Goal: Task Accomplishment & Management: Manage account settings

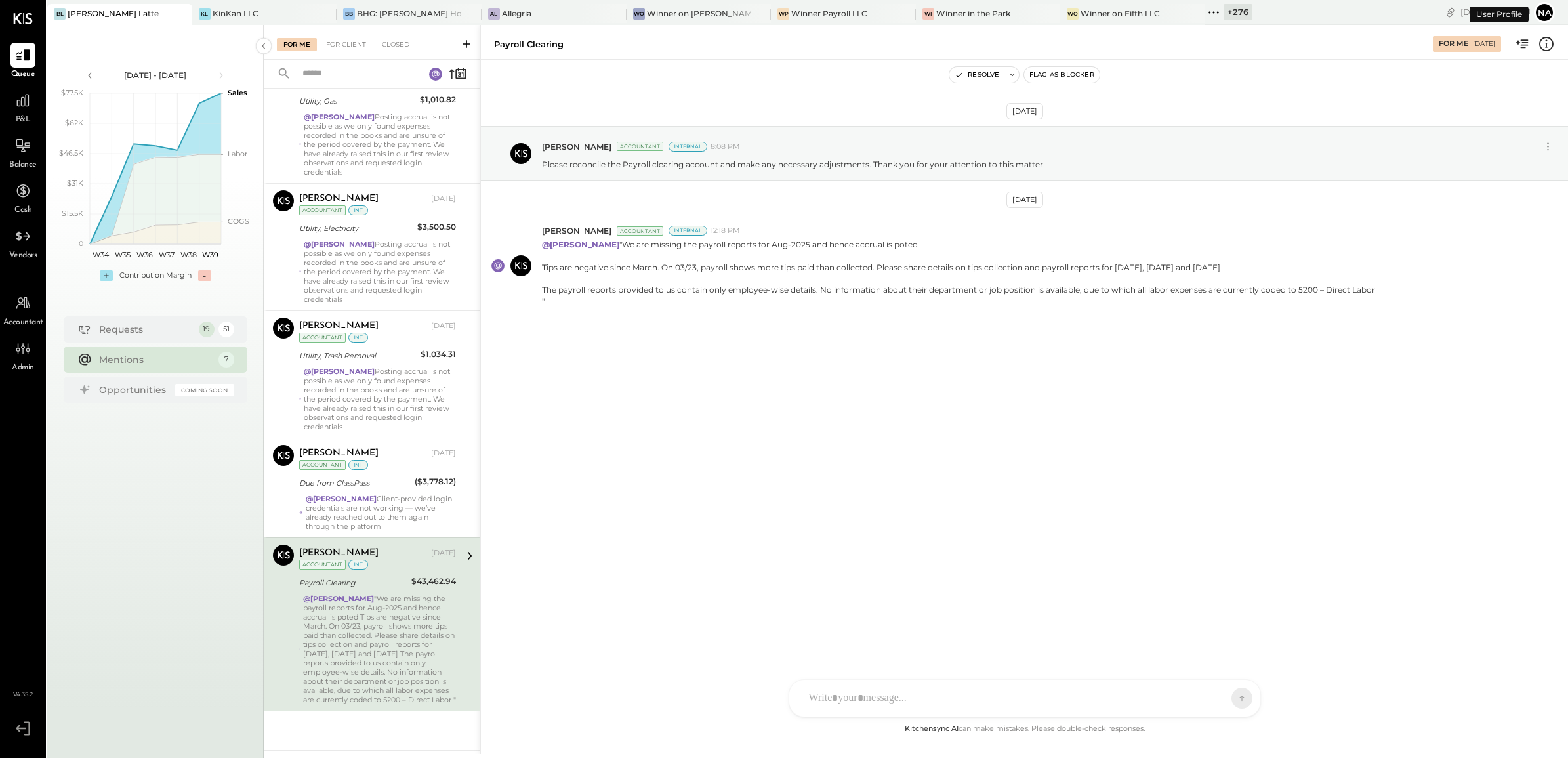
scroll to position [351, 0]
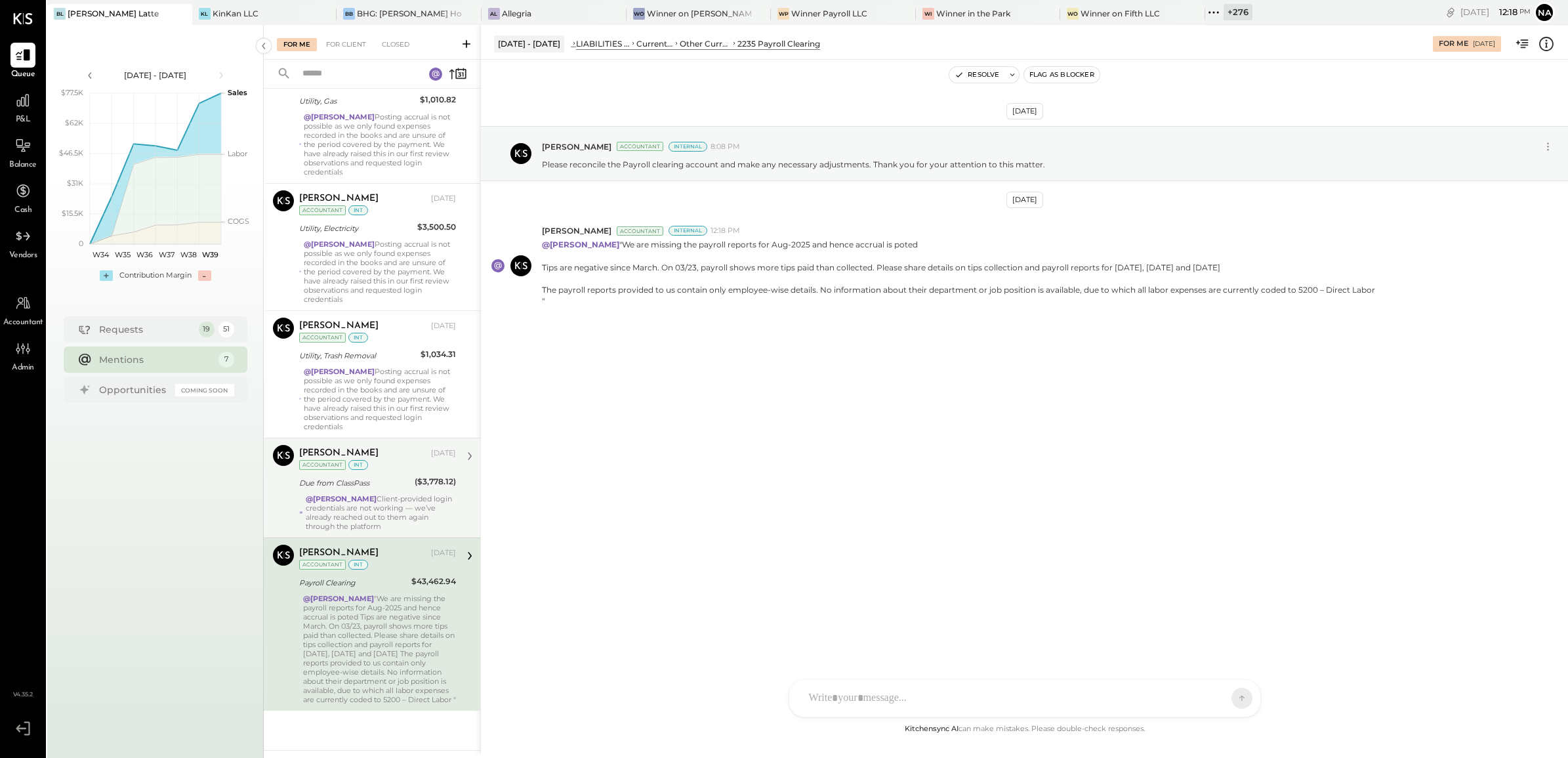
click at [377, 494] on div "@[PERSON_NAME] Client-provided login credentials are not working — we’ve alread…" at bounding box center [380, 512] width 150 height 36
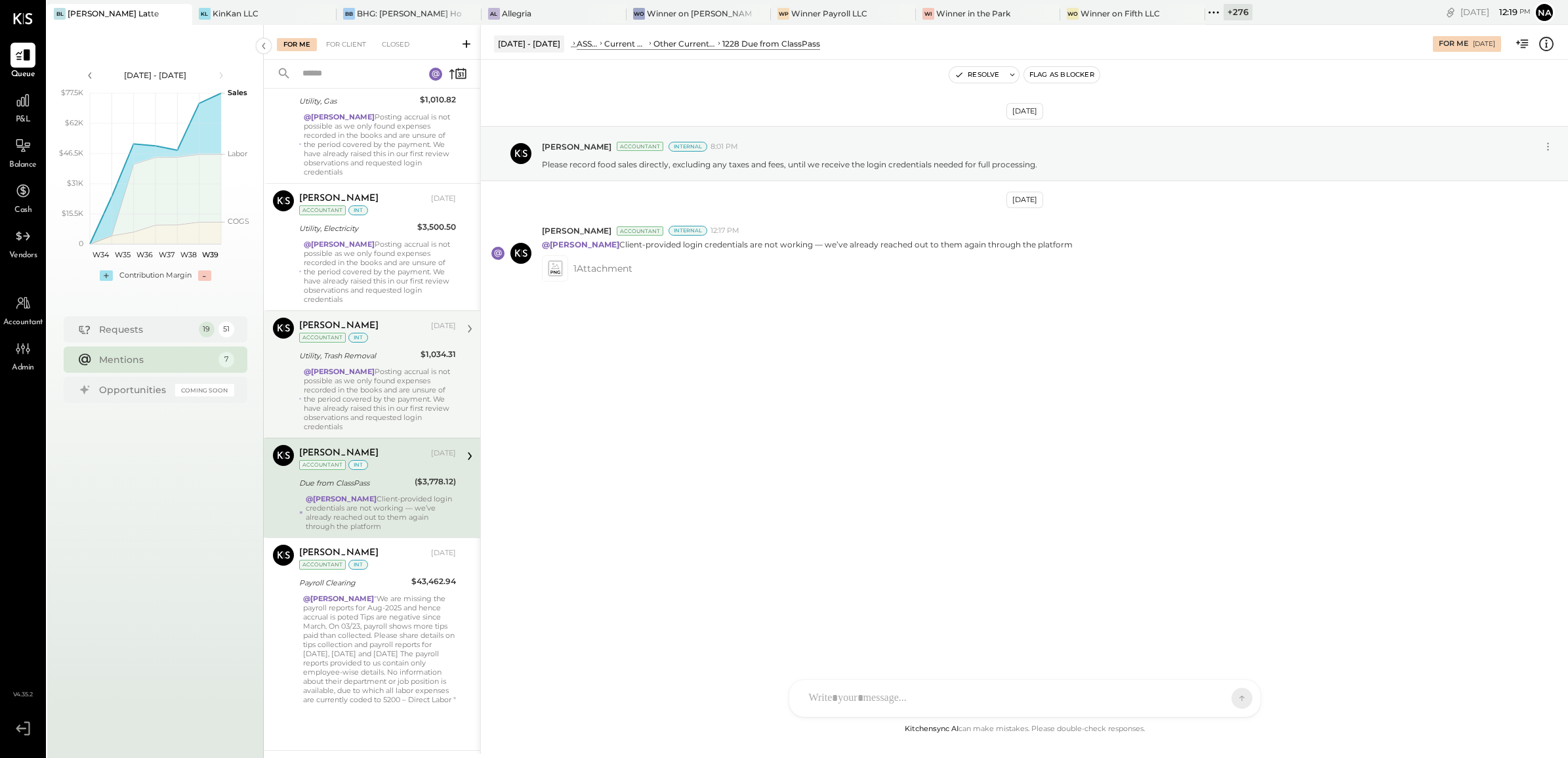
click at [400, 398] on div "@[PERSON_NAME][DEMOGRAPHIC_DATA] Posting accrual is not possible as we only fou…" at bounding box center [380, 399] width 152 height 64
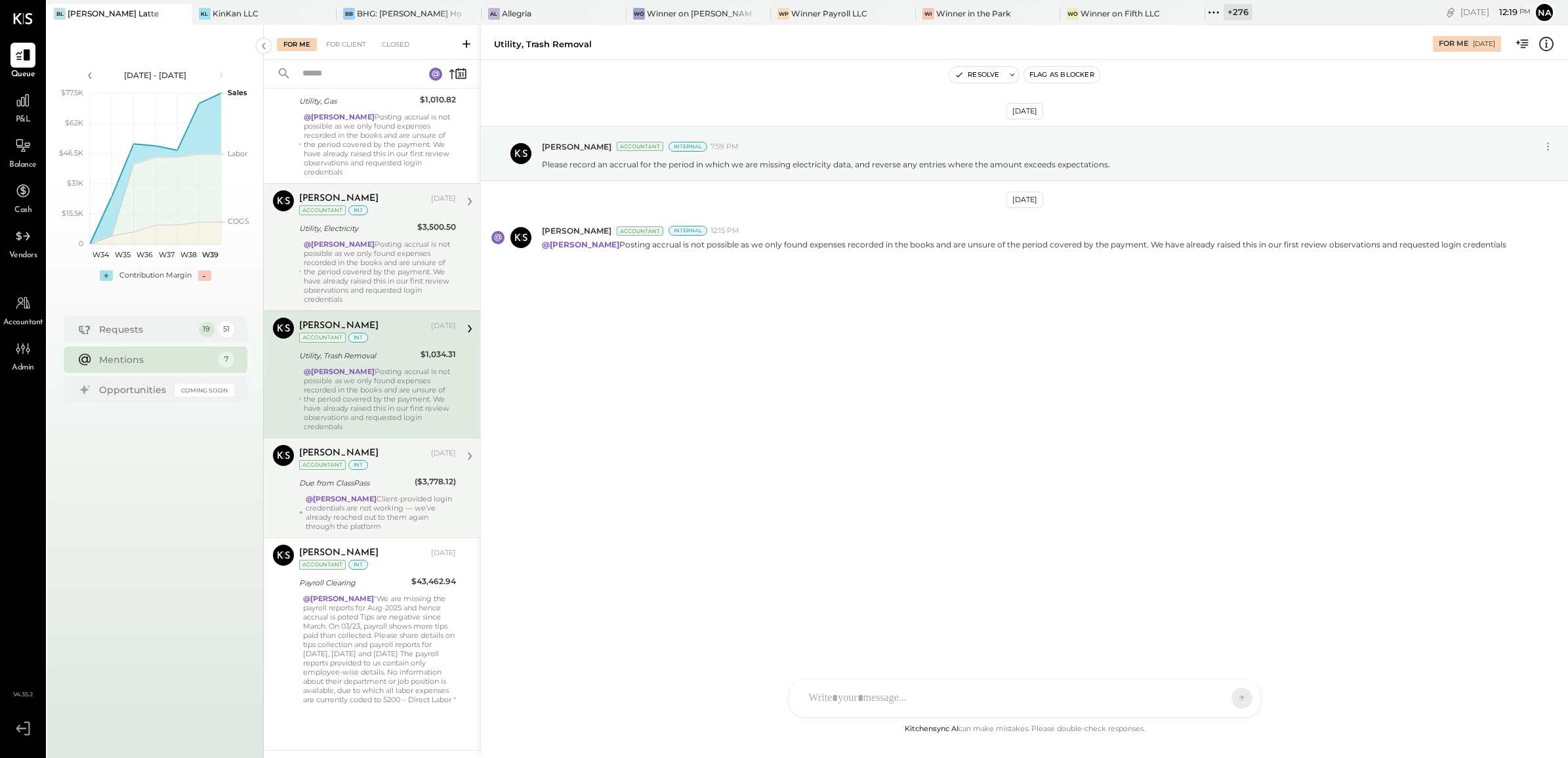
click at [388, 282] on div "@[PERSON_NAME][DEMOGRAPHIC_DATA] Posting accrual is not possible as we only fou…" at bounding box center [380, 271] width 152 height 64
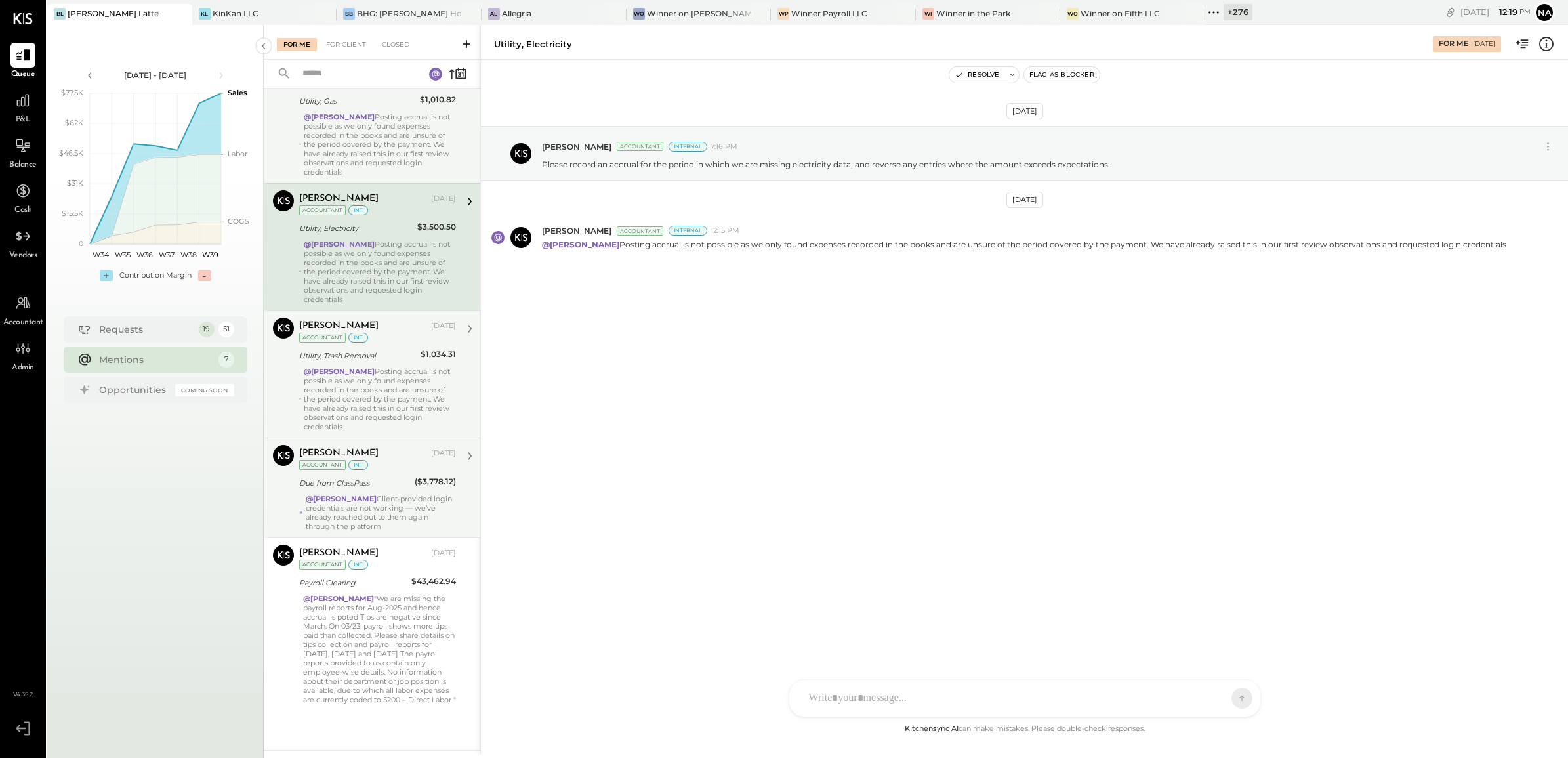
click at [379, 152] on div "@[PERSON_NAME][DEMOGRAPHIC_DATA] Posting accrual is not possible as we only fou…" at bounding box center [380, 144] width 152 height 64
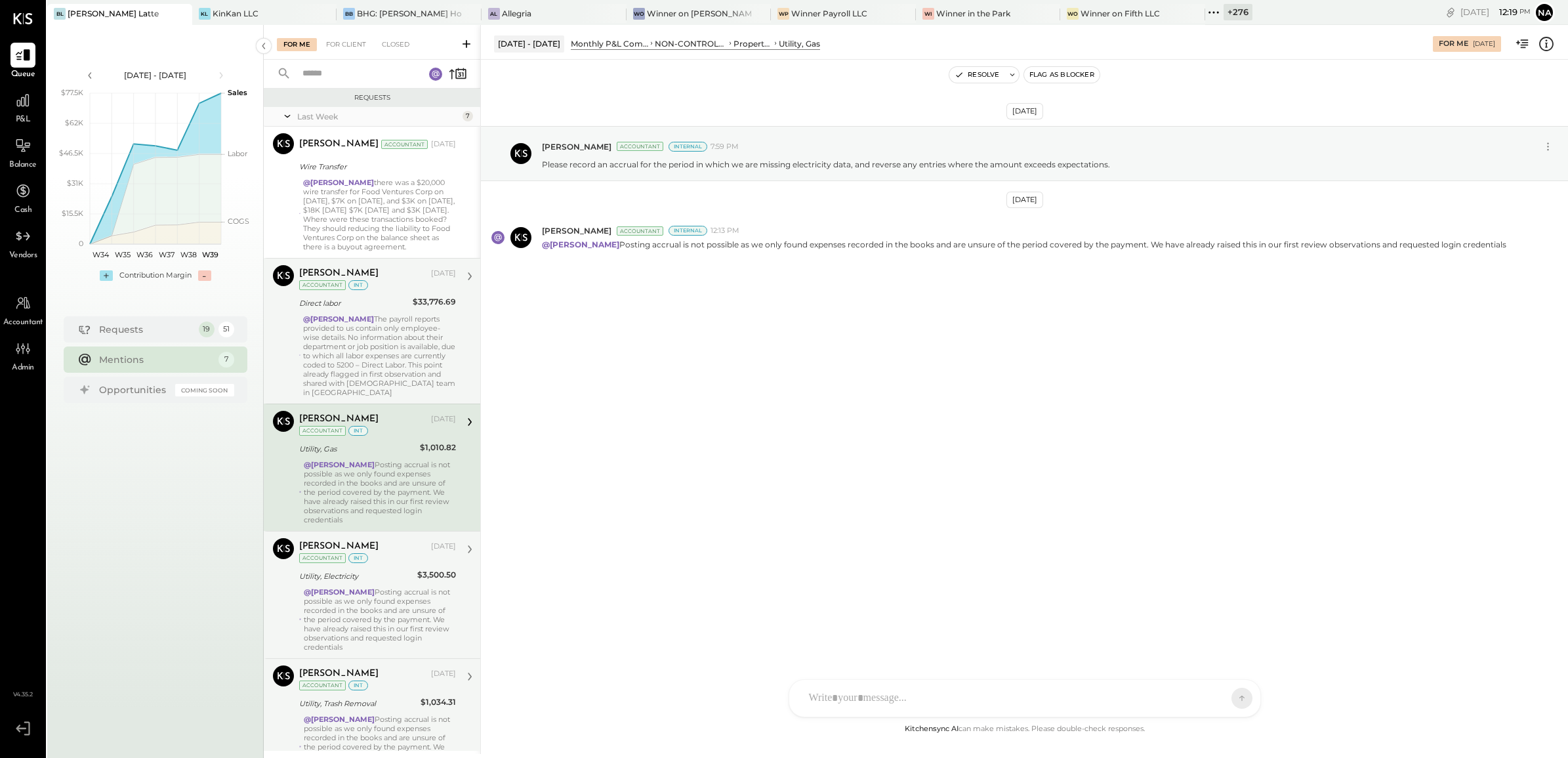
click at [398, 346] on div "@Navin Jain The payroll reports provided to us contain only employee-wise detai…" at bounding box center [380, 356] width 153 height 83
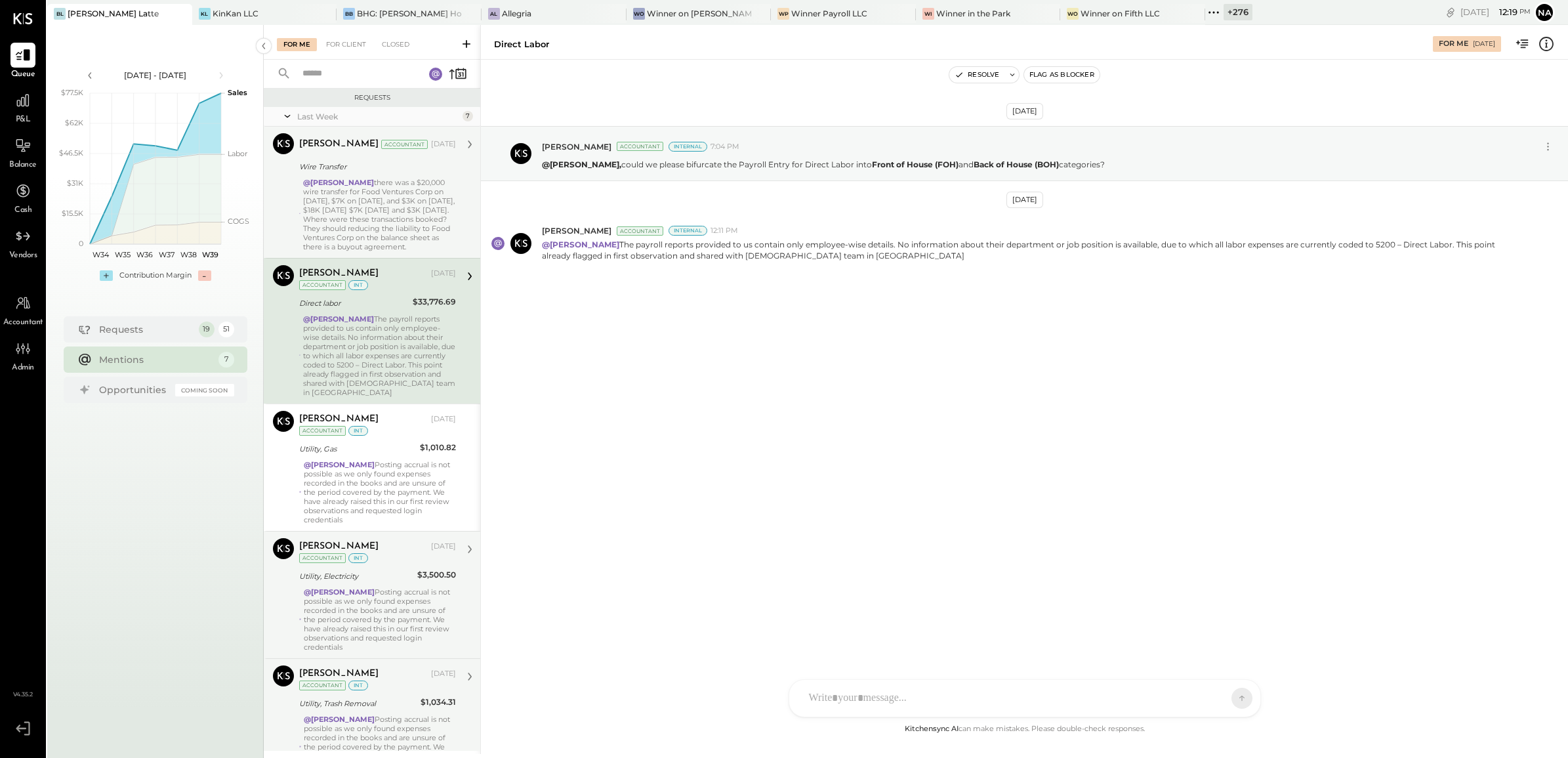
click at [405, 205] on div "@Navin Jain there was a $20,000 wire transfer for Food Ventures Corp on May 9, …" at bounding box center [380, 214] width 153 height 74
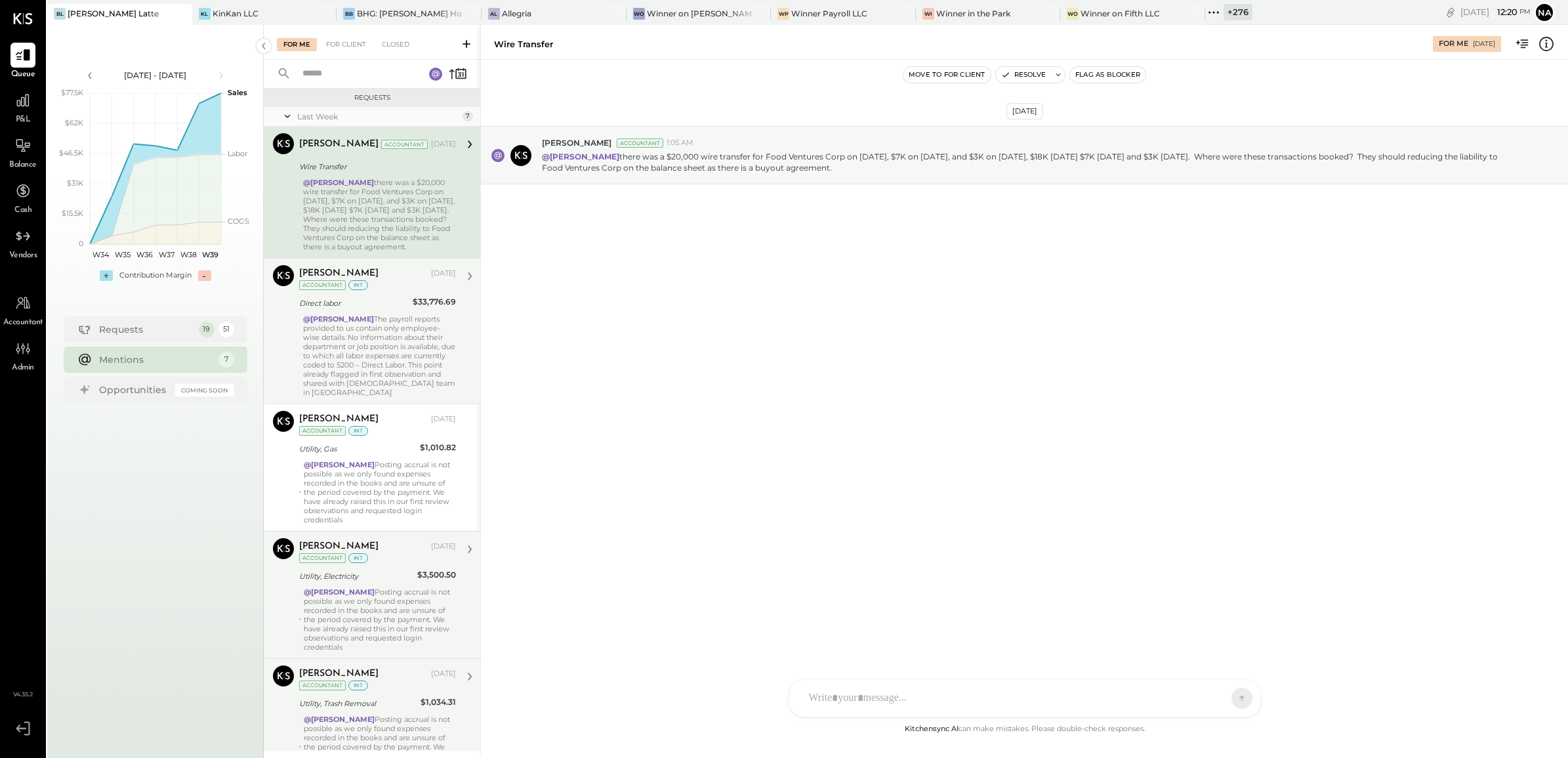
click at [379, 223] on div "@Navin Jain there was a $20,000 wire transfer for Food Ventures Corp on May 9, …" at bounding box center [380, 214] width 153 height 74
click at [369, 361] on div "@Navin Jain The payroll reports provided to us contain only employee-wise detai…" at bounding box center [380, 356] width 153 height 83
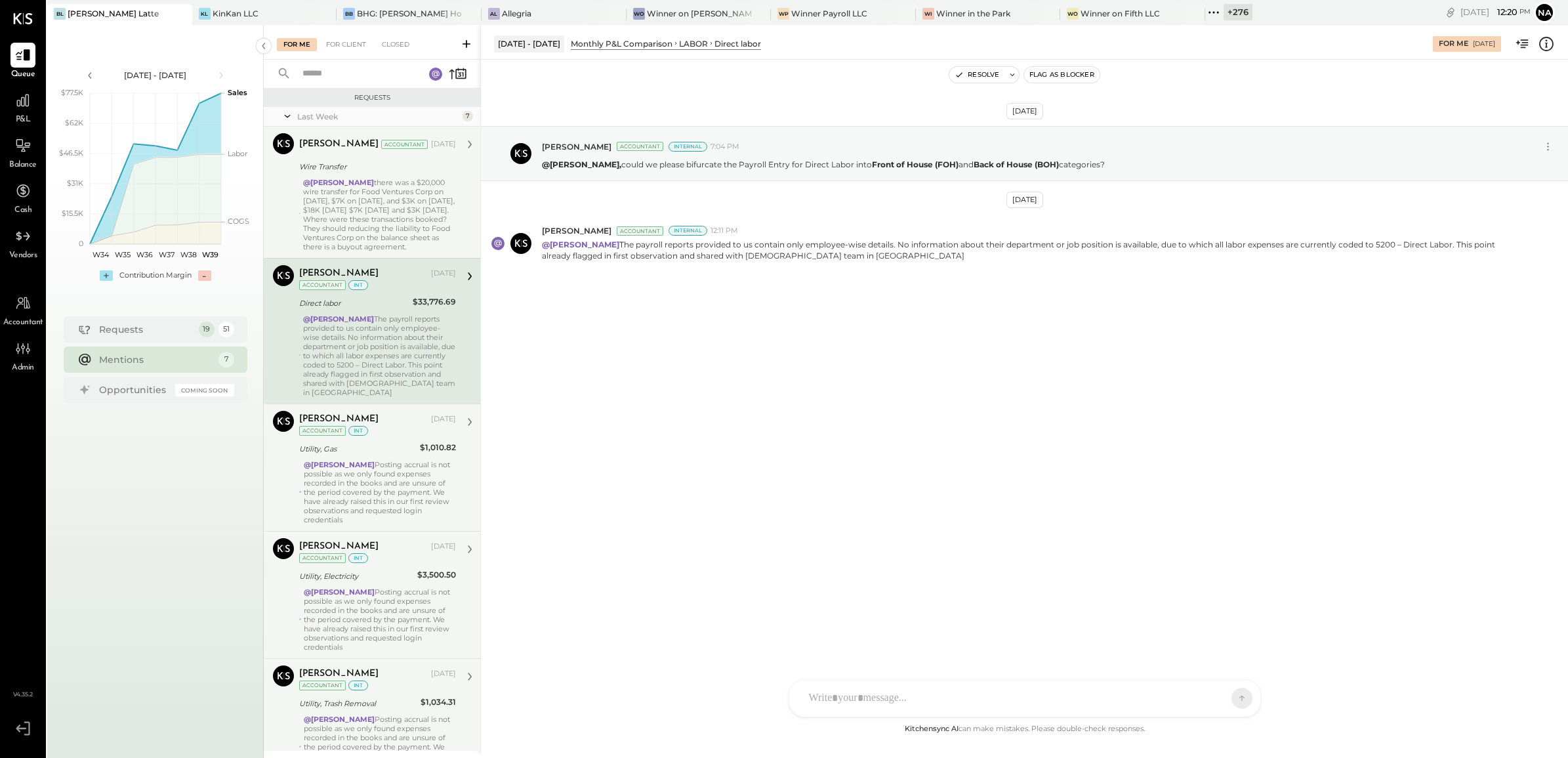
click at [392, 473] on div "@Navin Jain Posting accrual is not possible as we only found expenses recorded …" at bounding box center [380, 492] width 152 height 64
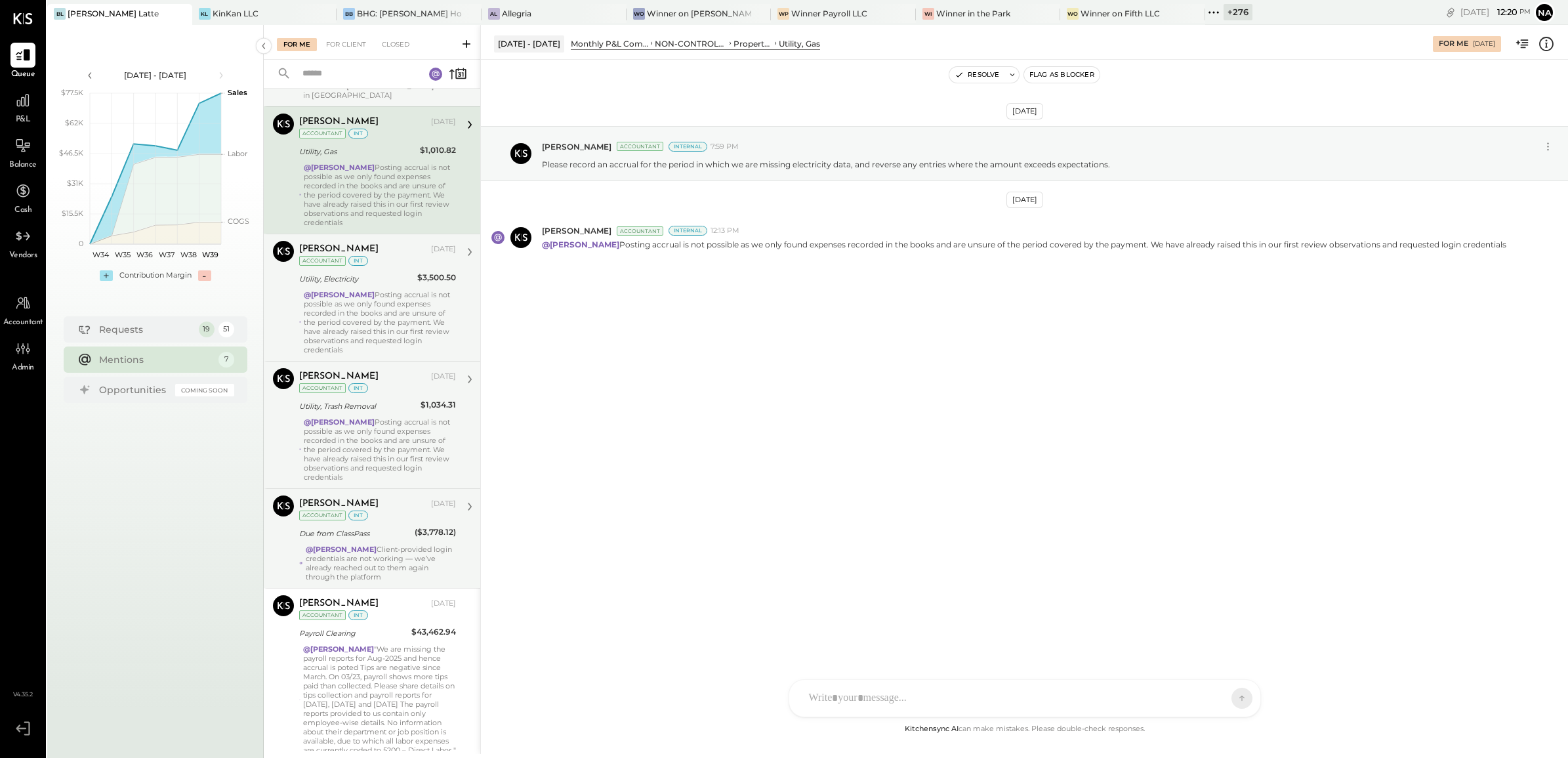
scroll to position [351, 0]
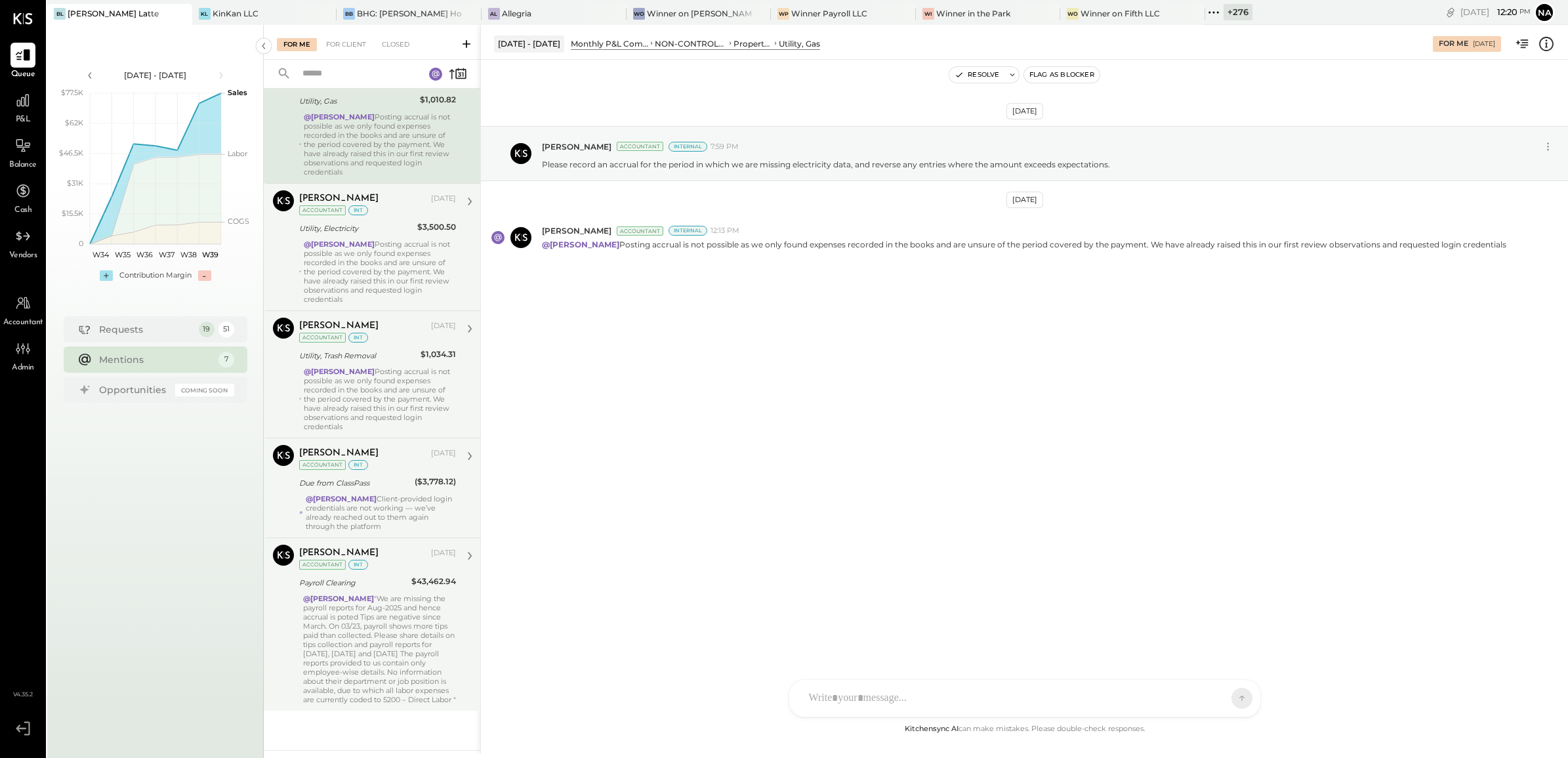
click at [375, 576] on div "Payroll Clearing" at bounding box center [353, 582] width 108 height 13
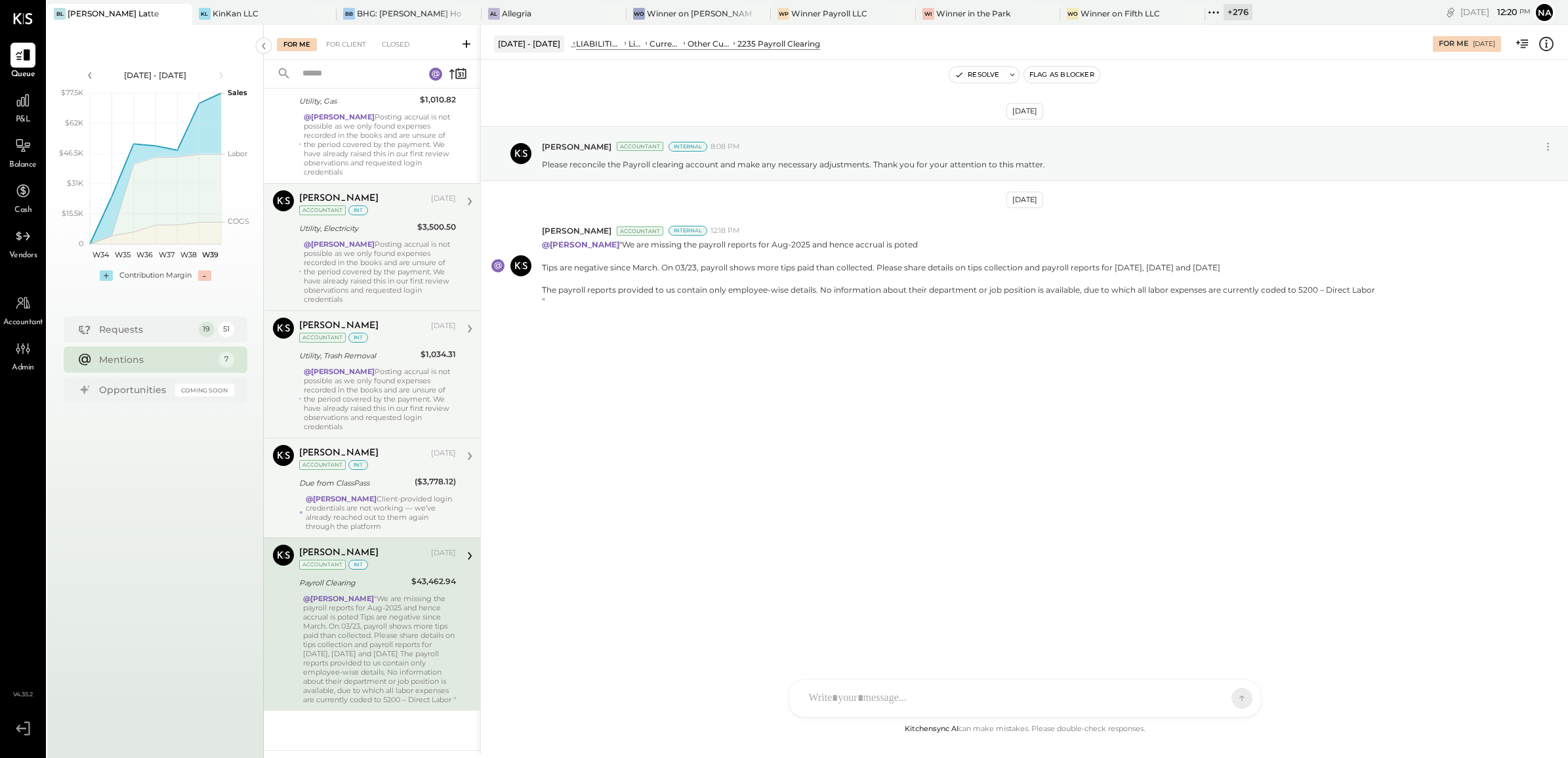
click at [386, 503] on div "@Navin Jain Client-provided login credentials are not working — we’ve already r…" at bounding box center [380, 512] width 150 height 36
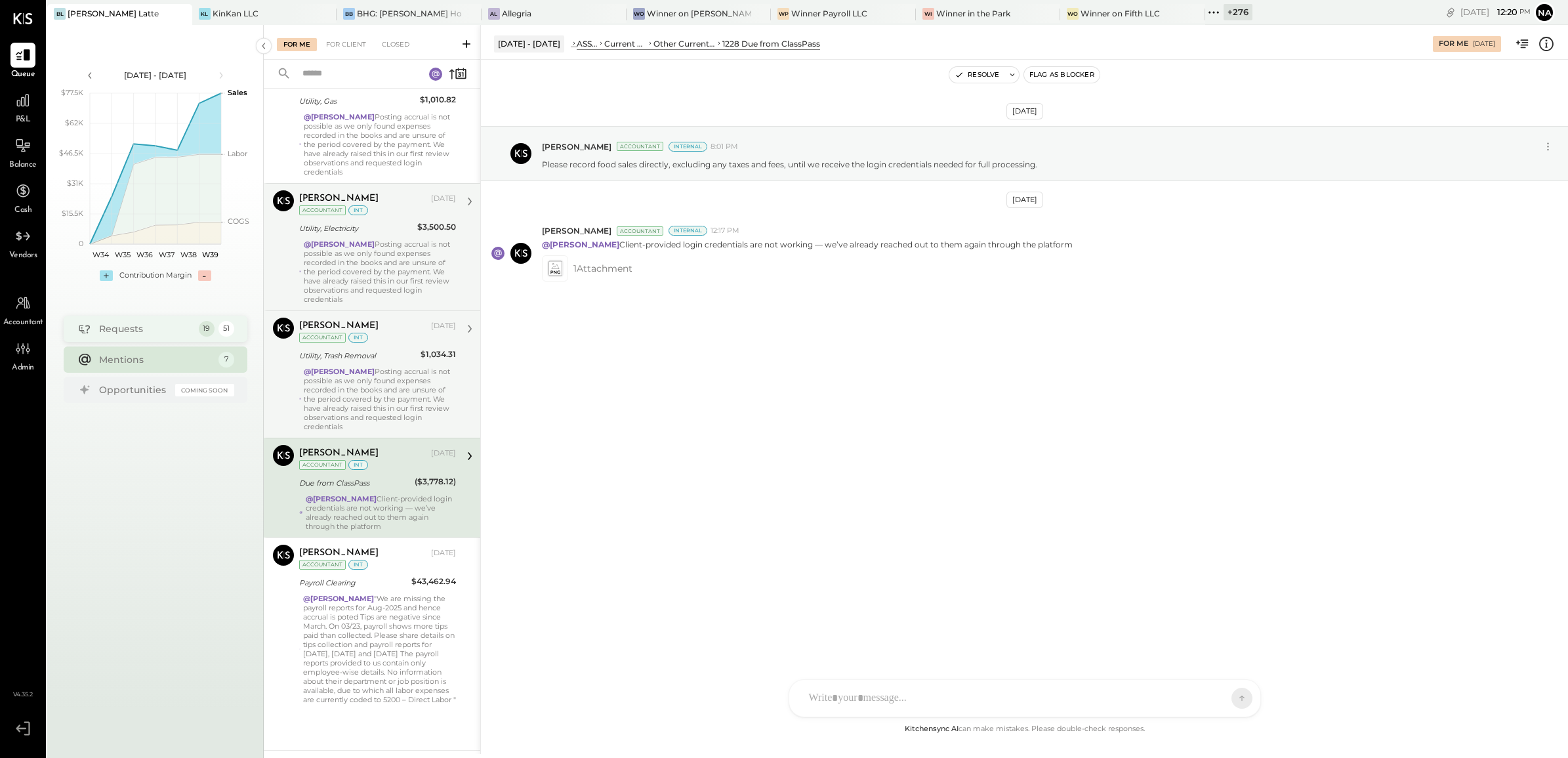
click at [165, 325] on div "Requests" at bounding box center [145, 328] width 93 height 13
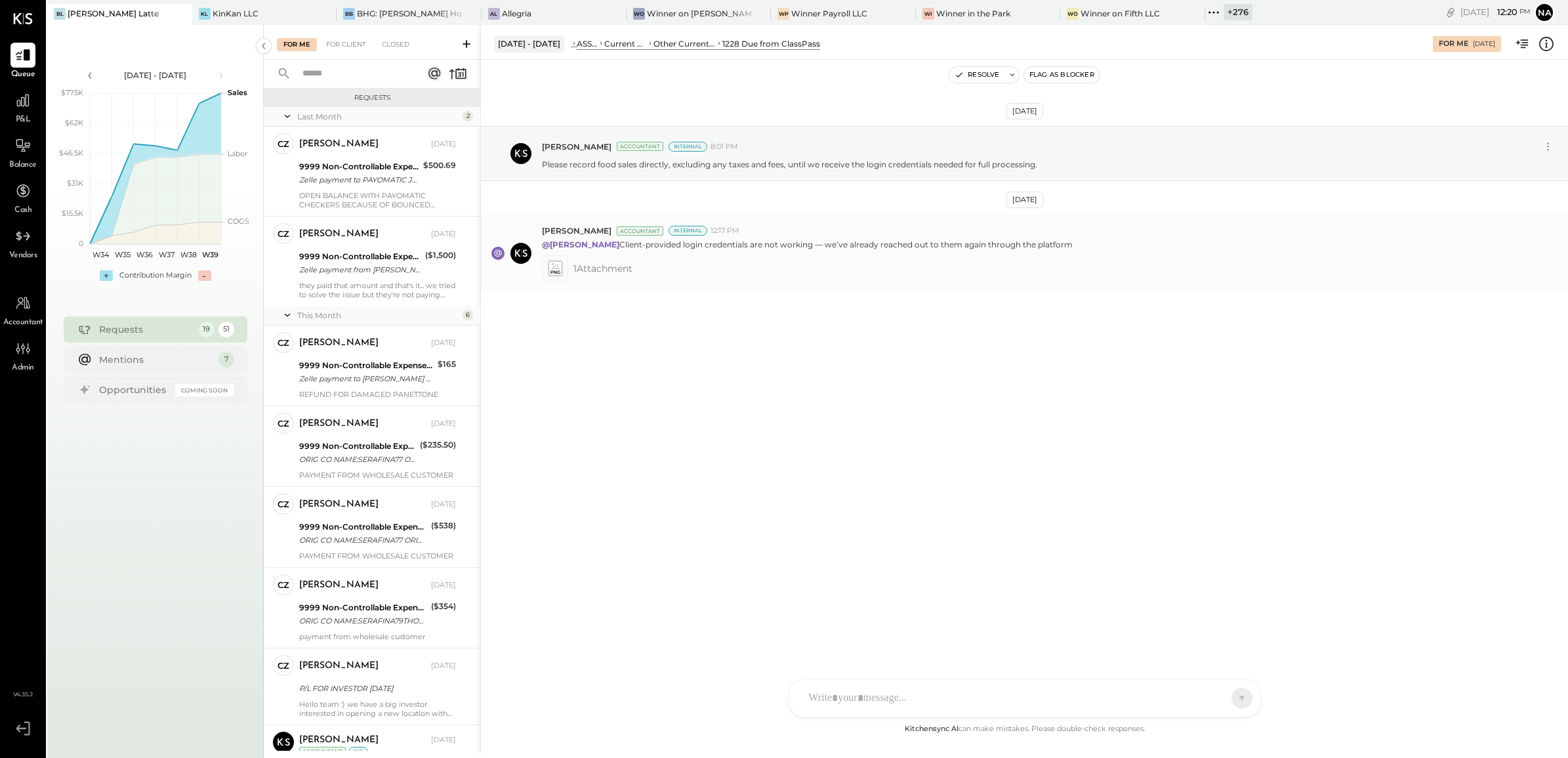
click at [558, 271] on icon at bounding box center [555, 269] width 14 height 15
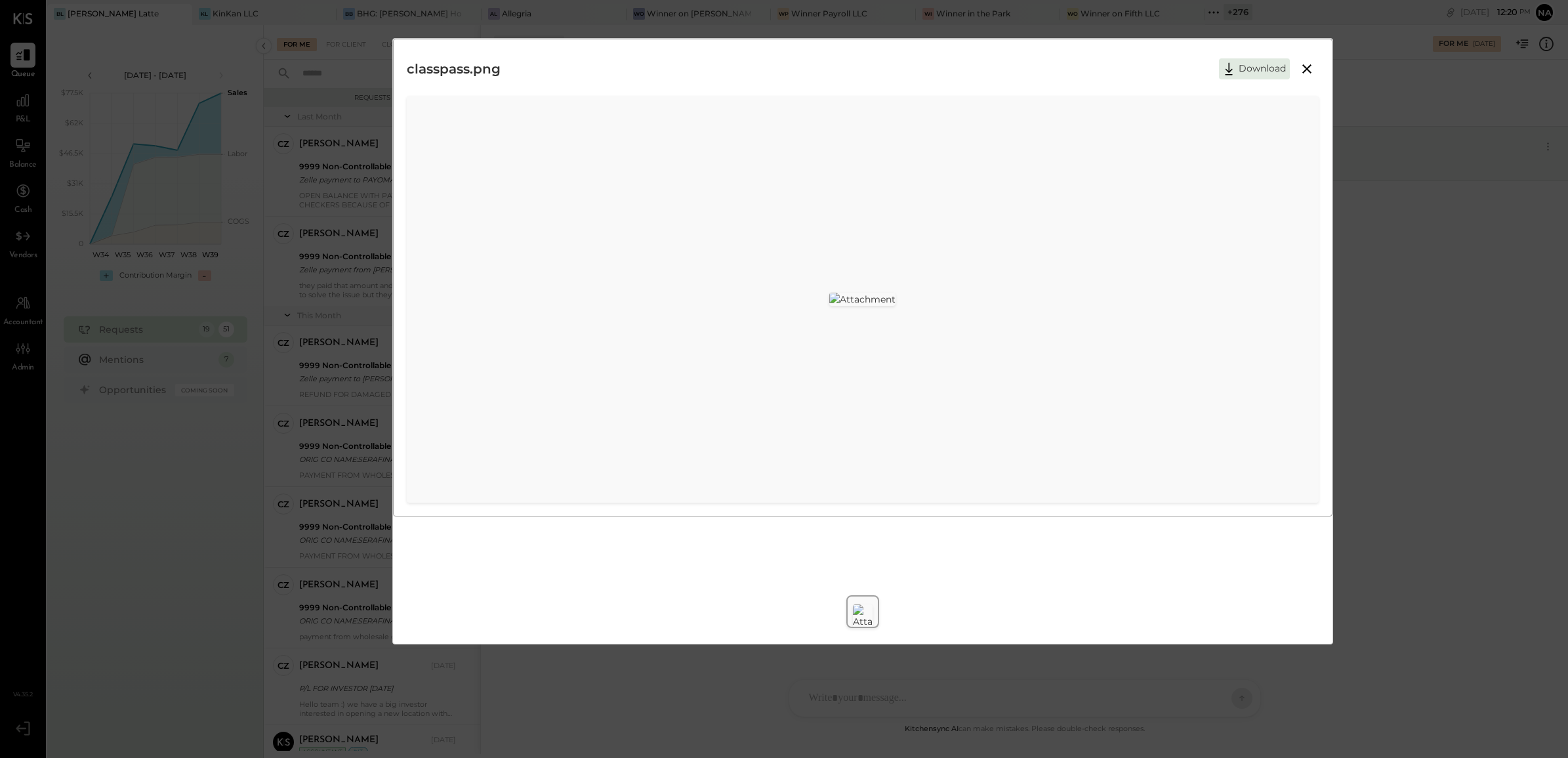
click at [1368, 389] on div "classpass.png Download" at bounding box center [784, 379] width 1568 height 758
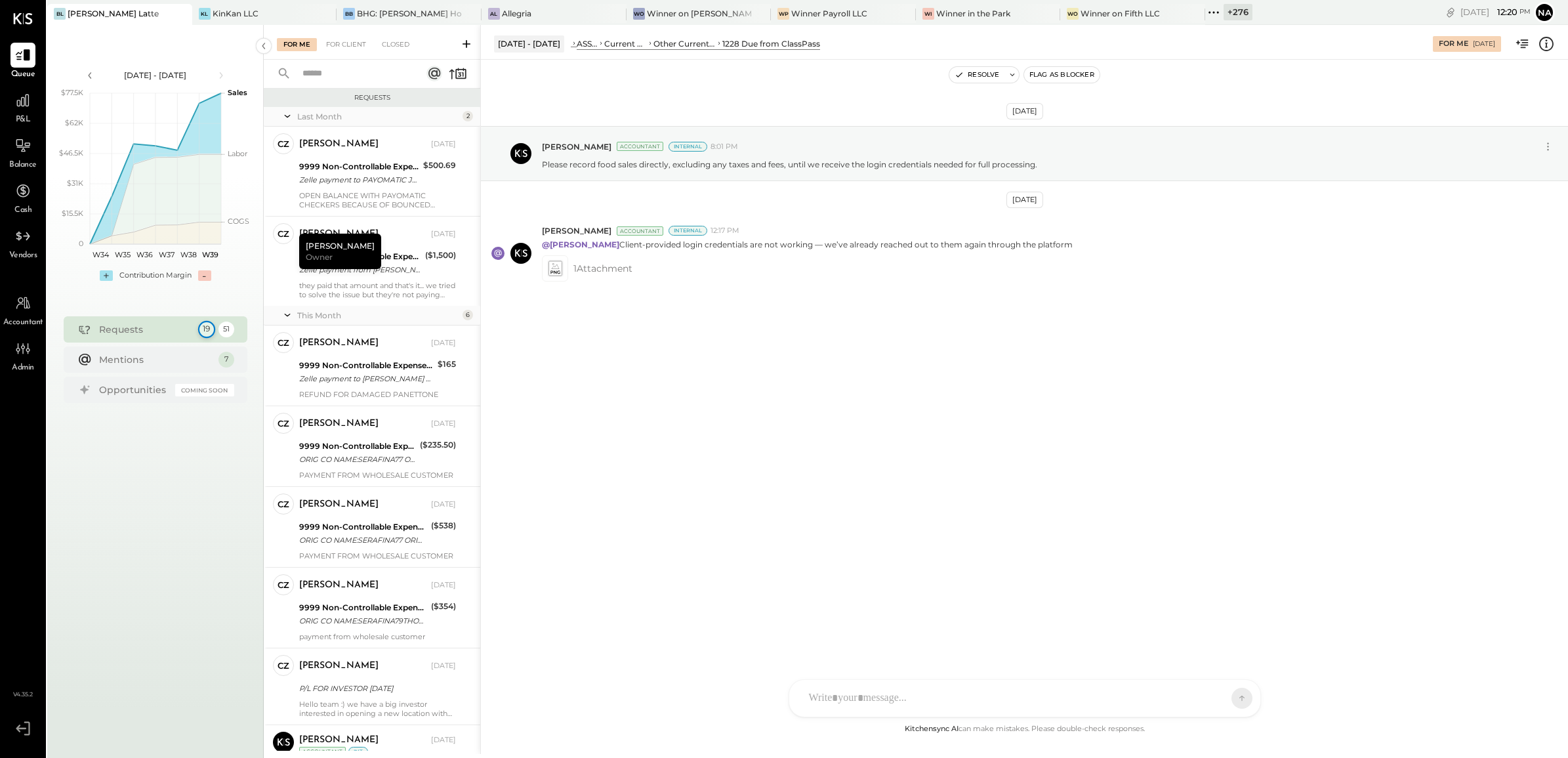
click at [199, 329] on div "19" at bounding box center [206, 329] width 17 height 17
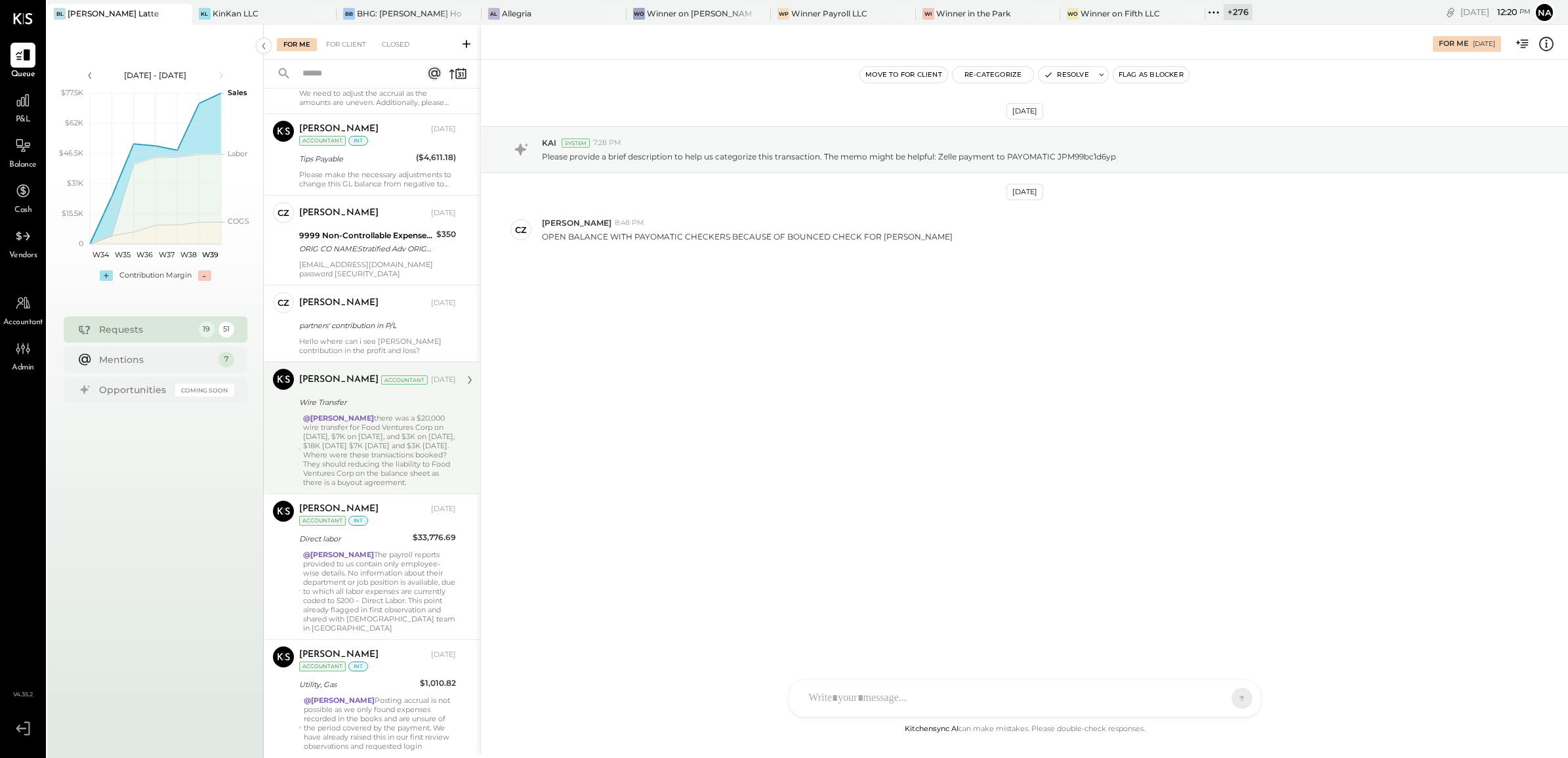
scroll to position [985, 0]
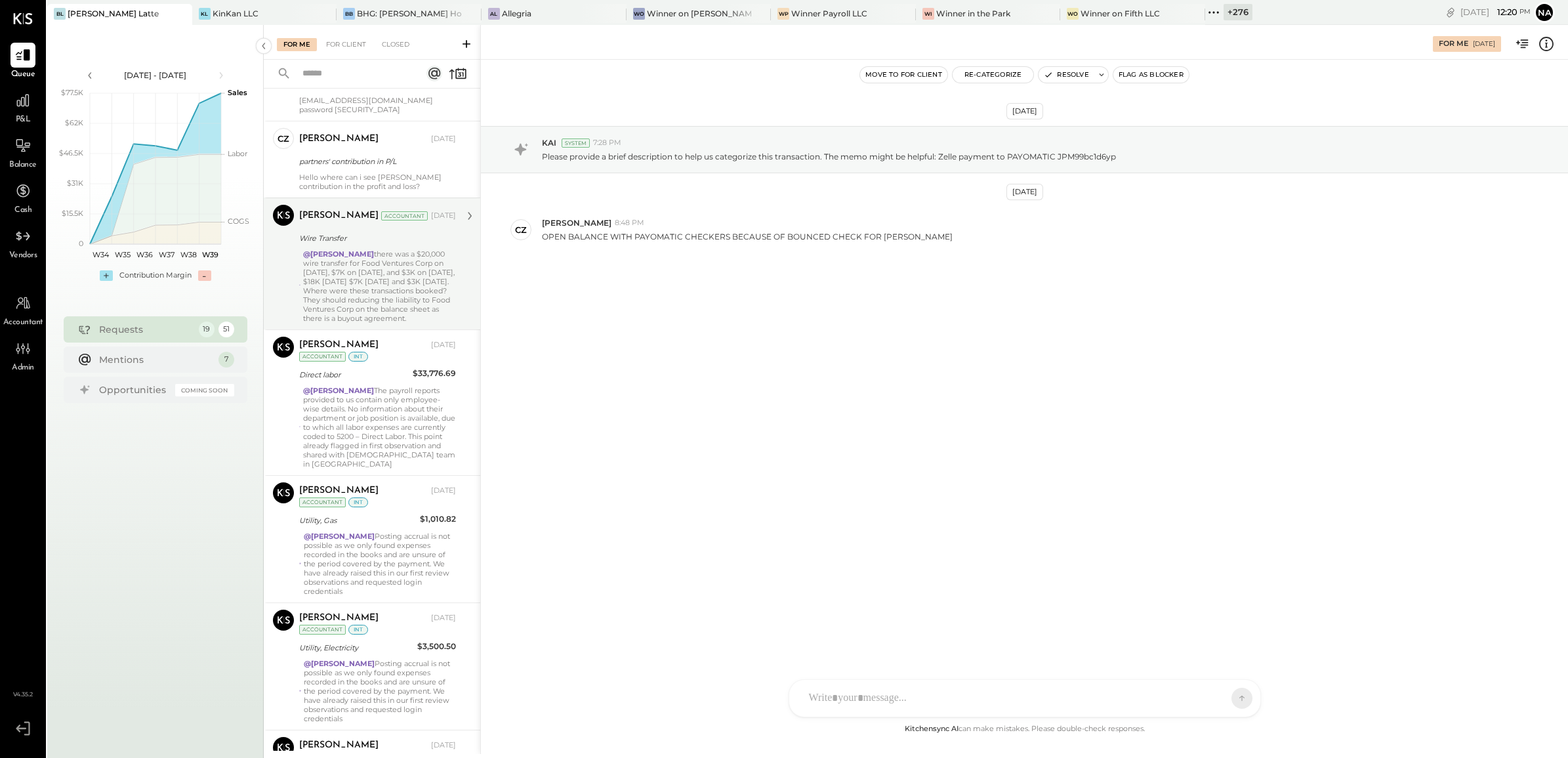
click at [367, 306] on div "@Navin Jain there was a $20,000 wire transfer for Food Ventures Corp on May 9, …" at bounding box center [380, 286] width 153 height 74
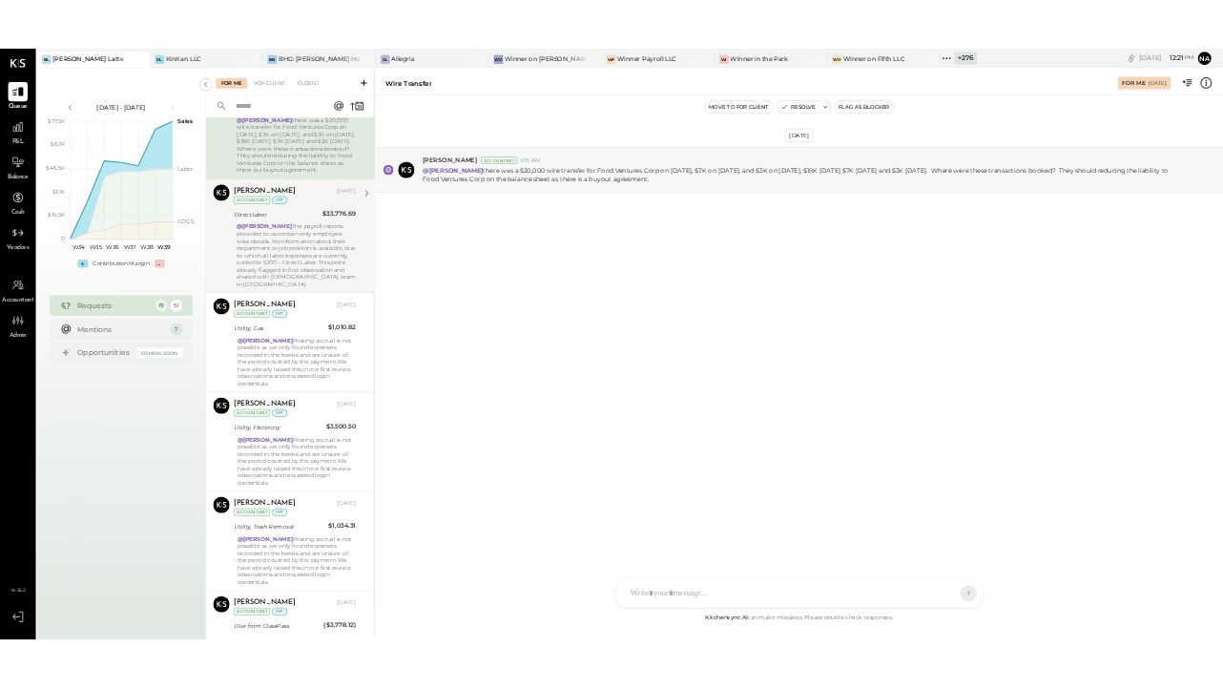
scroll to position [1669, 0]
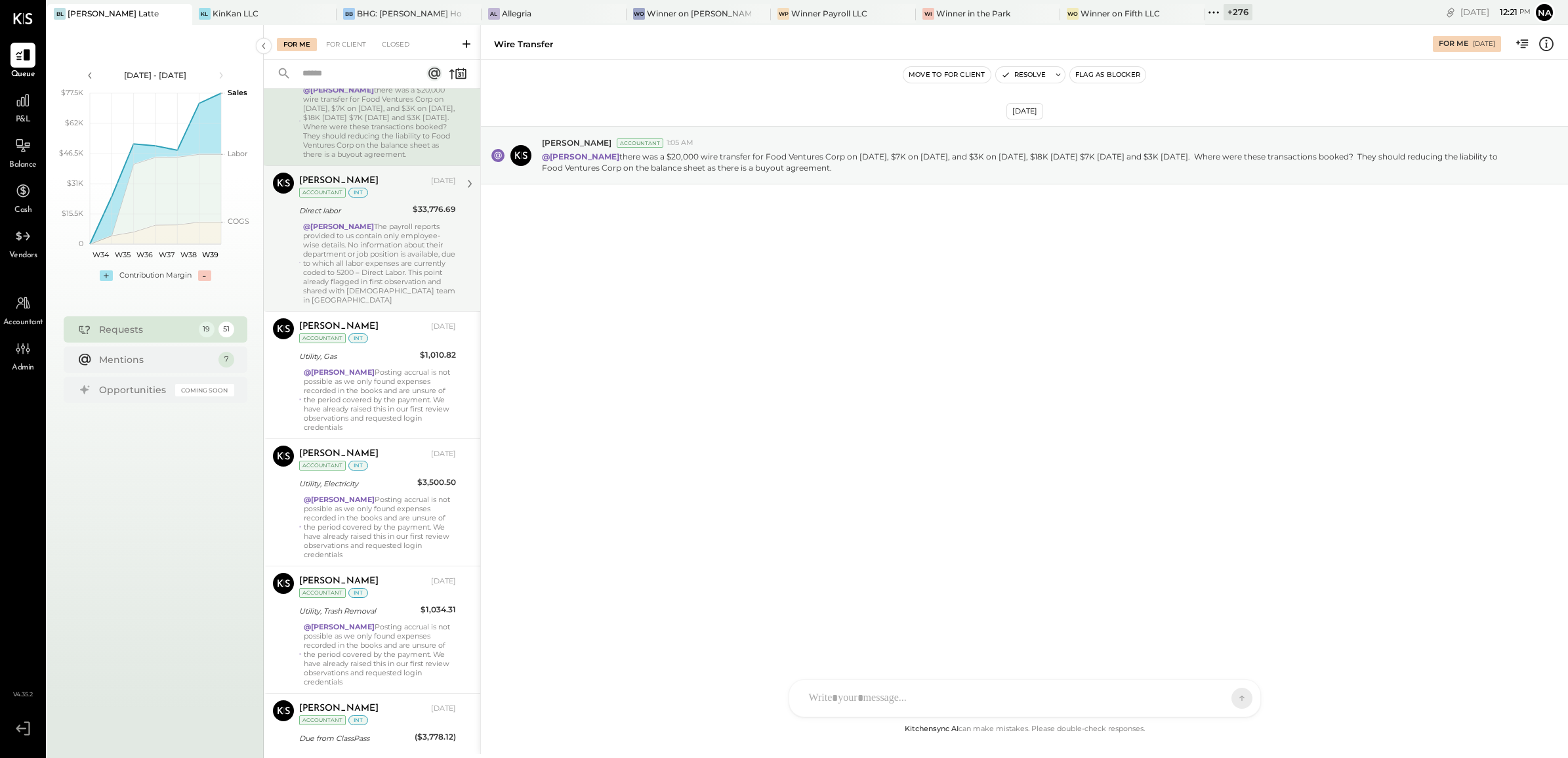
click at [387, 277] on div "@Navin Jain The payroll reports provided to us contain only employee-wise detai…" at bounding box center [380, 263] width 153 height 83
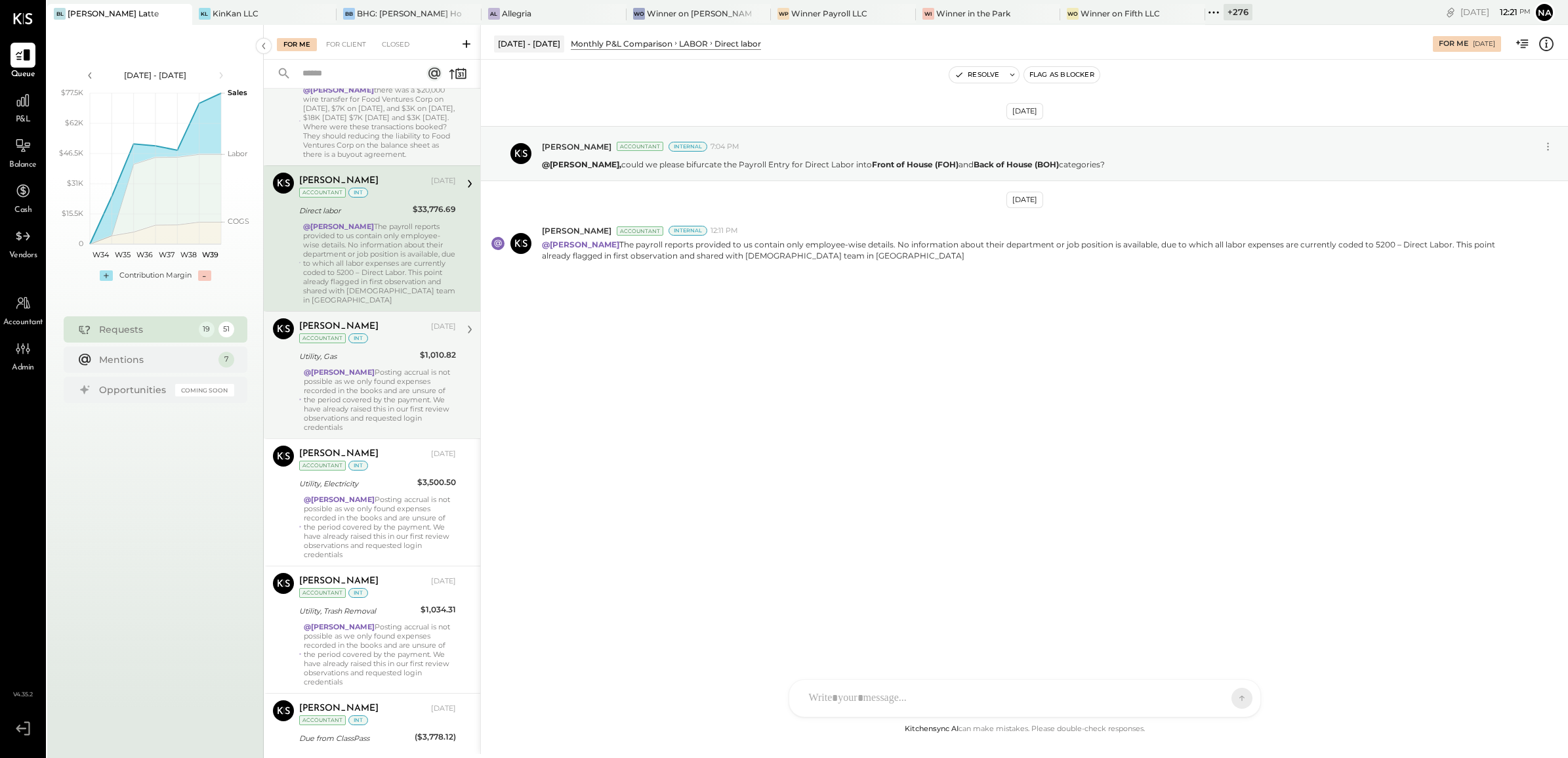
click at [415, 388] on div "@Navin Jain Posting accrual is not possible as we only found expenses recorded …" at bounding box center [380, 399] width 152 height 64
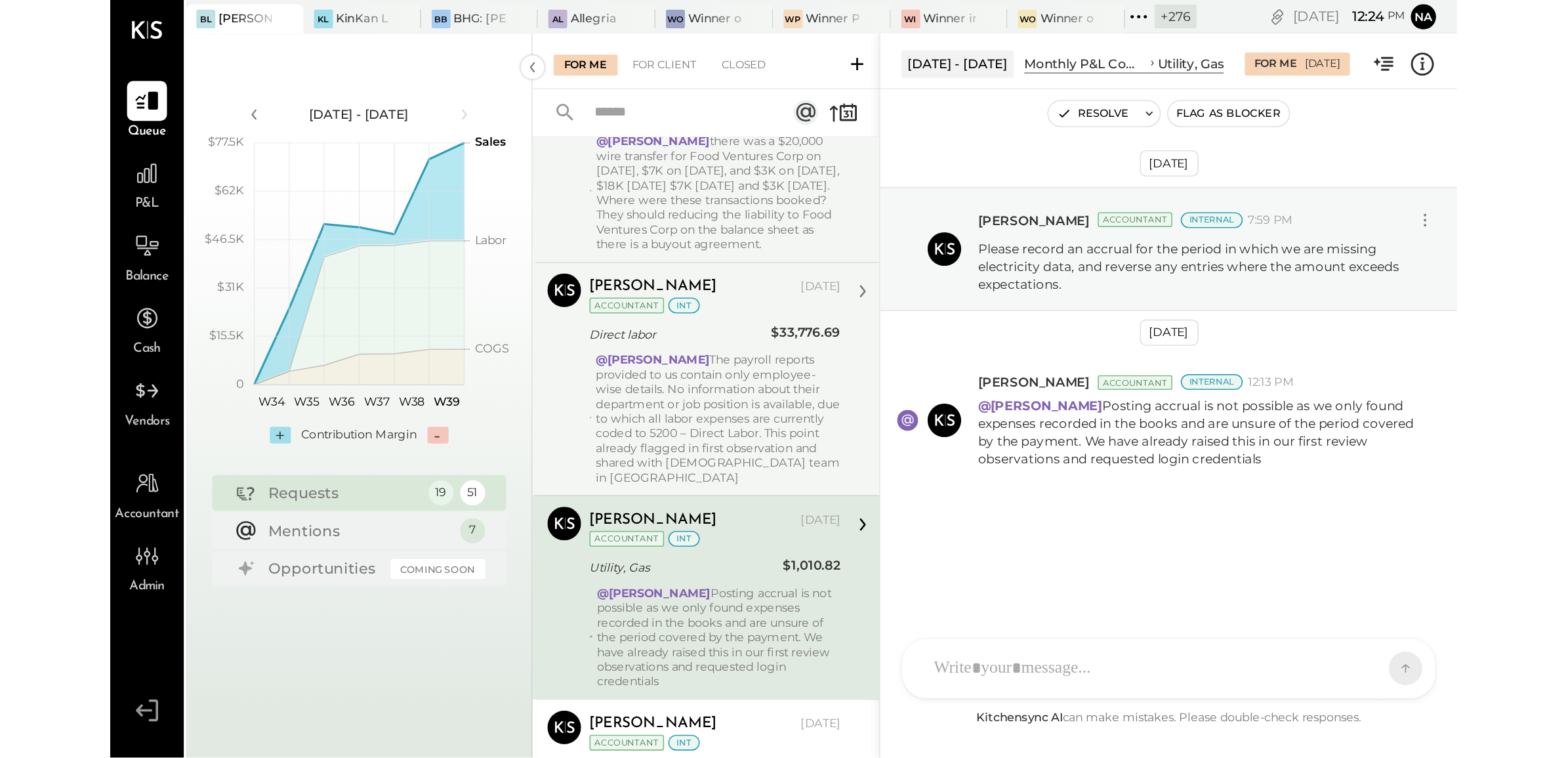
scroll to position [1149, 0]
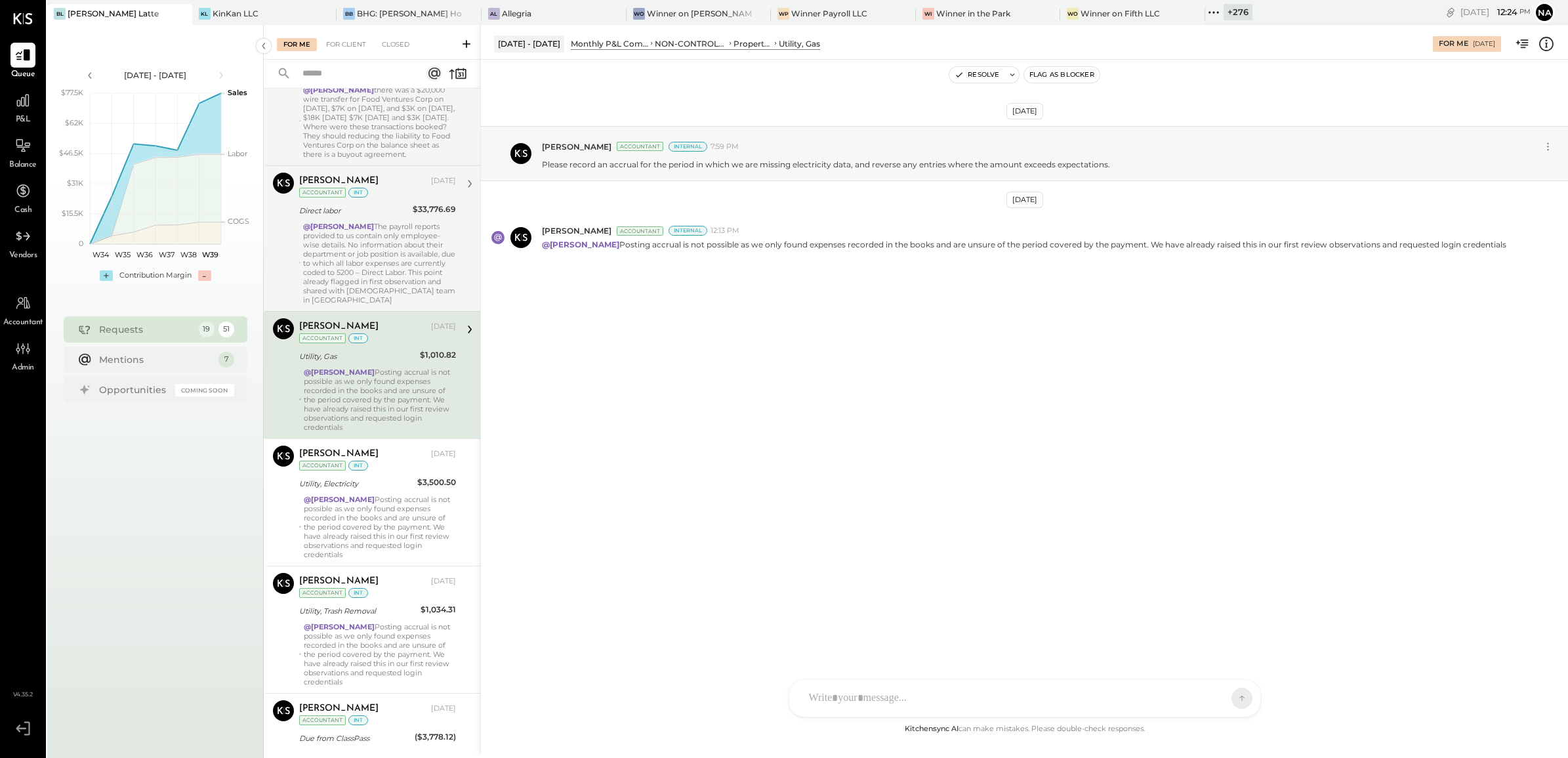
click at [345, 244] on div "@Navin Jain The payroll reports provided to us contain only employee-wise detai…" at bounding box center [380, 263] width 153 height 83
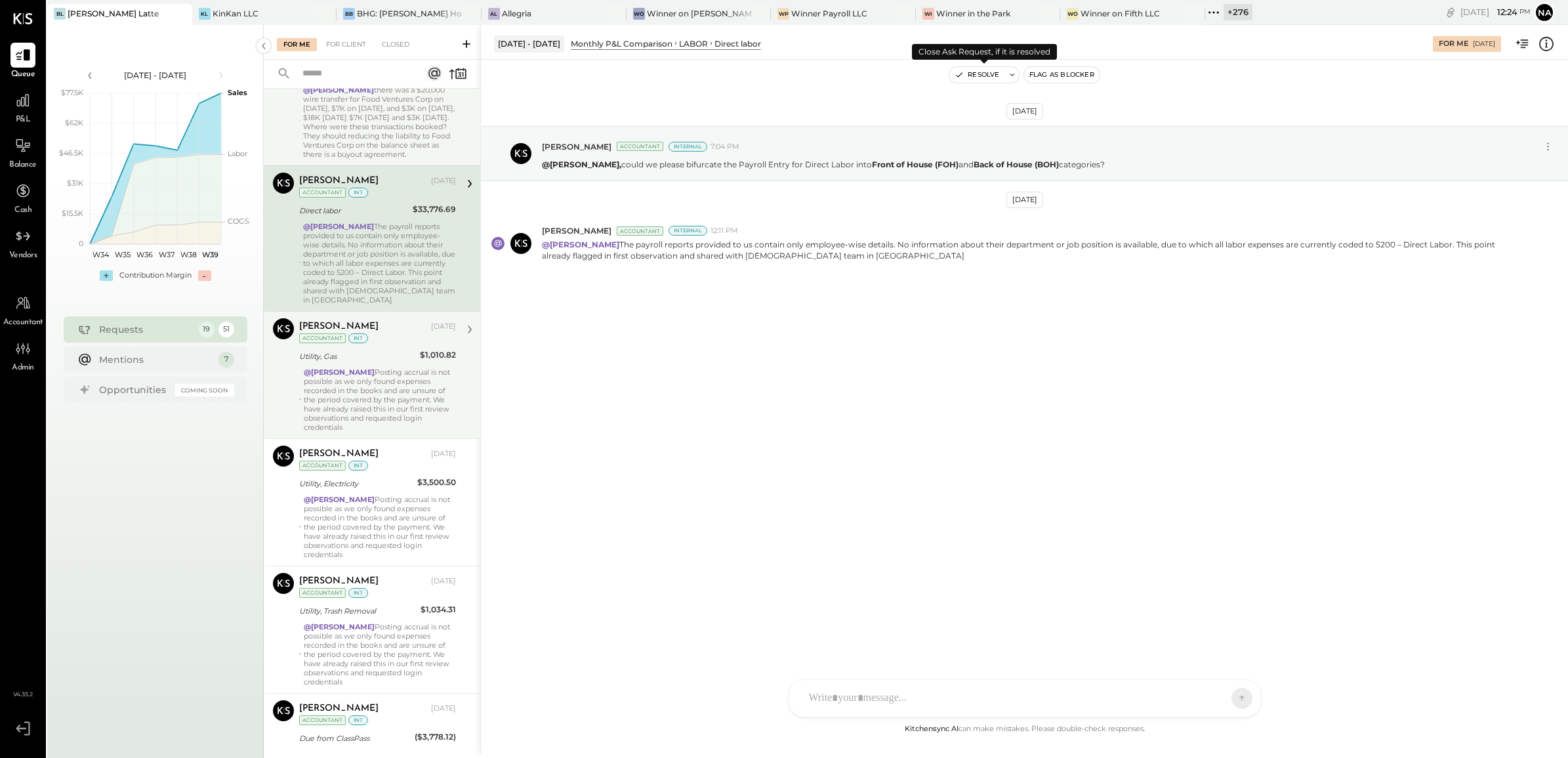
click at [991, 73] on button "Resolve" at bounding box center [977, 74] width 55 height 16
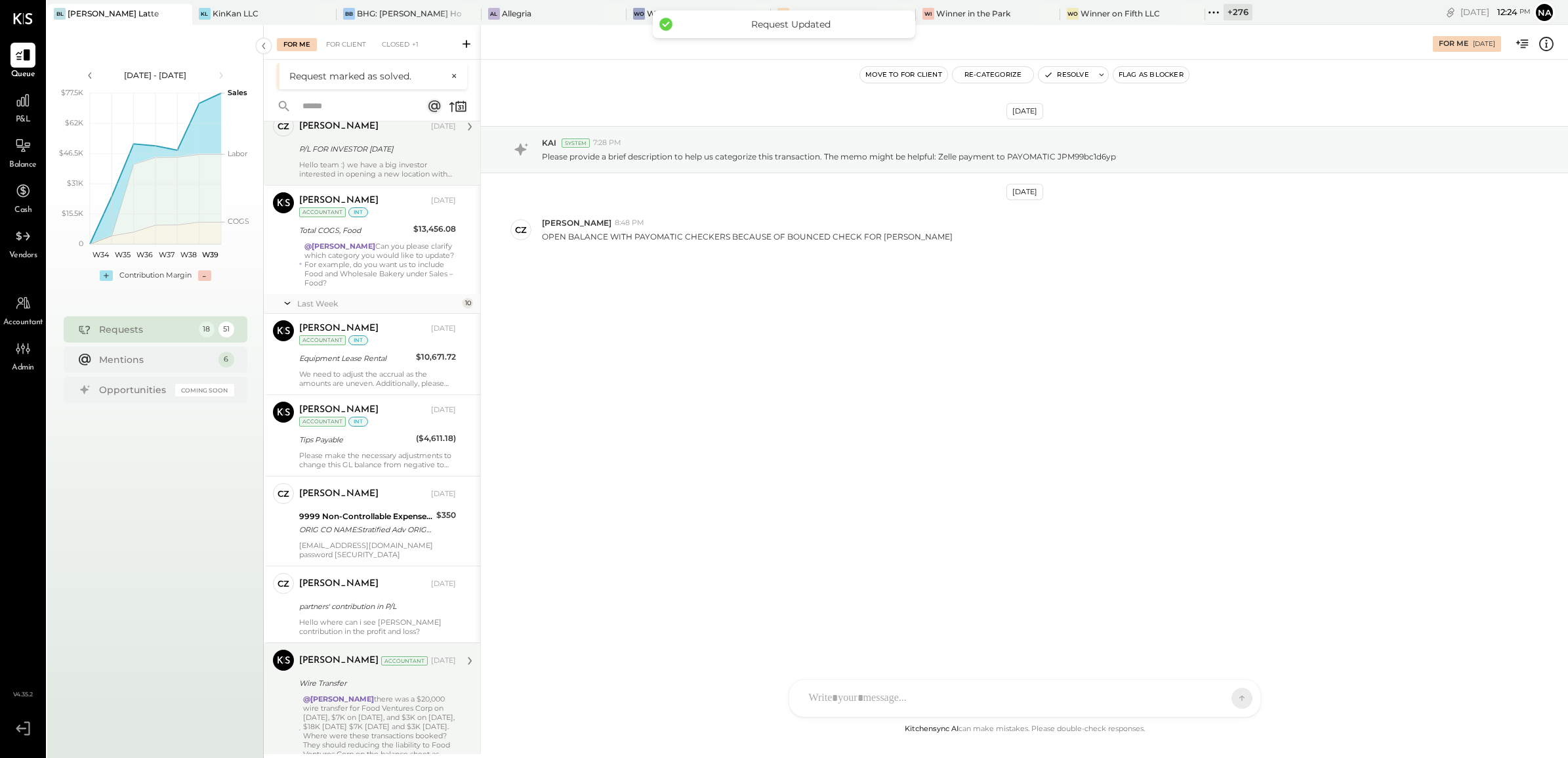
scroll to position [574, 0]
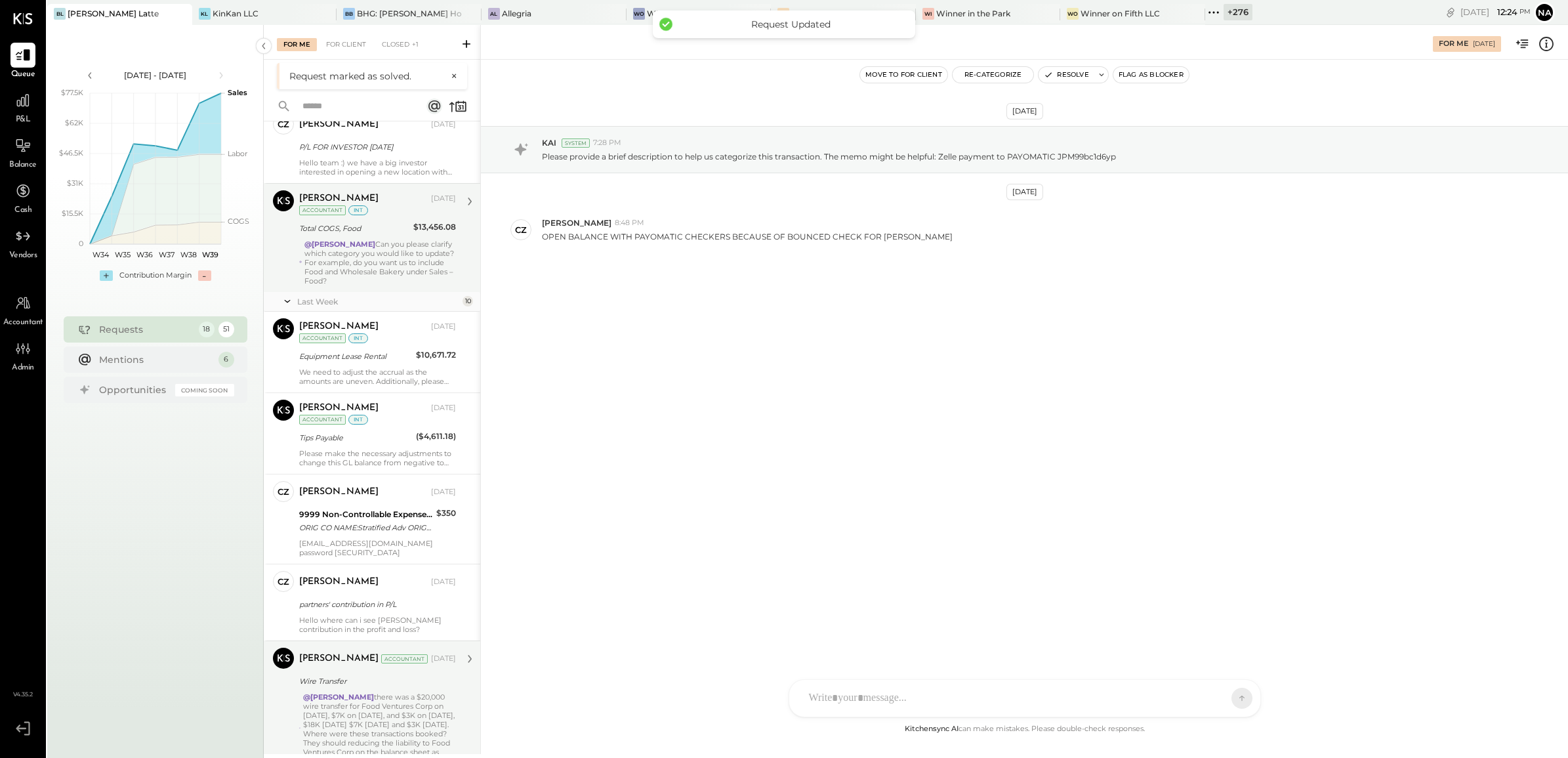
click at [391, 246] on div "@Joseph Shin Can you please clarify which category you would like to update? Fo…" at bounding box center [380, 262] width 151 height 46
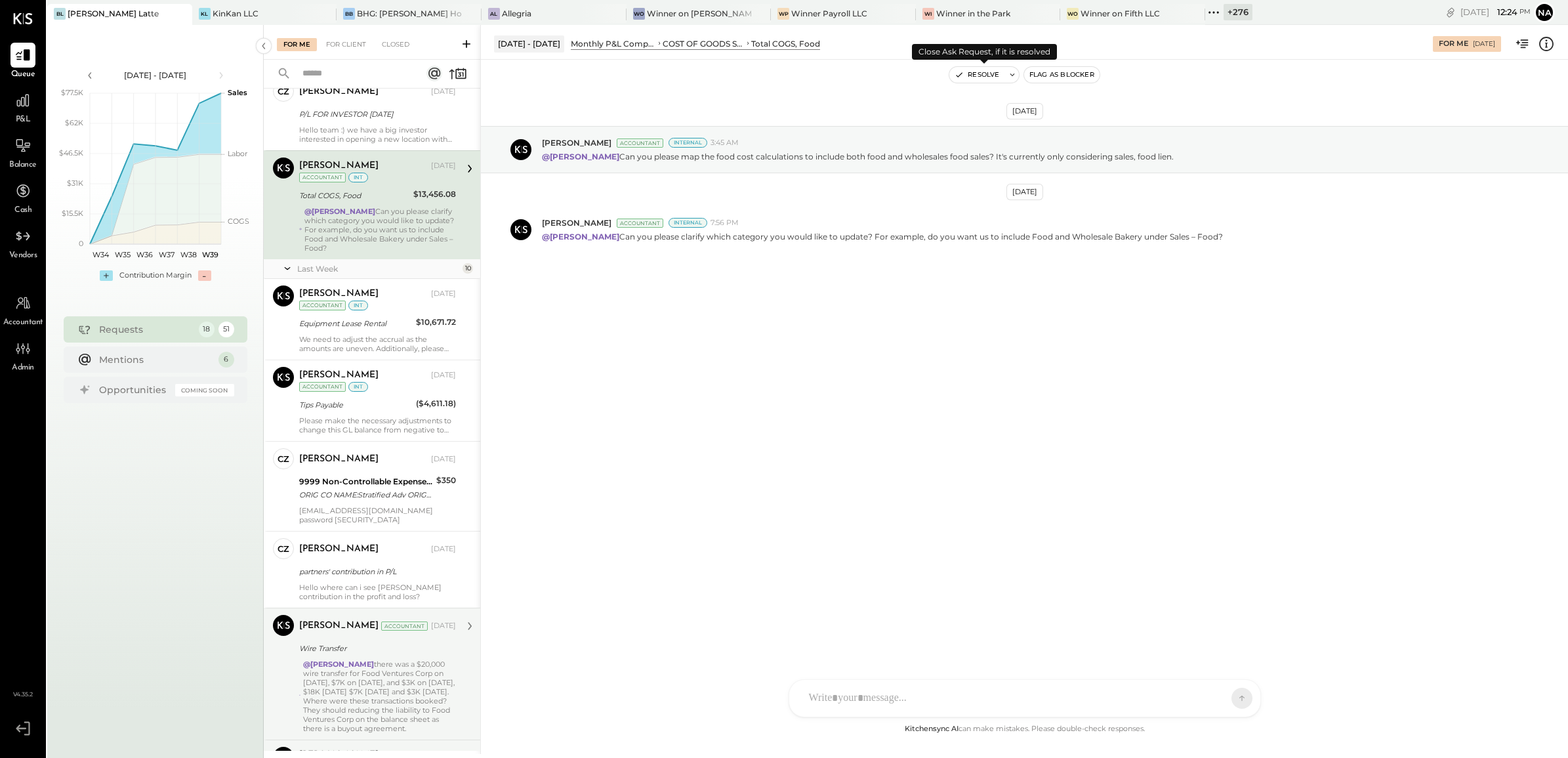
click at [985, 70] on button "Resolve" at bounding box center [977, 74] width 55 height 16
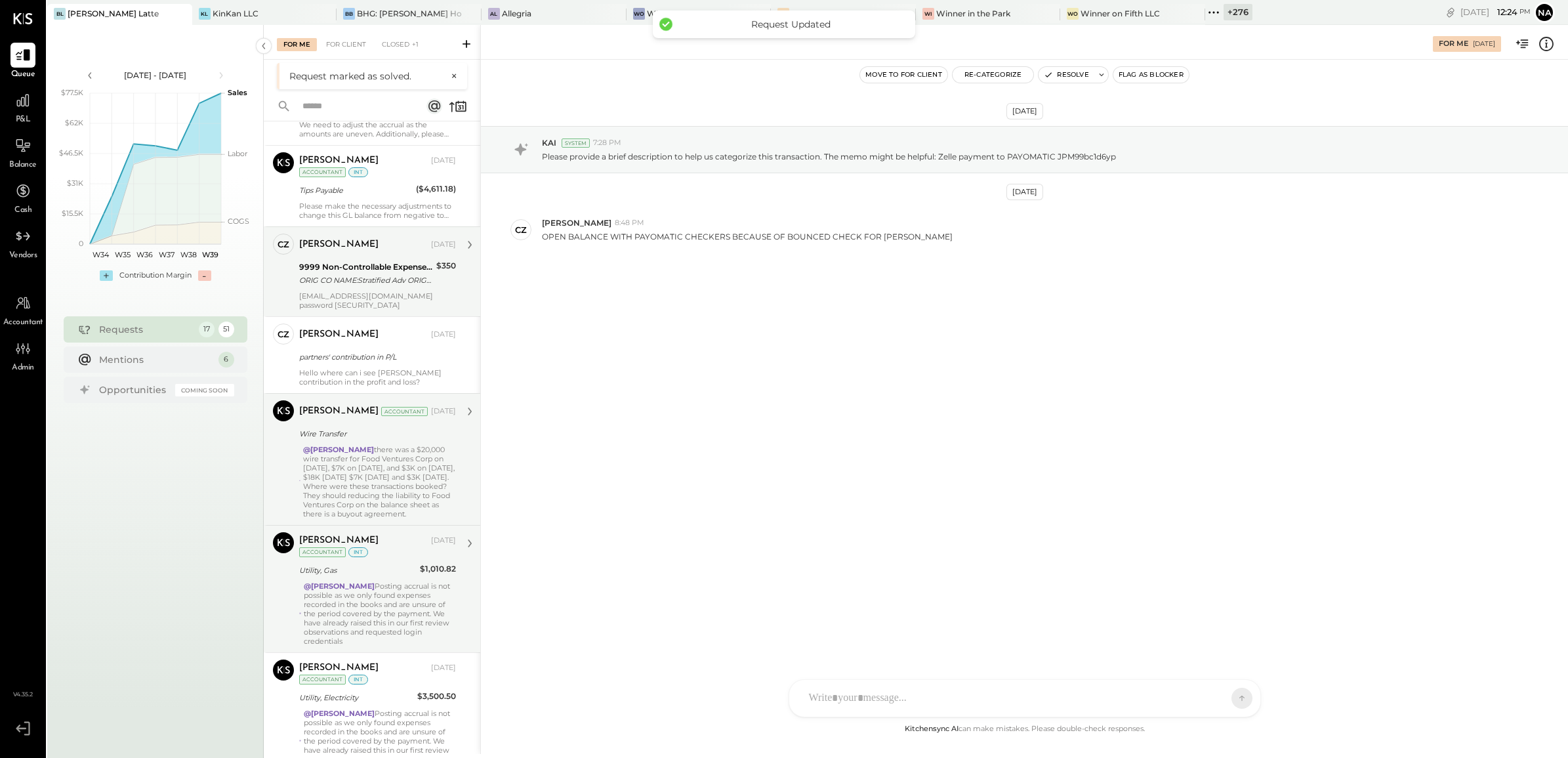
scroll to position [903, 0]
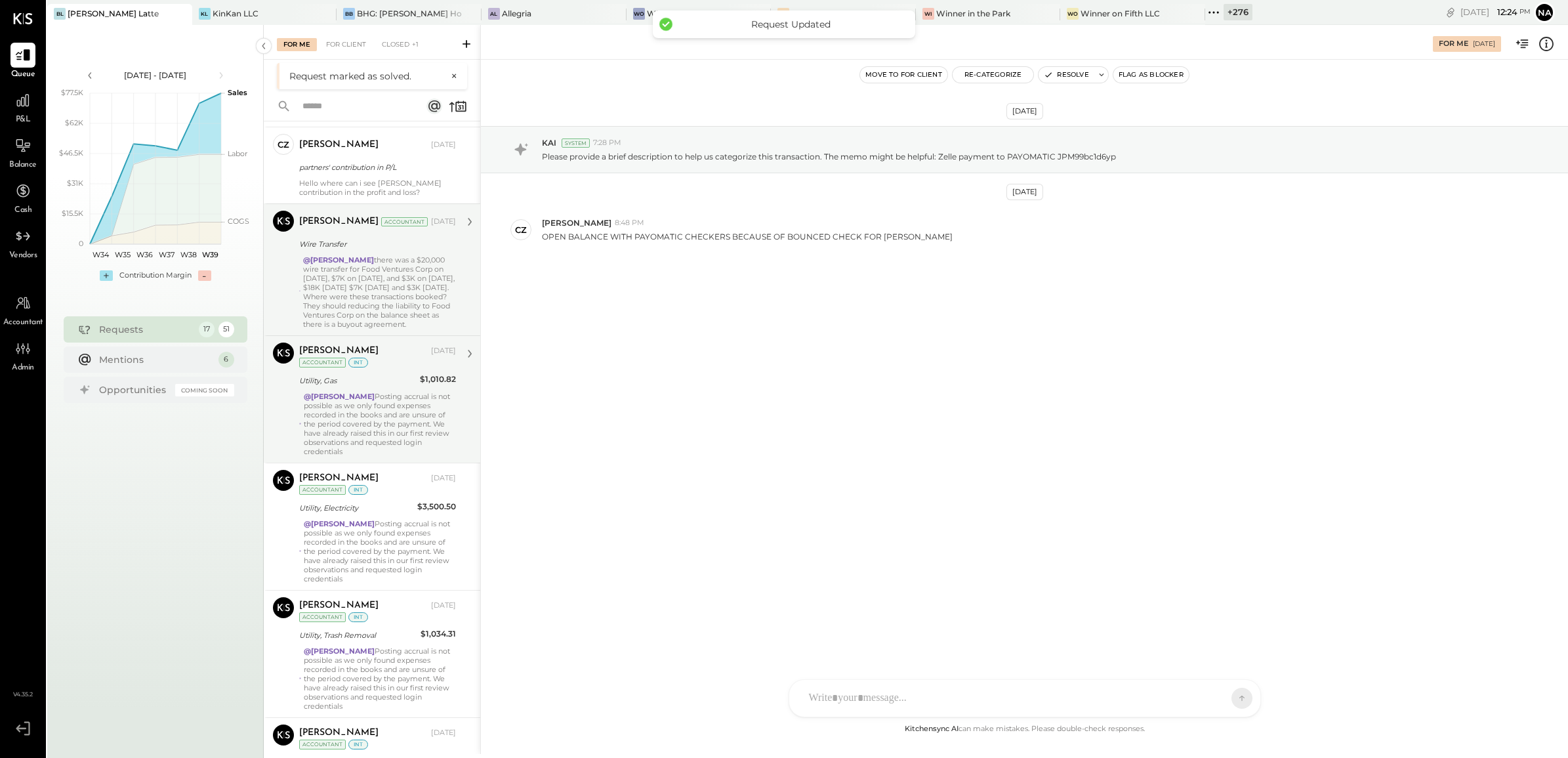
click at [417, 288] on div "@Navin Jain there was a $20,000 wire transfer for Food Ventures Corp on May 9, …" at bounding box center [380, 292] width 153 height 74
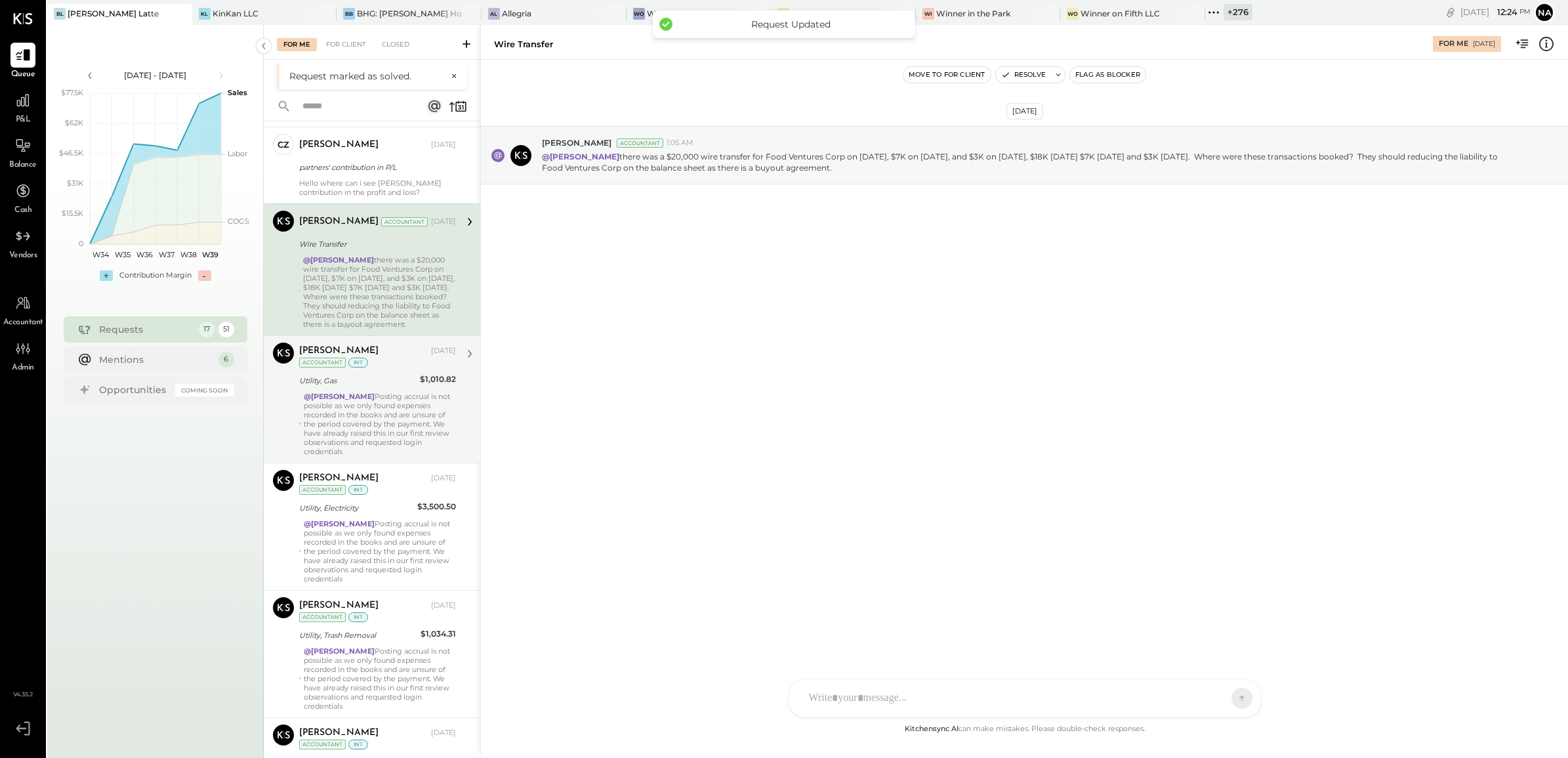
click at [409, 378] on div "Utility, Gas" at bounding box center [358, 381] width 117 height 13
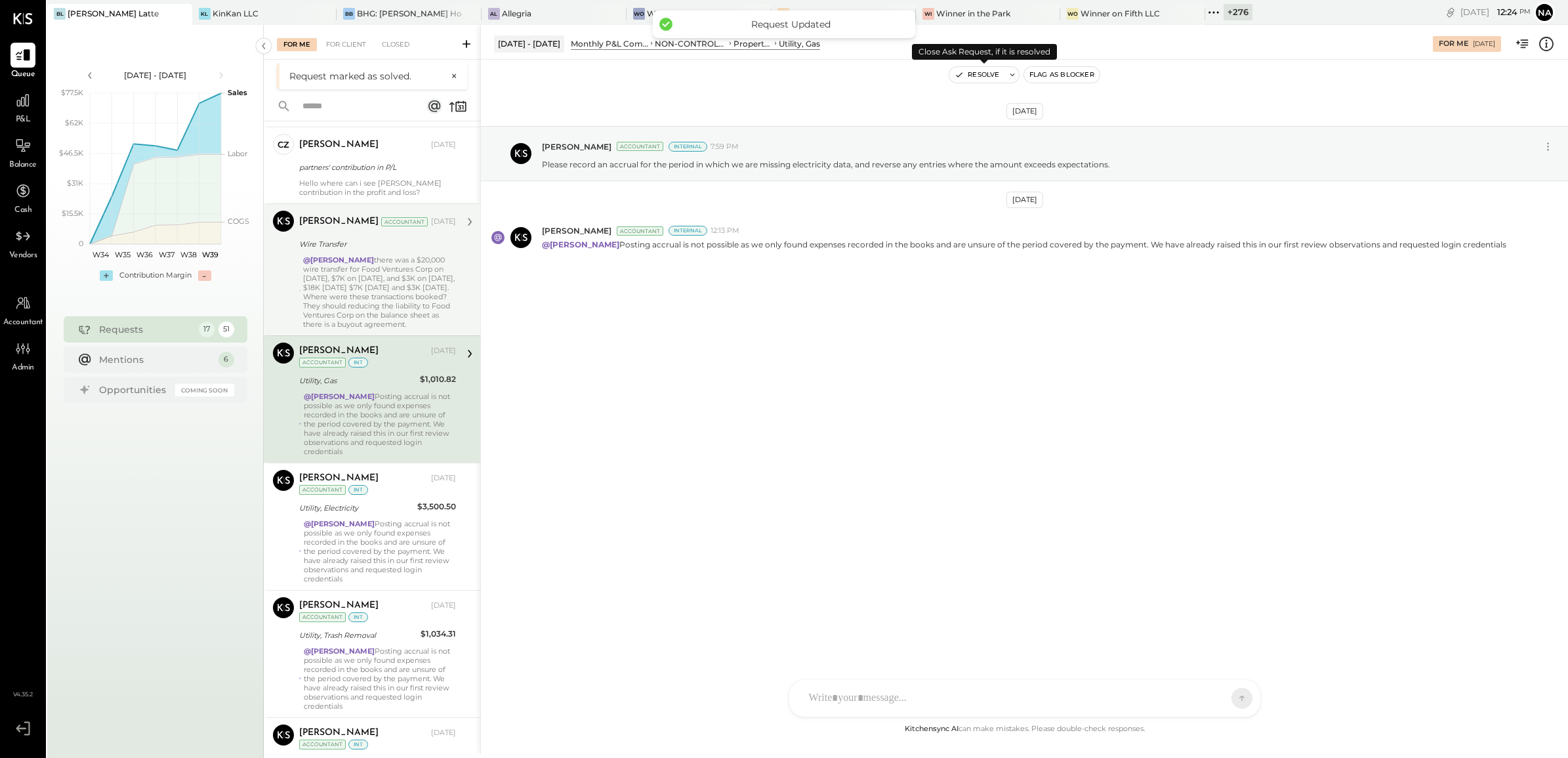
click at [986, 80] on button "Resolve" at bounding box center [977, 74] width 55 height 16
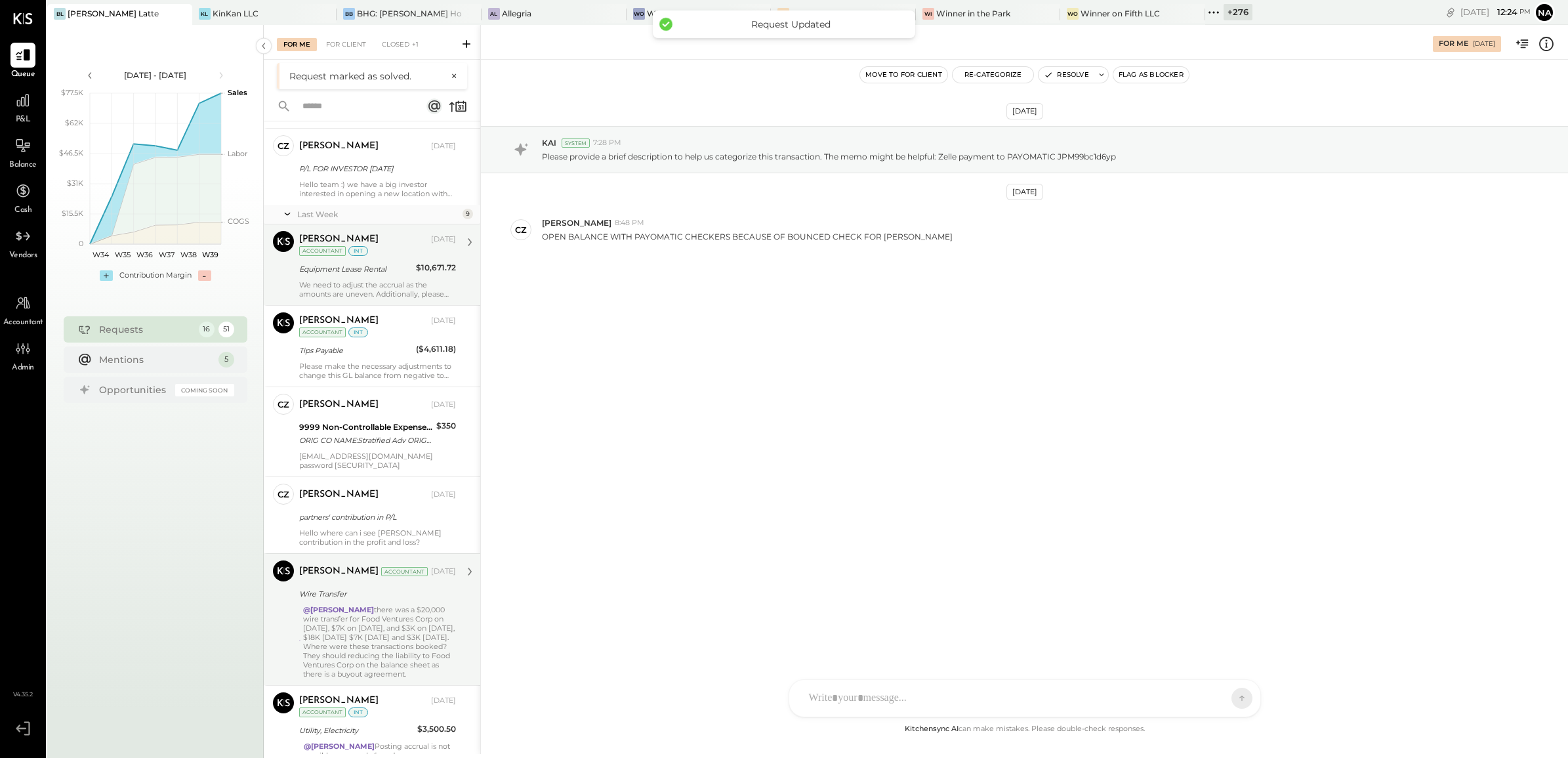
scroll to position [821, 0]
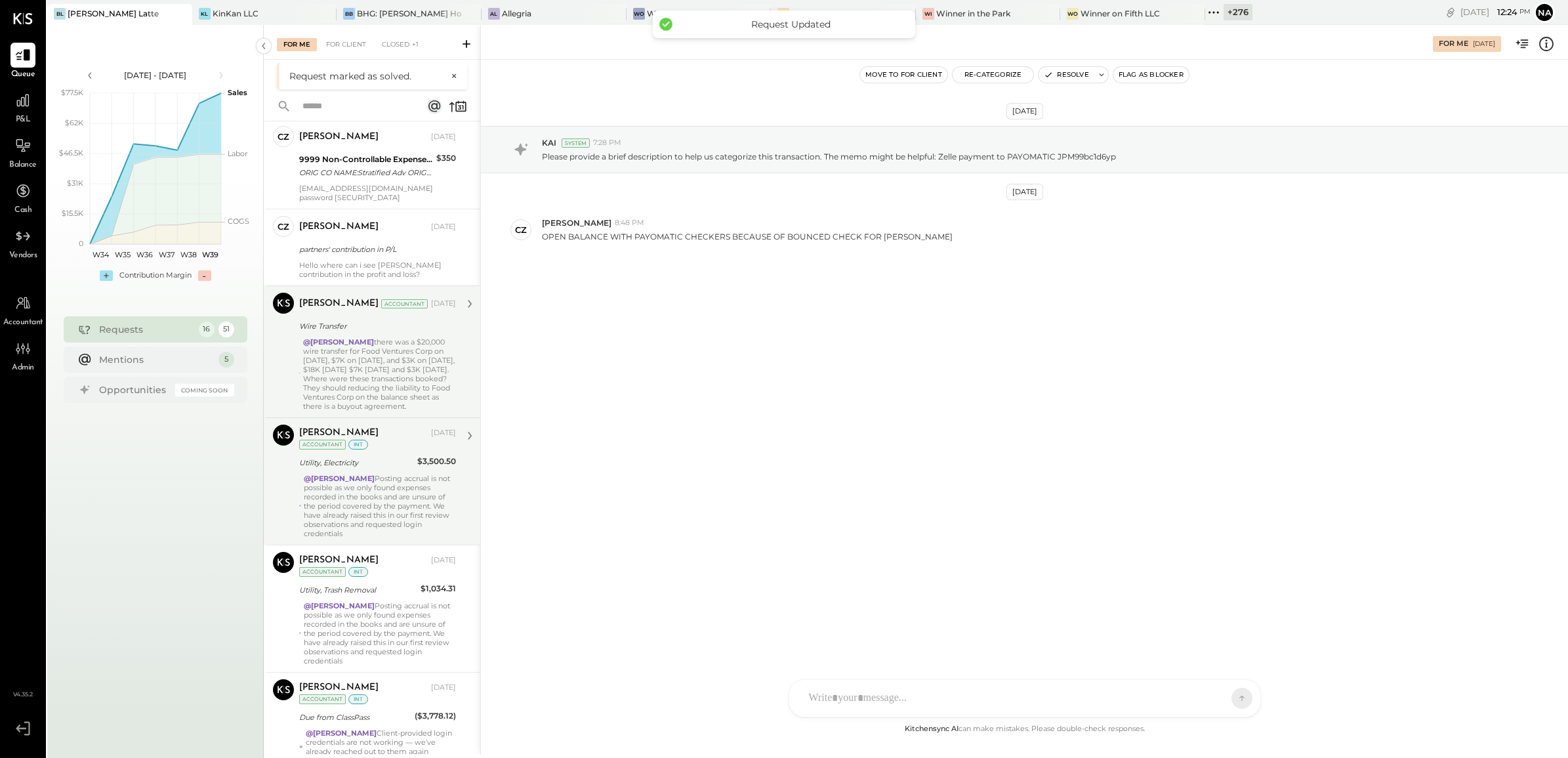
click at [412, 494] on div "@Navin Jain Posting accrual is not possible as we only found expenses recorded …" at bounding box center [380, 505] width 152 height 64
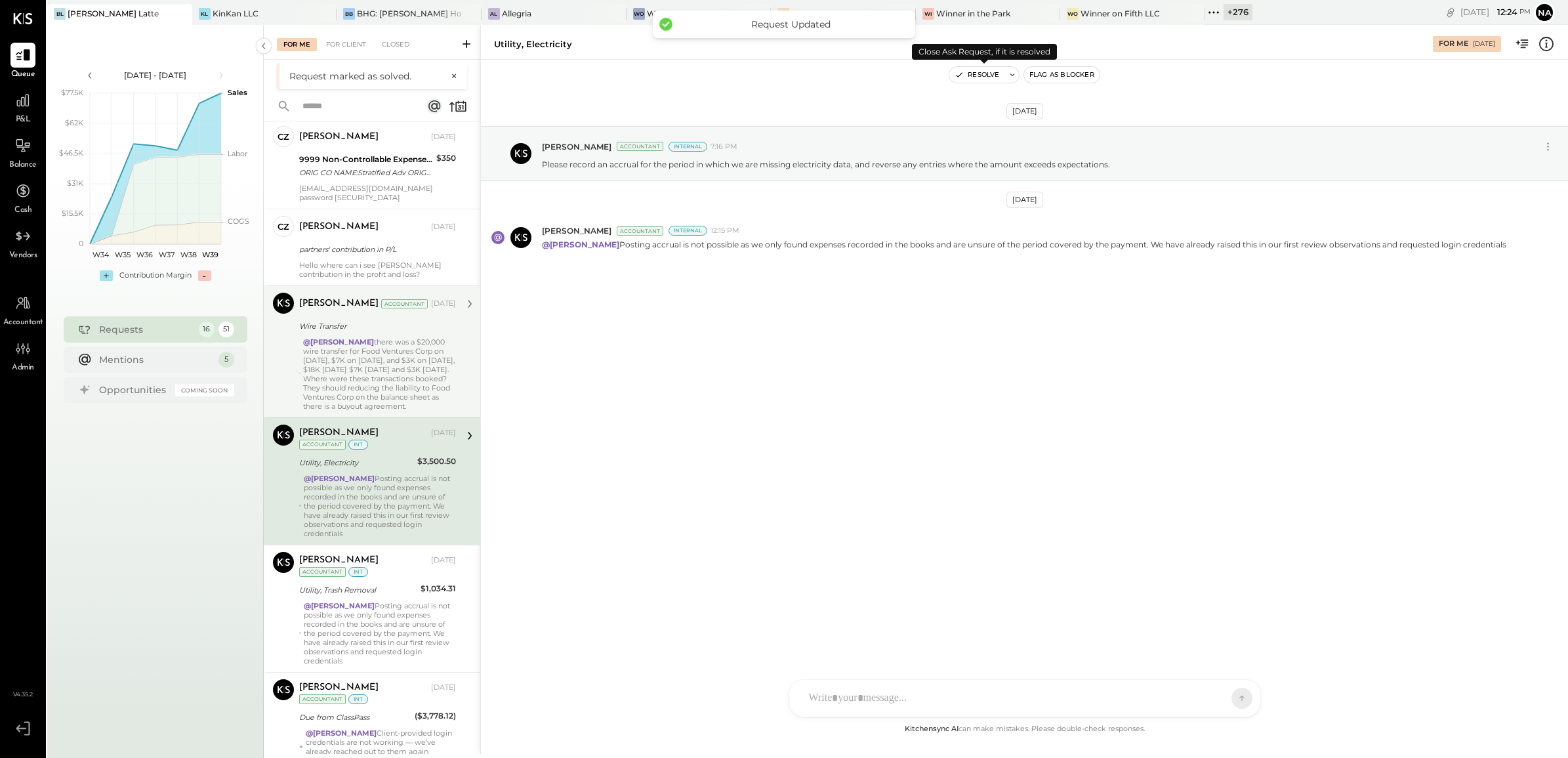
click at [989, 74] on button "Resolve" at bounding box center [977, 74] width 55 height 16
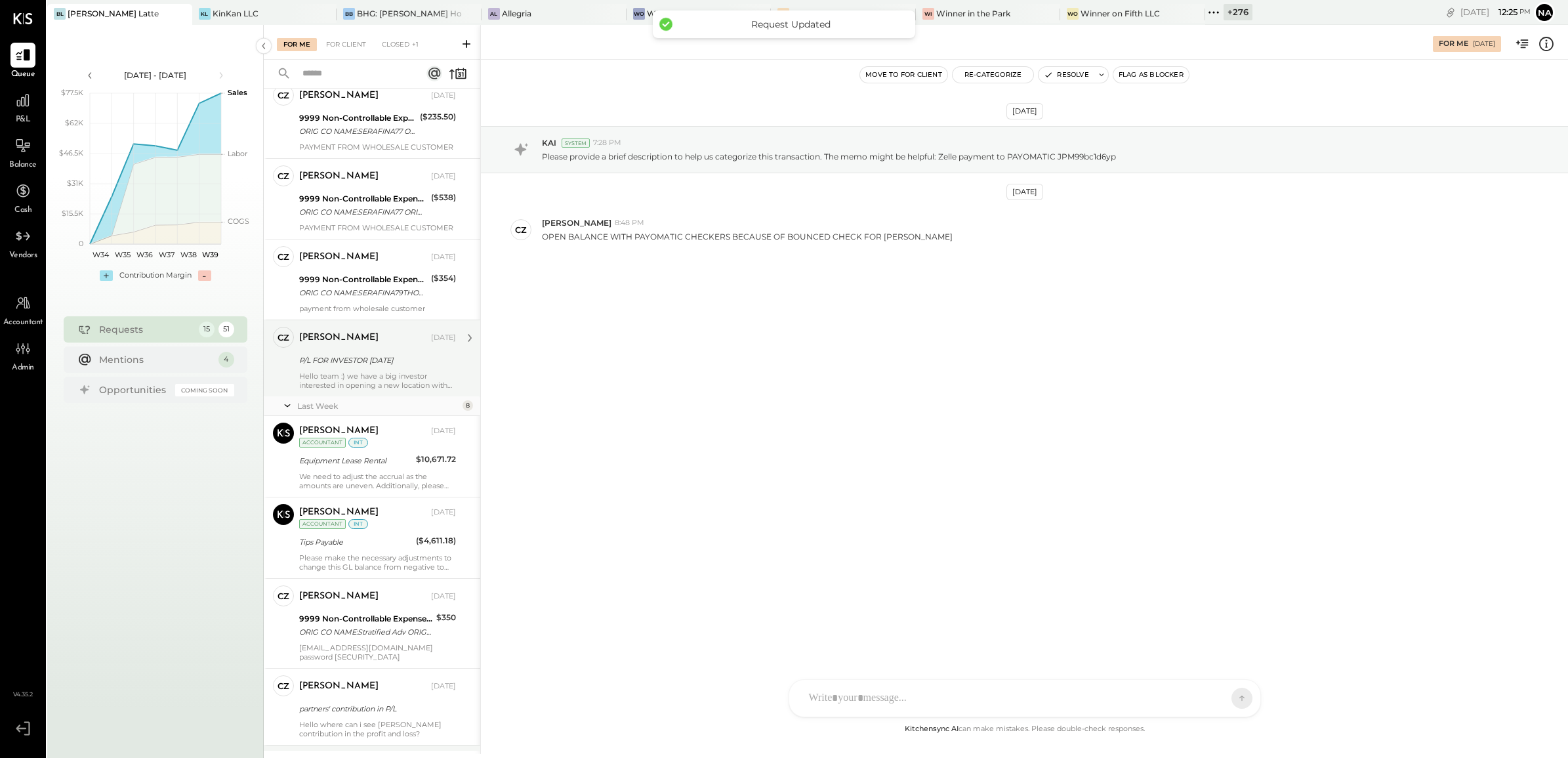
scroll to position [657, 0]
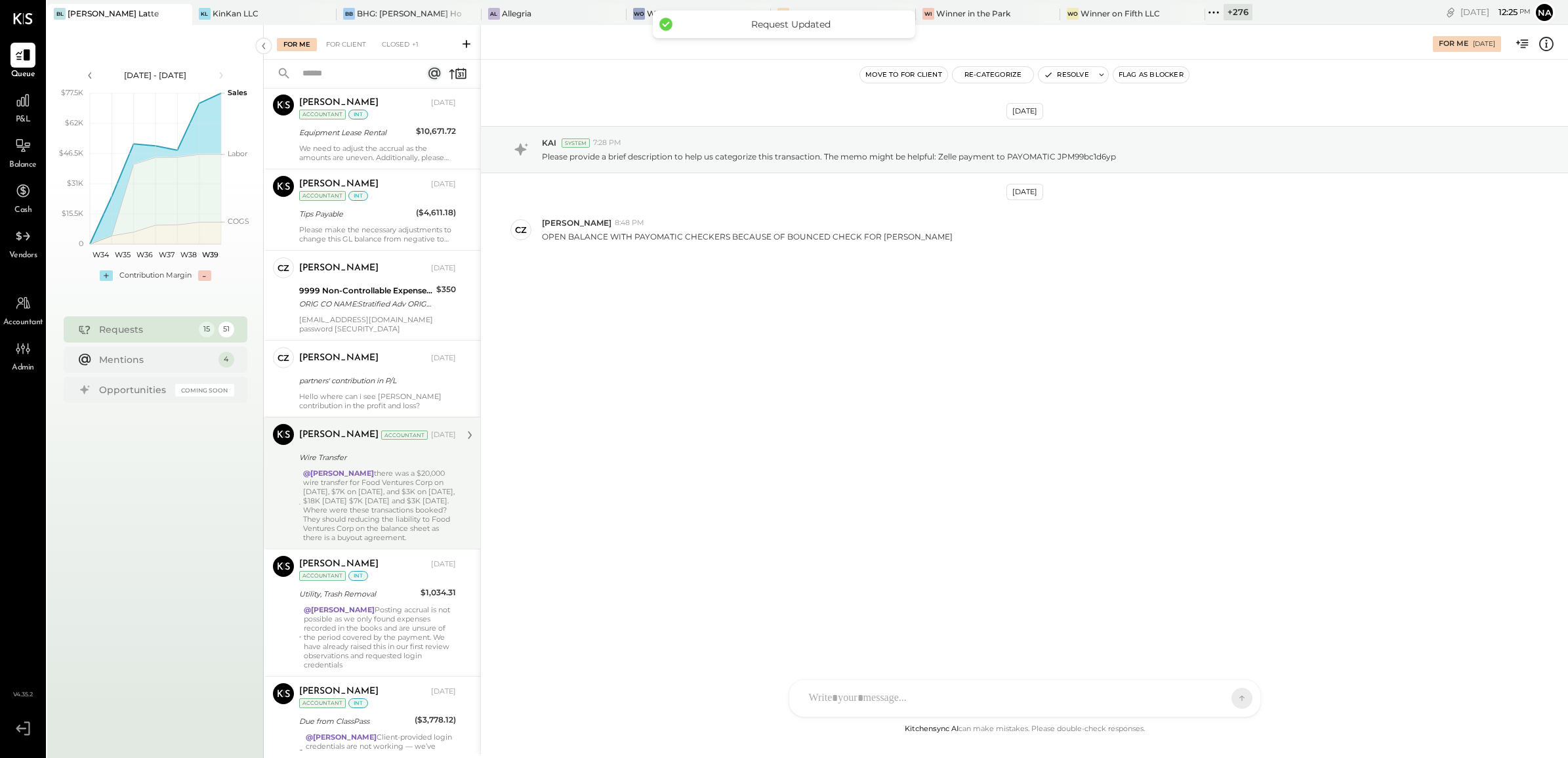
click at [398, 487] on div "@Navin Jain there was a $20,000 wire transfer for Food Ventures Corp on May 9, …" at bounding box center [380, 505] width 153 height 74
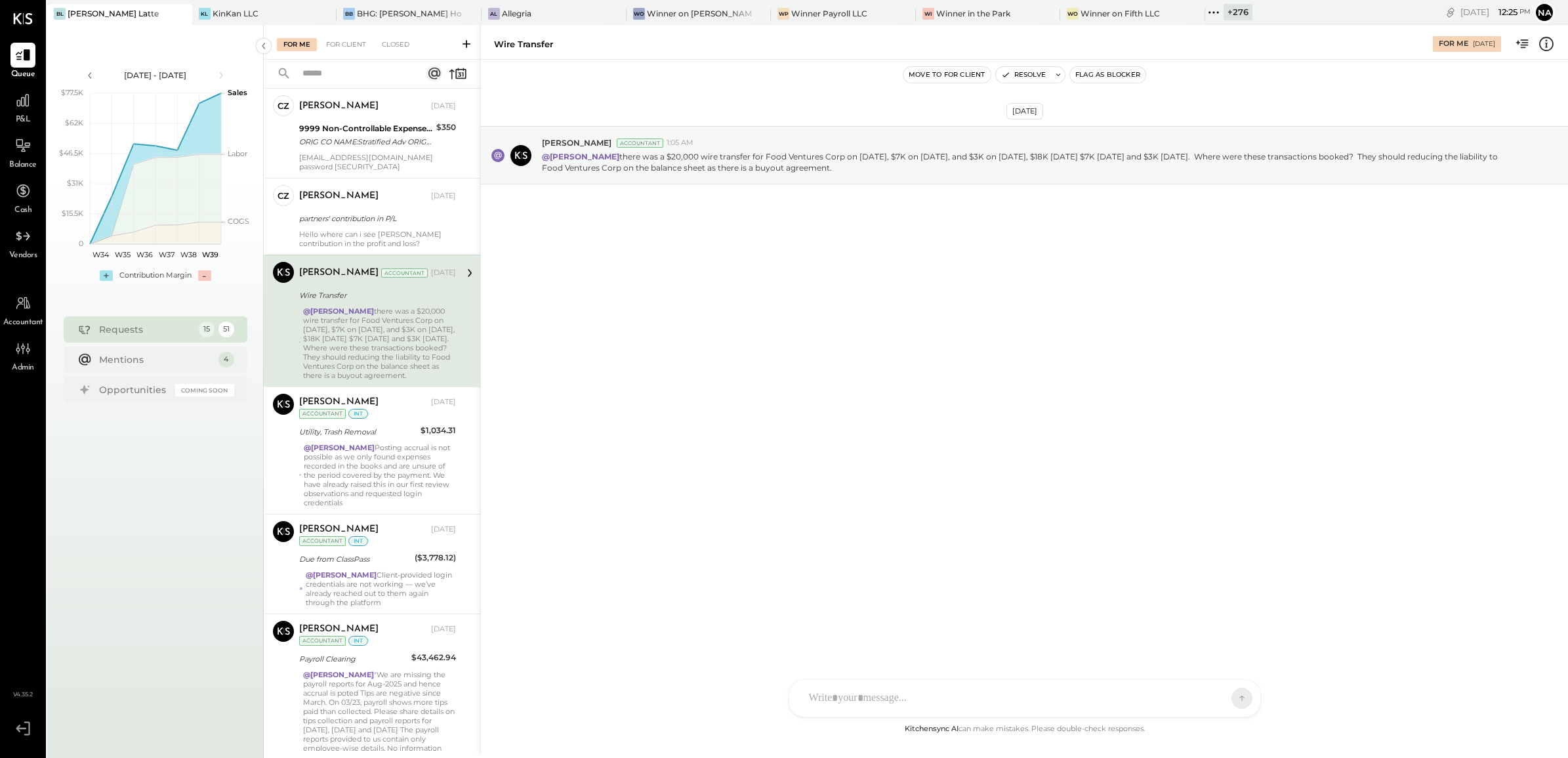
scroll to position [821, 0]
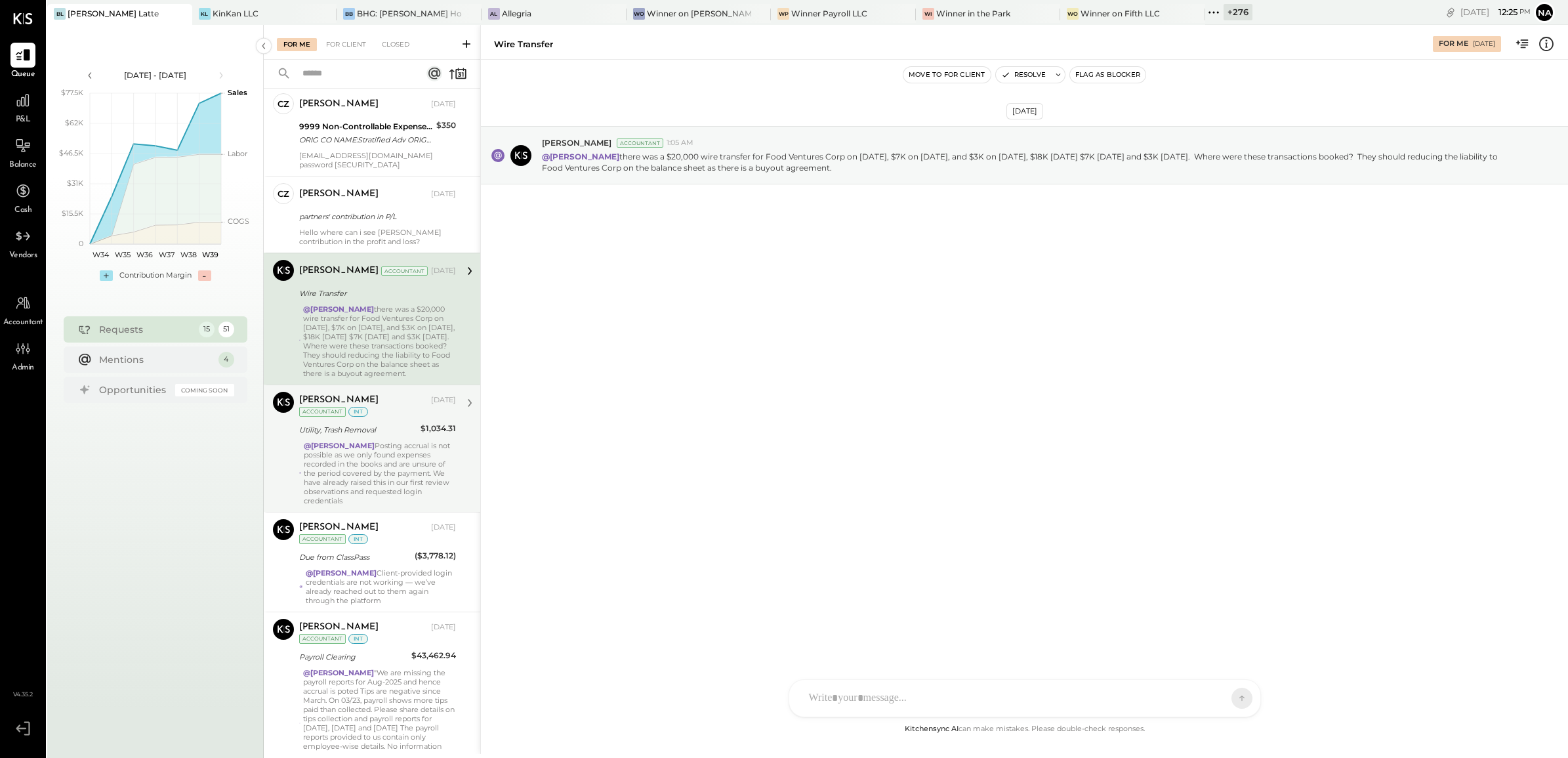
click at [402, 474] on div "@Navin Jain Posting accrual is not possible as we only found expenses recorded …" at bounding box center [380, 473] width 152 height 64
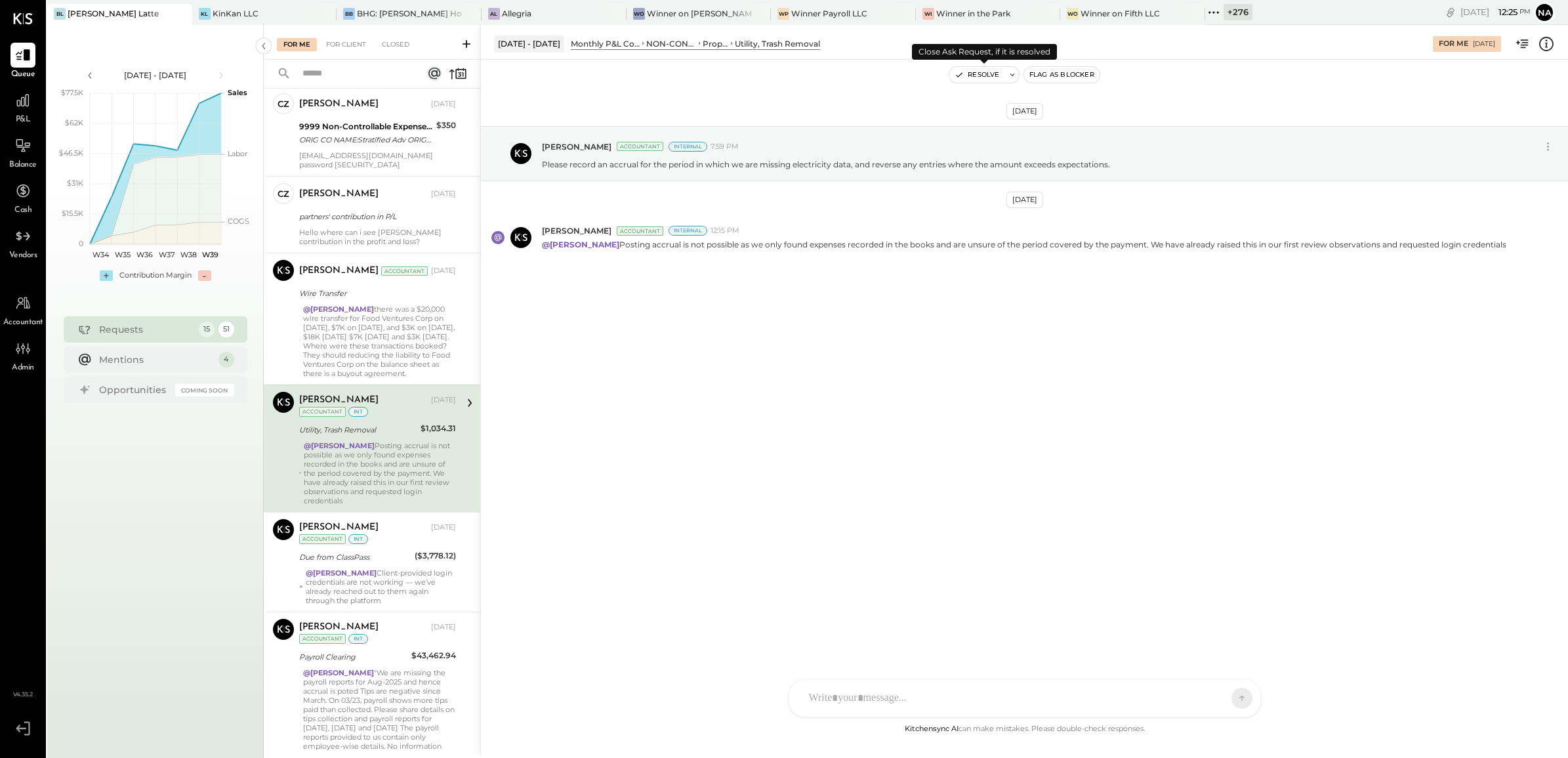
click at [971, 74] on button "Resolve" at bounding box center [977, 74] width 55 height 16
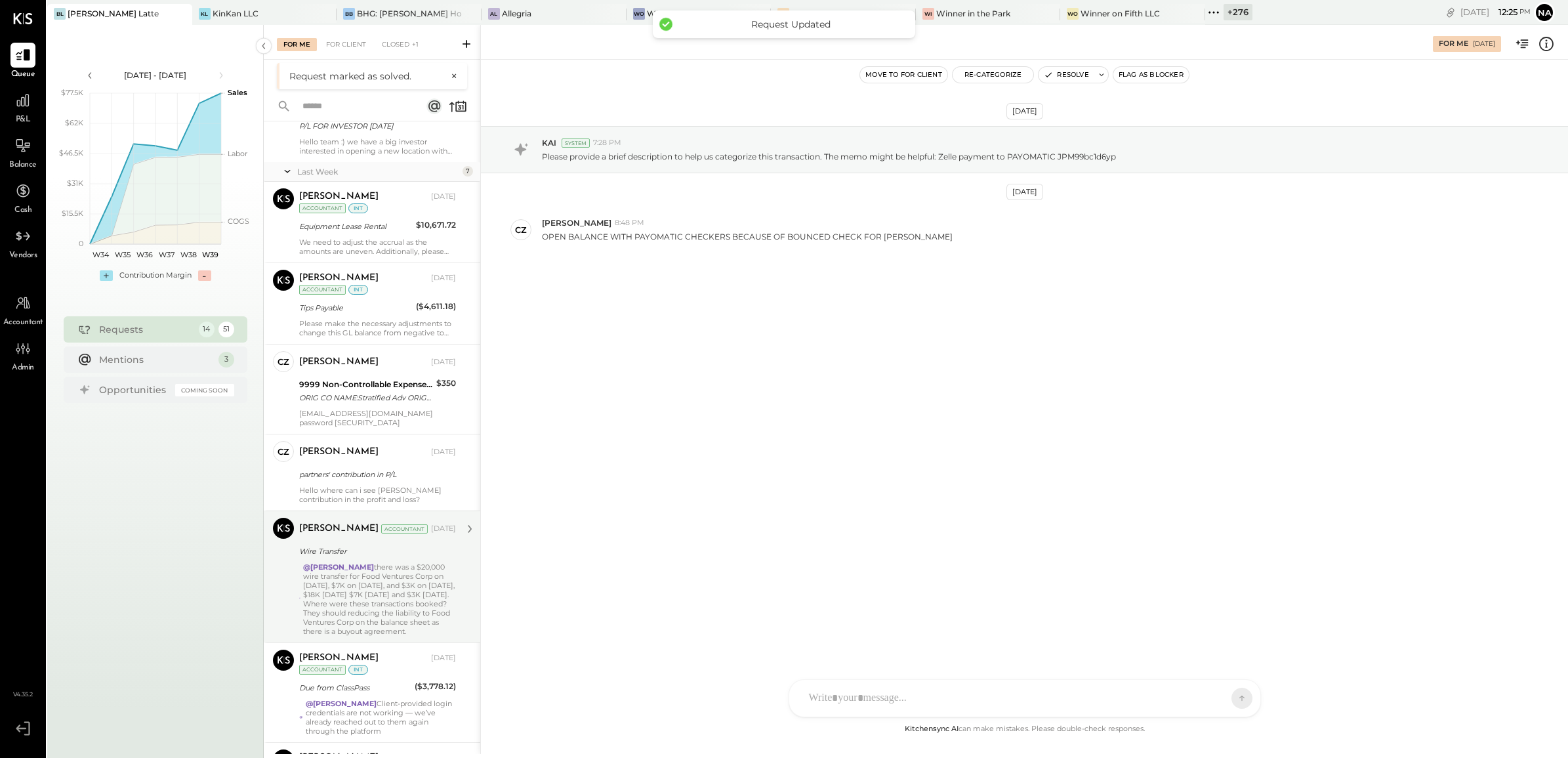
scroll to position [779, 0]
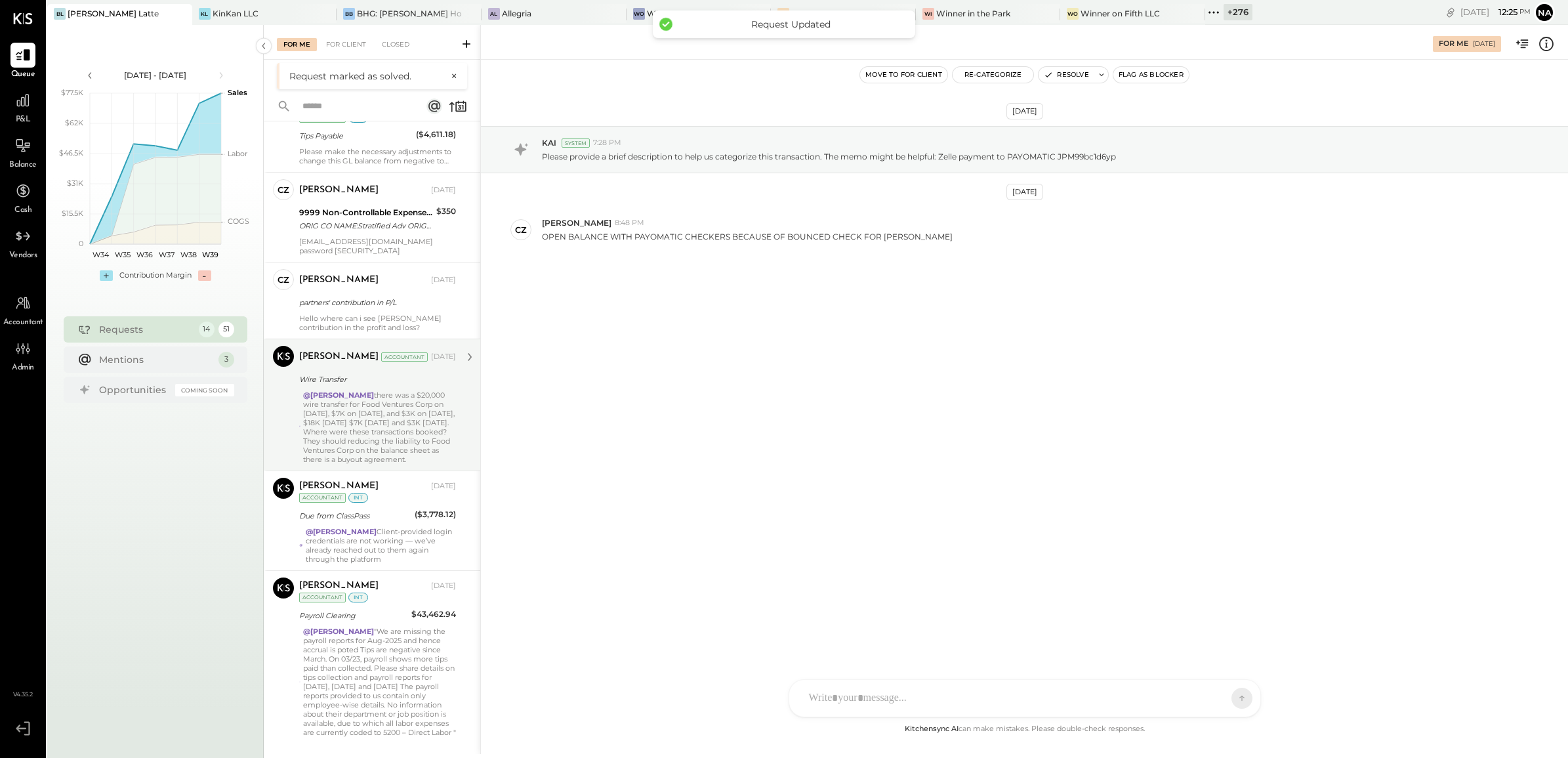
click at [414, 437] on div "@Navin Jain there was a $20,000 wire transfer for Food Ventures Corp on May 9, …" at bounding box center [380, 427] width 153 height 74
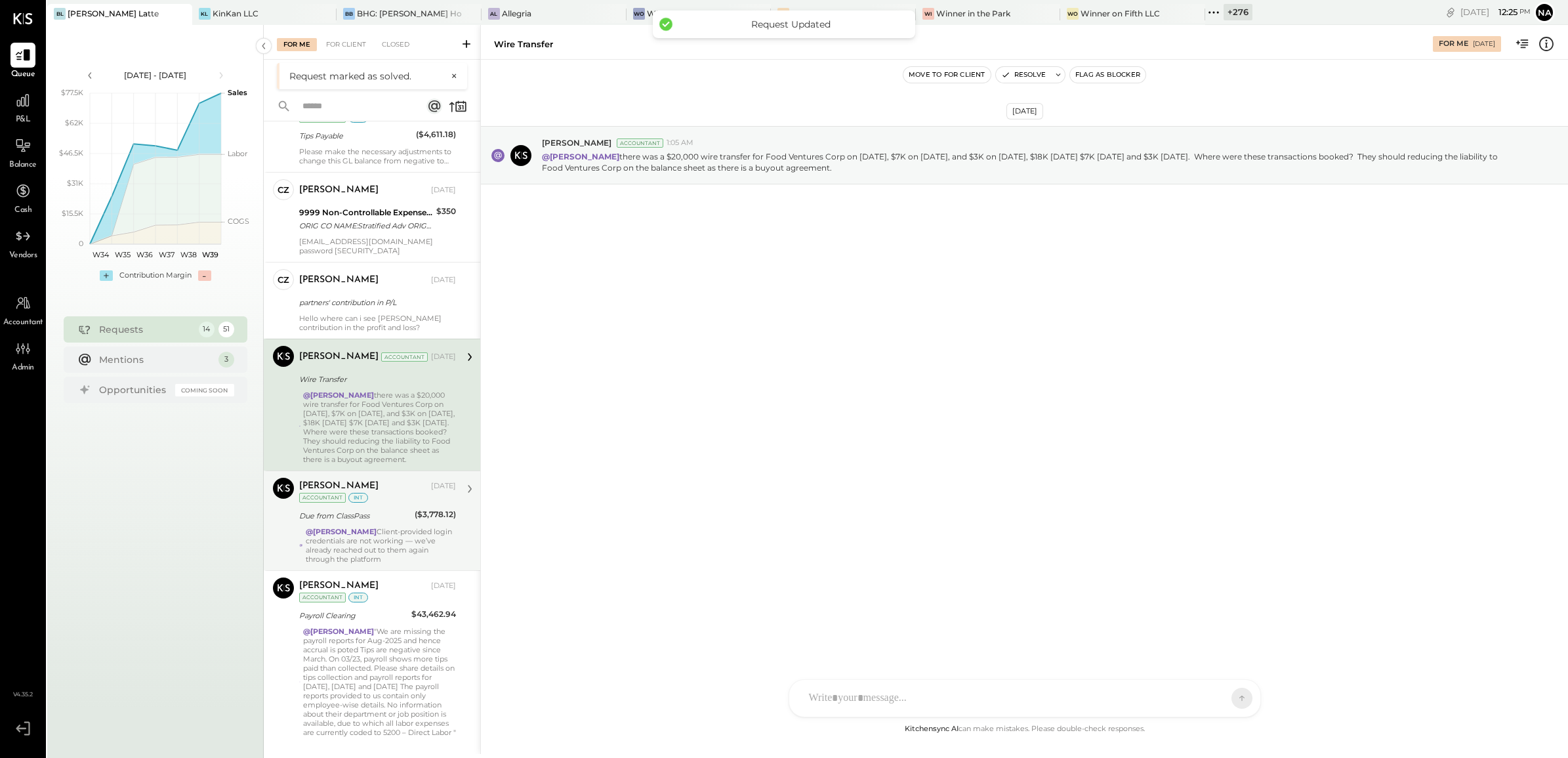
click at [398, 527] on div "@Navin Jain Client-provided login credentials are not working — we’ve already r…" at bounding box center [380, 545] width 150 height 36
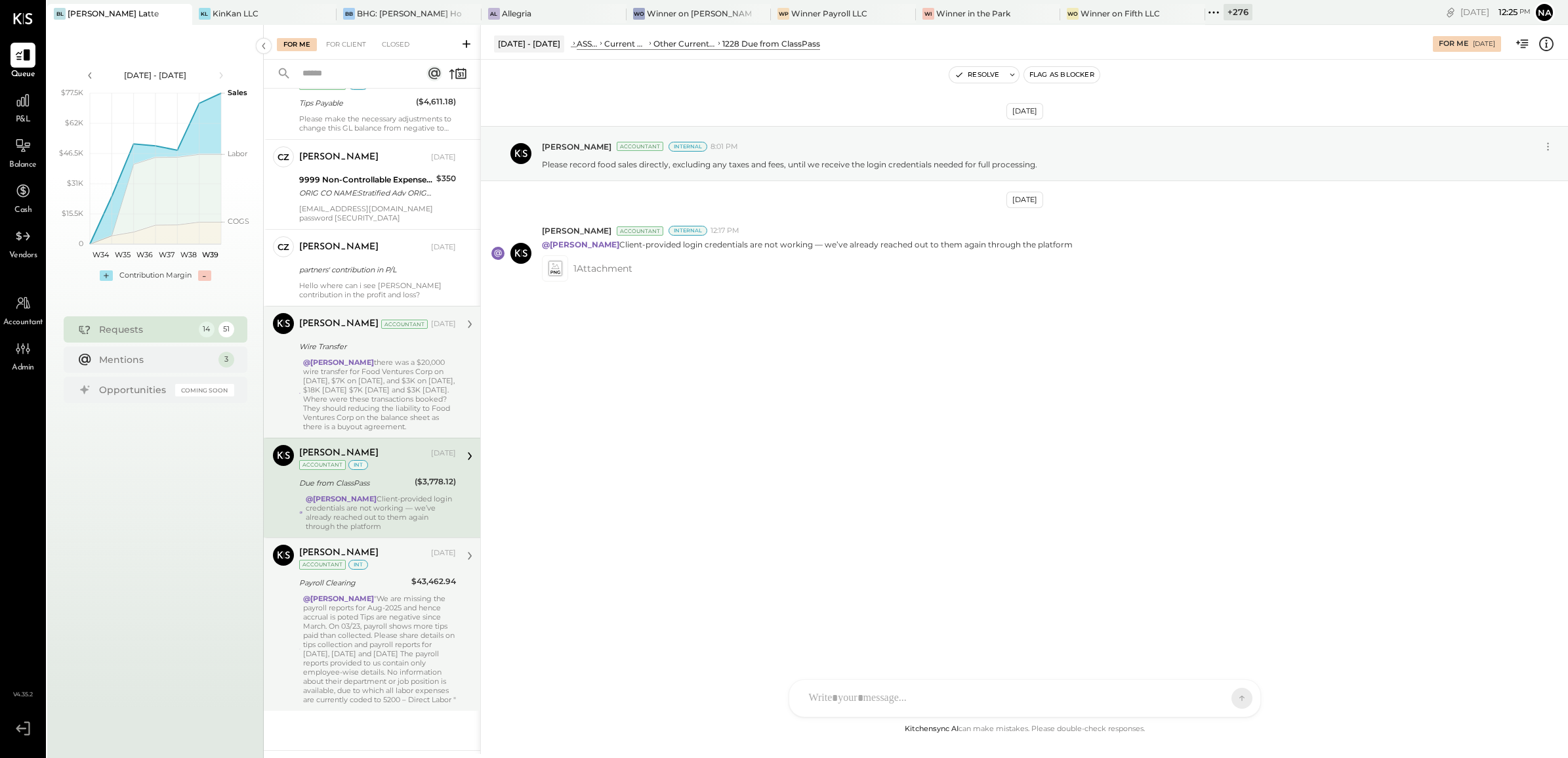
click at [443, 629] on div "@Navin Jain "We are missing the payroll reports for Aug-2025 and hence accrual …" at bounding box center [380, 649] width 153 height 110
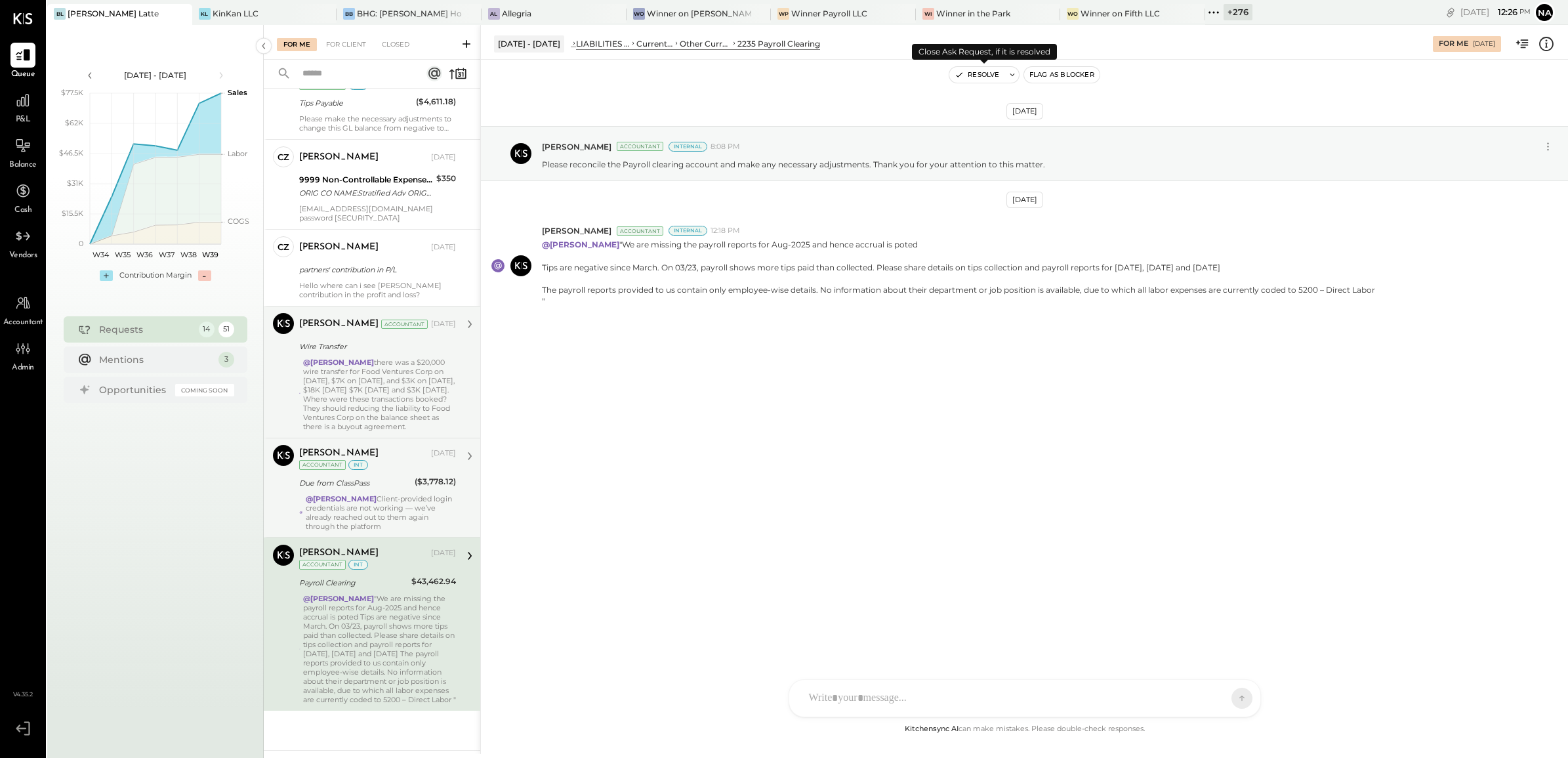
click at [978, 74] on button "Resolve" at bounding box center [977, 74] width 55 height 16
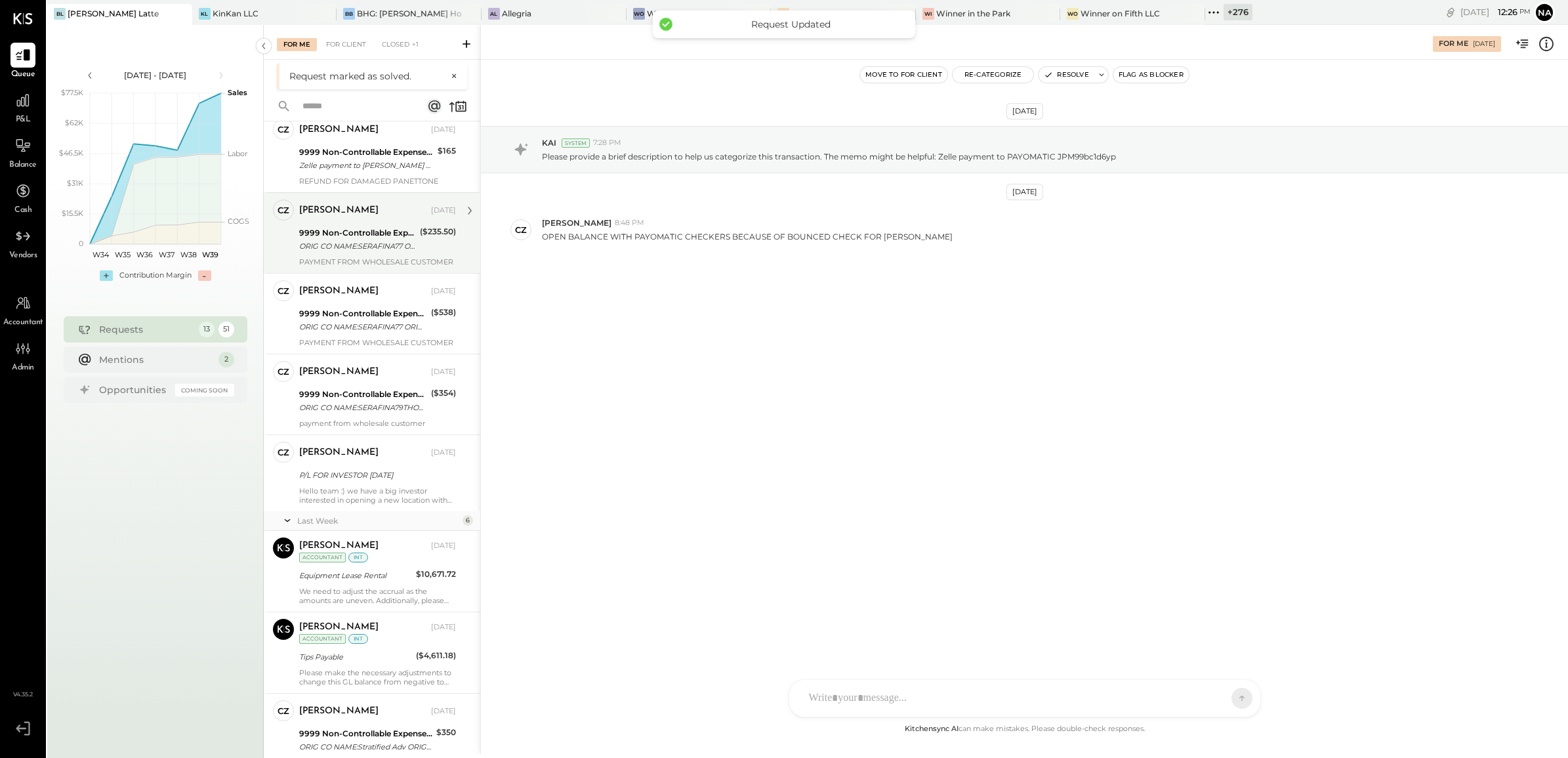
scroll to position [596, 0]
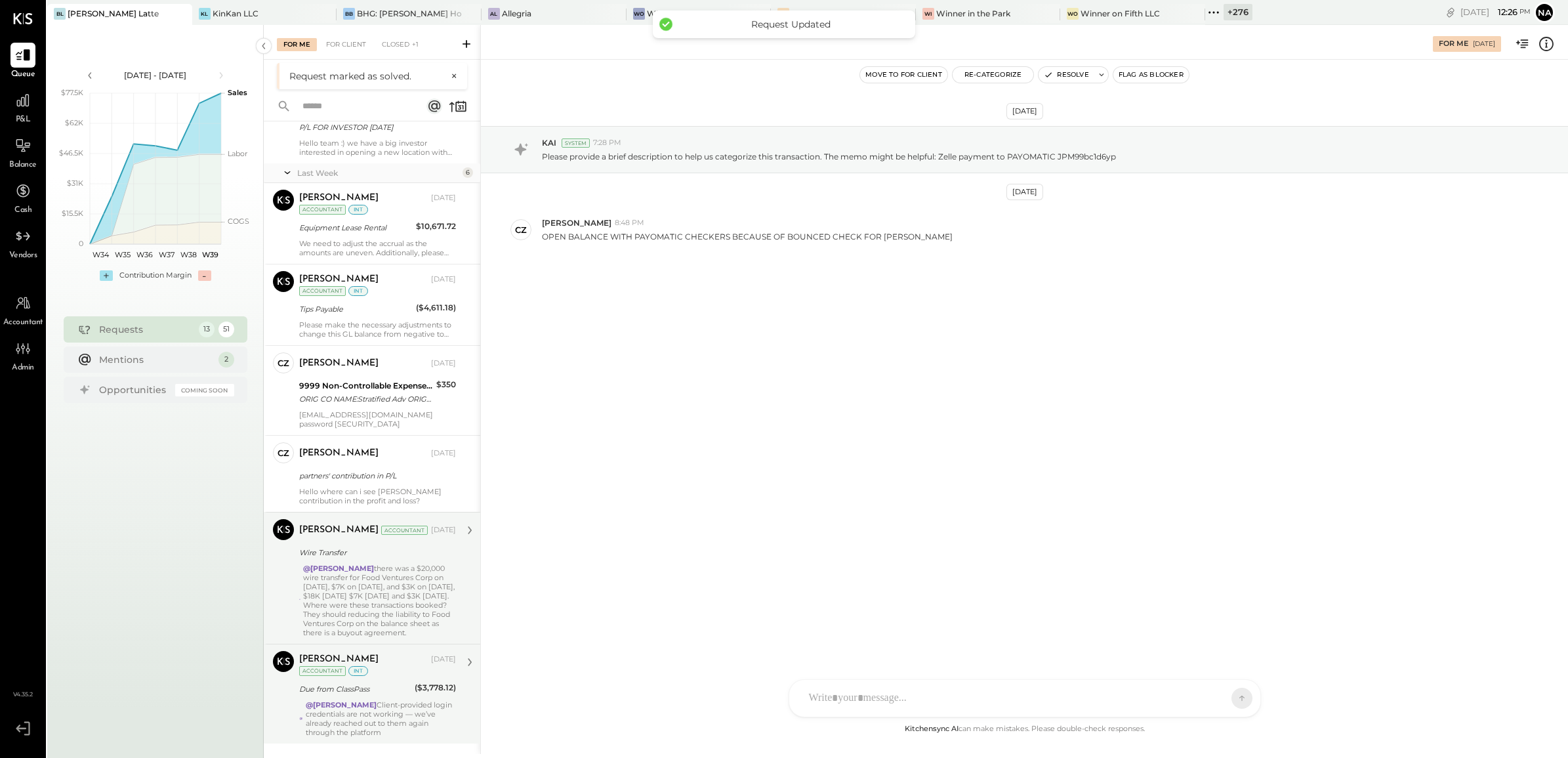
click at [384, 693] on div "Due from ClassPass" at bounding box center [355, 689] width 111 height 13
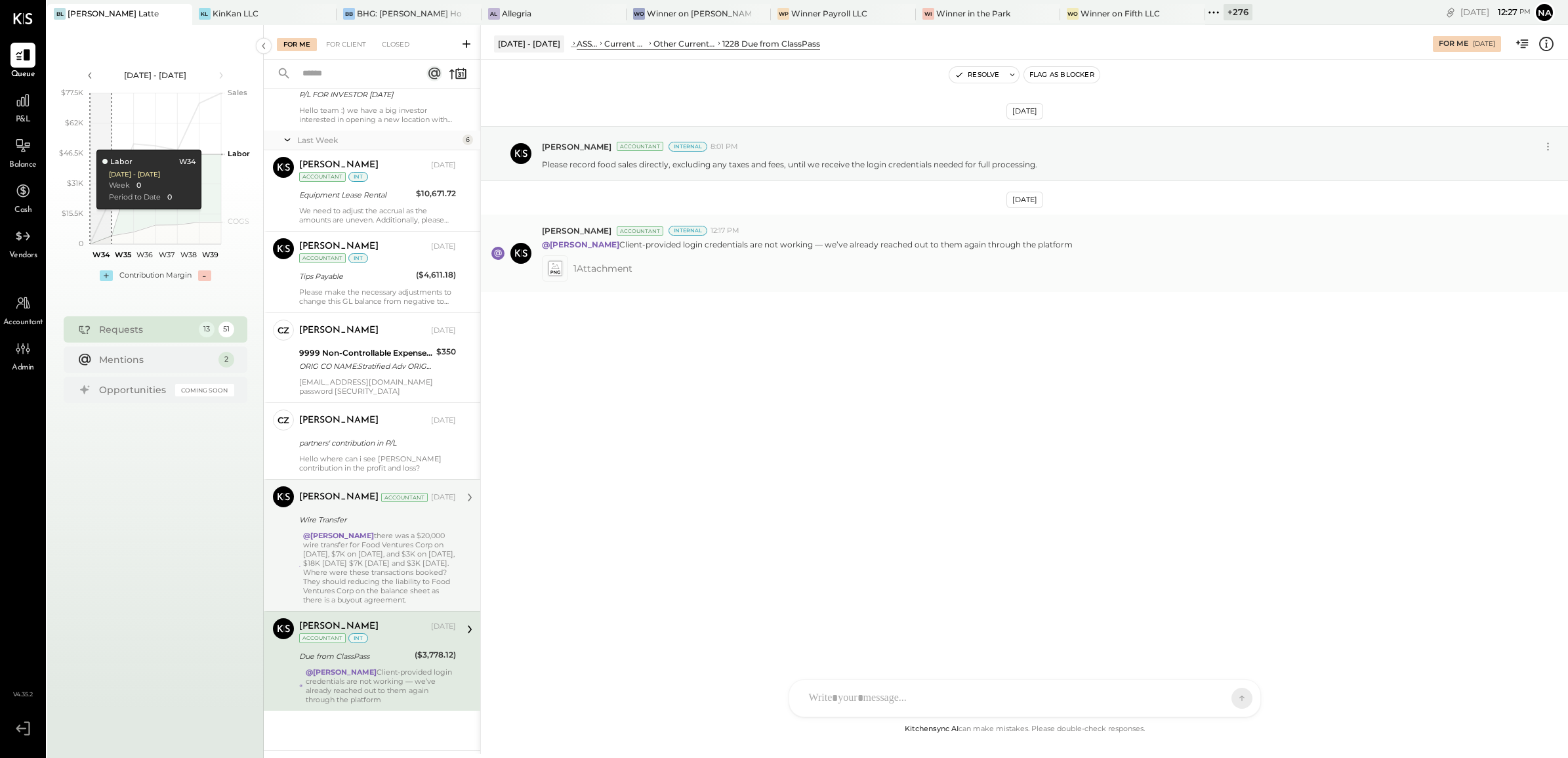
click at [604, 271] on span "1 Attachment" at bounding box center [603, 269] width 59 height 26
click at [552, 275] on icon at bounding box center [555, 269] width 14 height 15
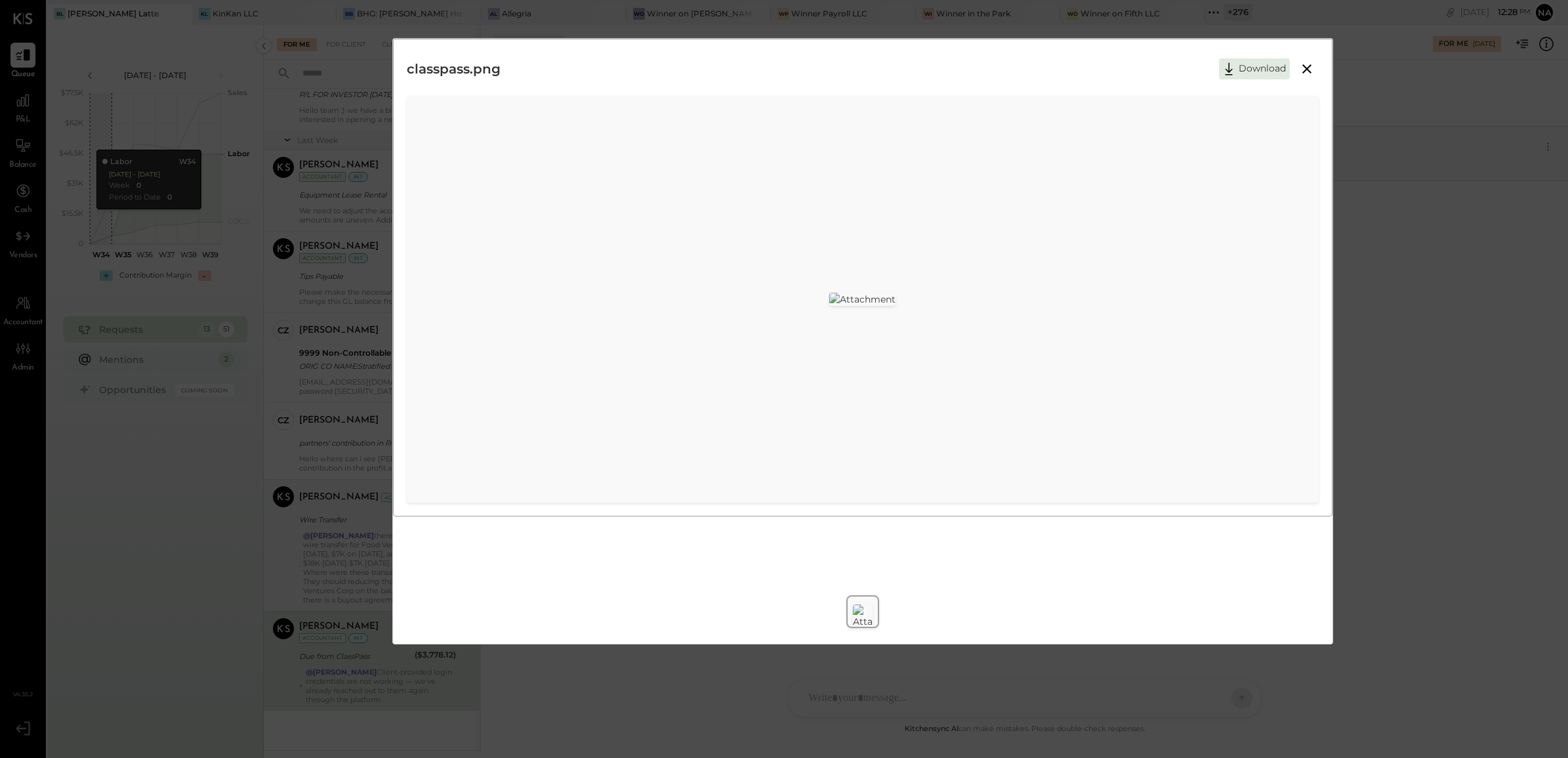
click at [1388, 231] on div "classpass.png Download" at bounding box center [784, 379] width 1568 height 758
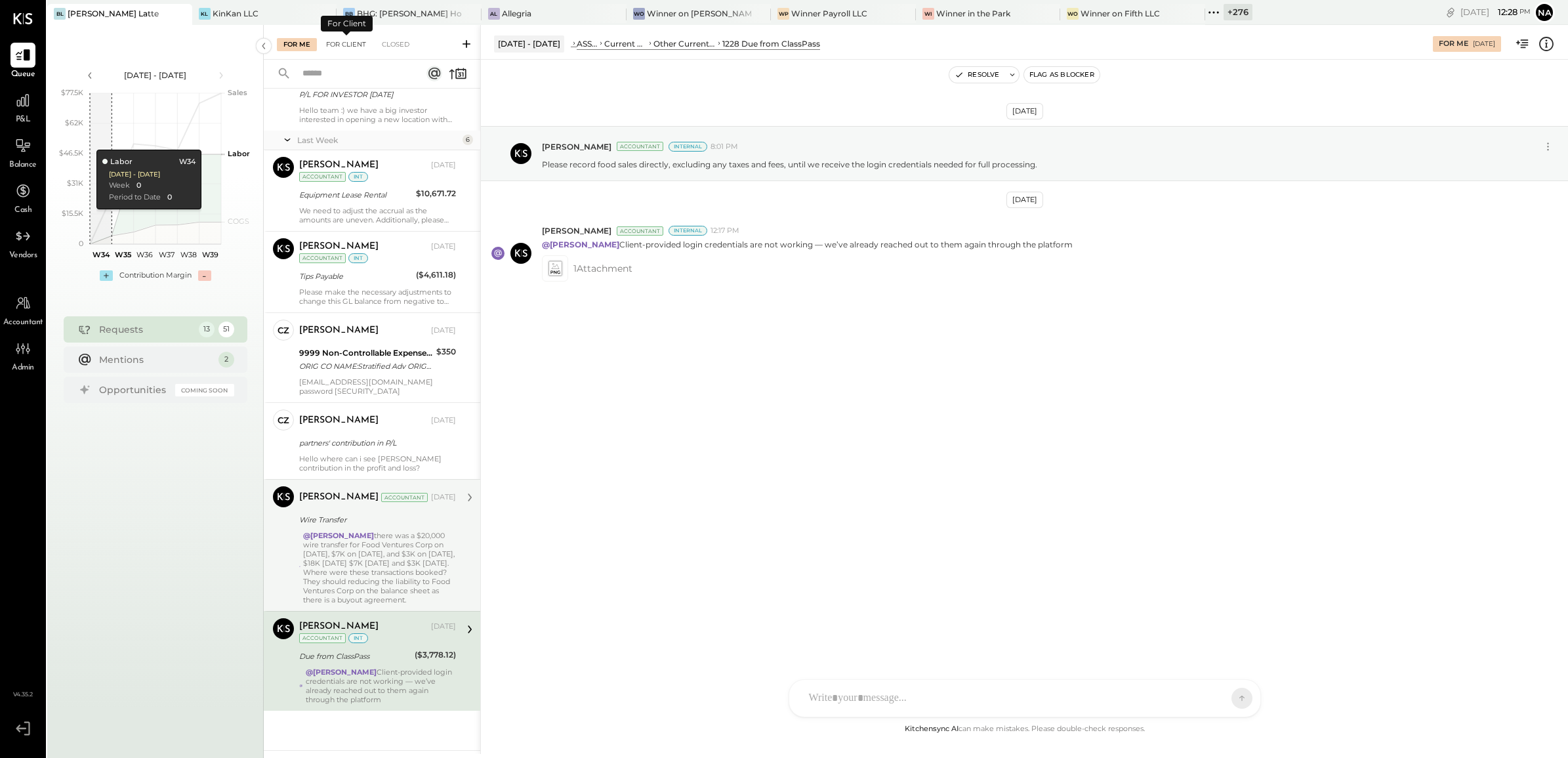
click at [362, 43] on div "For Client" at bounding box center [345, 44] width 53 height 13
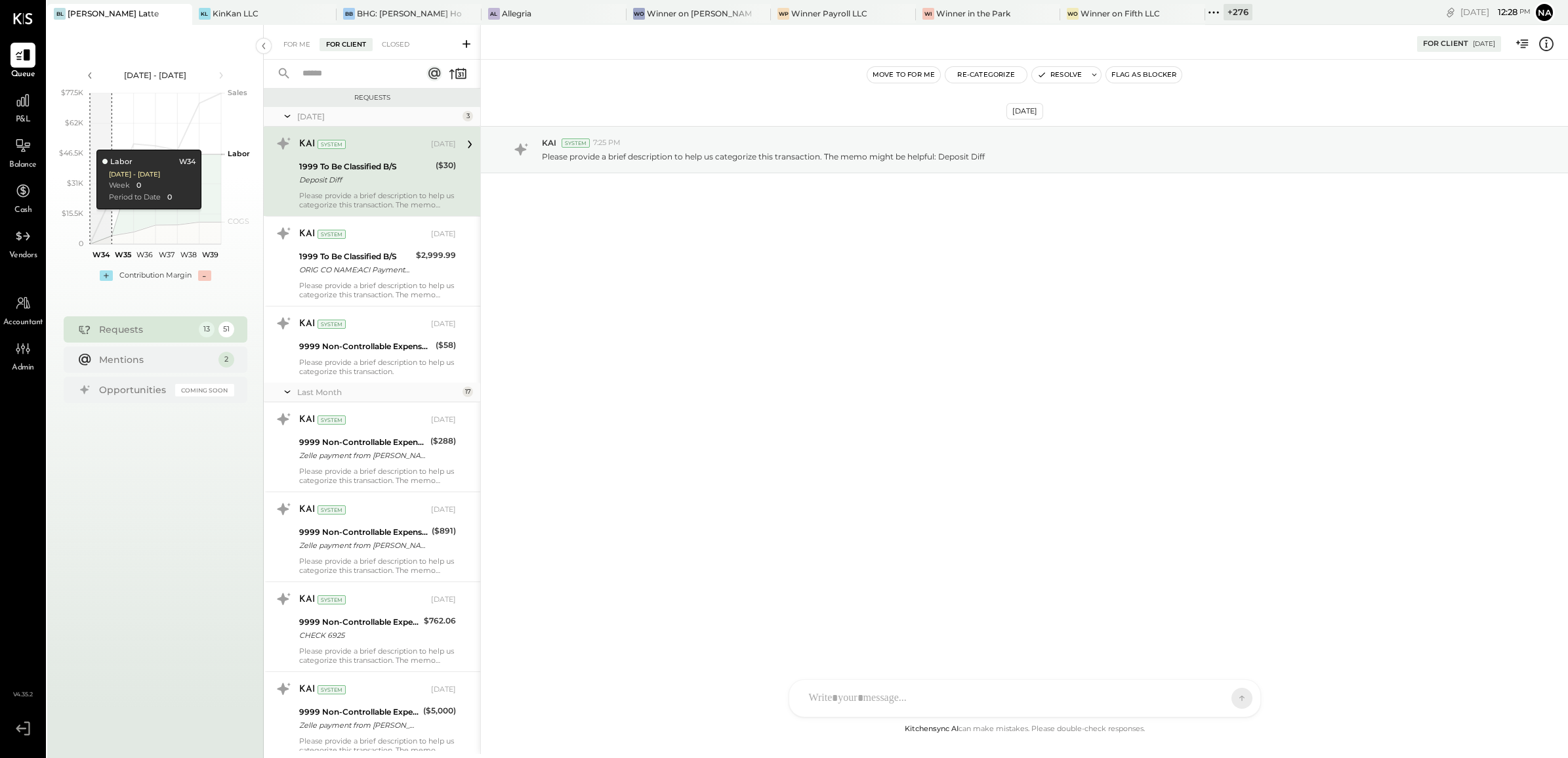
click at [342, 70] on input "text" at bounding box center [354, 74] width 119 height 21
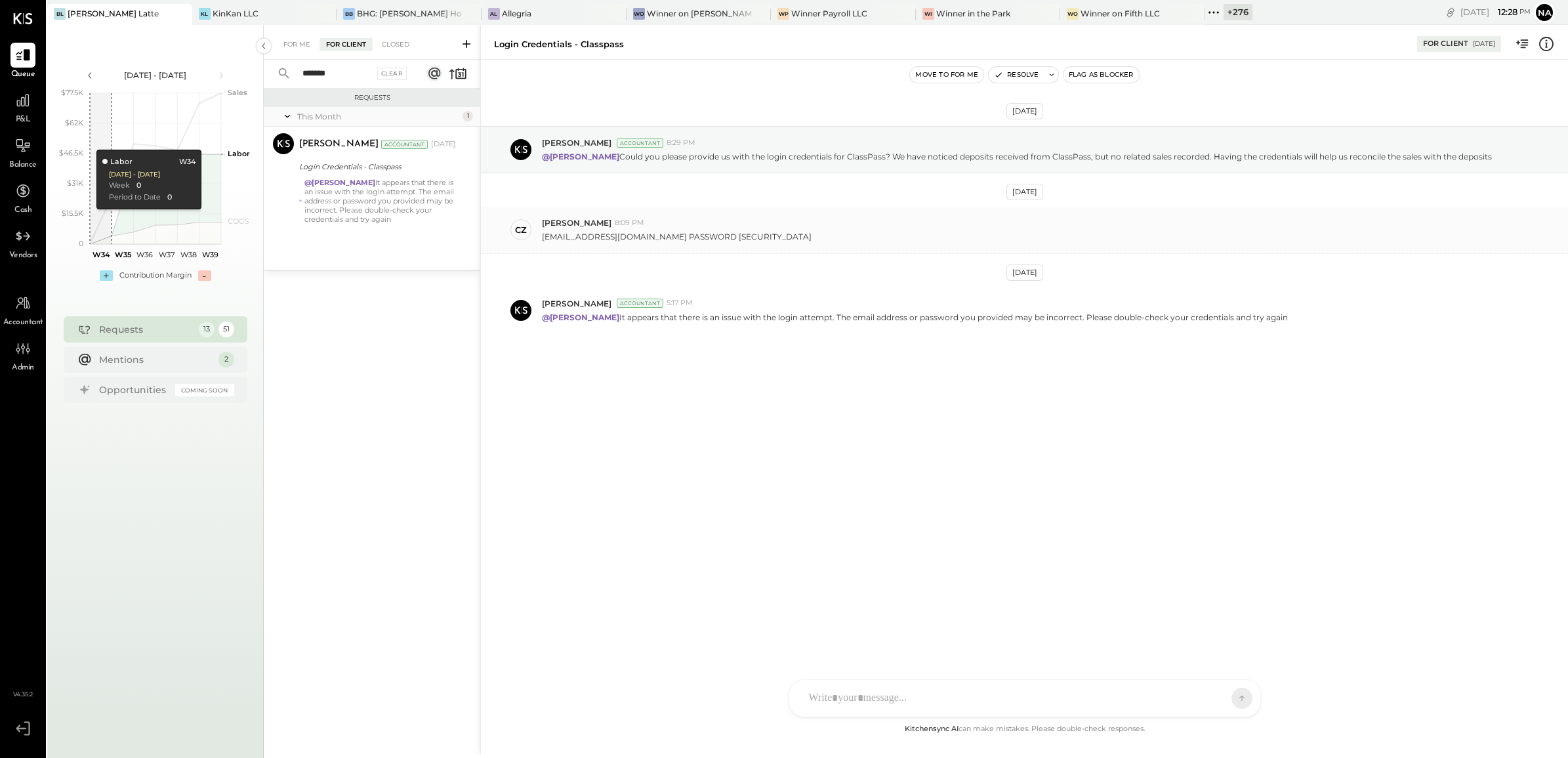
type input "*******"
drag, startPoint x: 643, startPoint y: 238, endPoint x: 539, endPoint y: 240, distance: 104.0
click at [539, 240] on div "CZ Camilla Zanin 8:09 PM biancolattelic@gmail.com PASSWORD BIANCO4502" at bounding box center [1024, 230] width 1087 height 47
copy p "biancolattelic@gmail.com"
drag, startPoint x: 696, startPoint y: 234, endPoint x: 772, endPoint y: 236, distance: 76.0
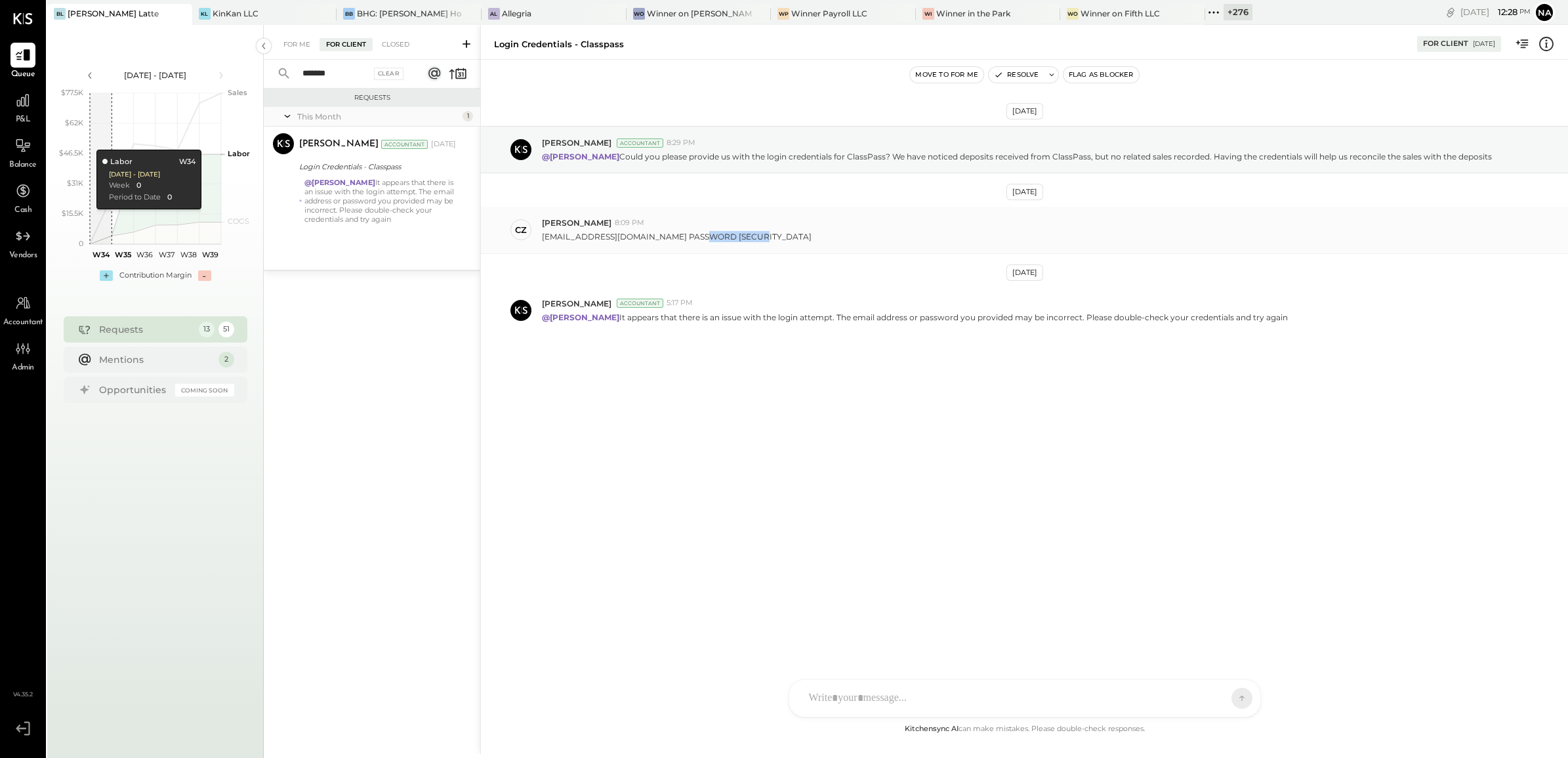
click at [772, 236] on div "biancolattelic@gmail.com PASSWORD BIANCO4502" at bounding box center [1050, 235] width 1016 height 14
copy p "BIANCO4502"
click at [765, 266] on div "Aug 19th, 2025 Sarang Khandhar Accountant 8:29 PM @Camilla Zanin Could you plea…" at bounding box center [1024, 262] width 1087 height 339
drag, startPoint x: 698, startPoint y: 237, endPoint x: 762, endPoint y: 236, distance: 64.0
click at [762, 236] on div "biancolattelic@gmail.com PASSWORD BIANCO4502" at bounding box center [1050, 235] width 1016 height 14
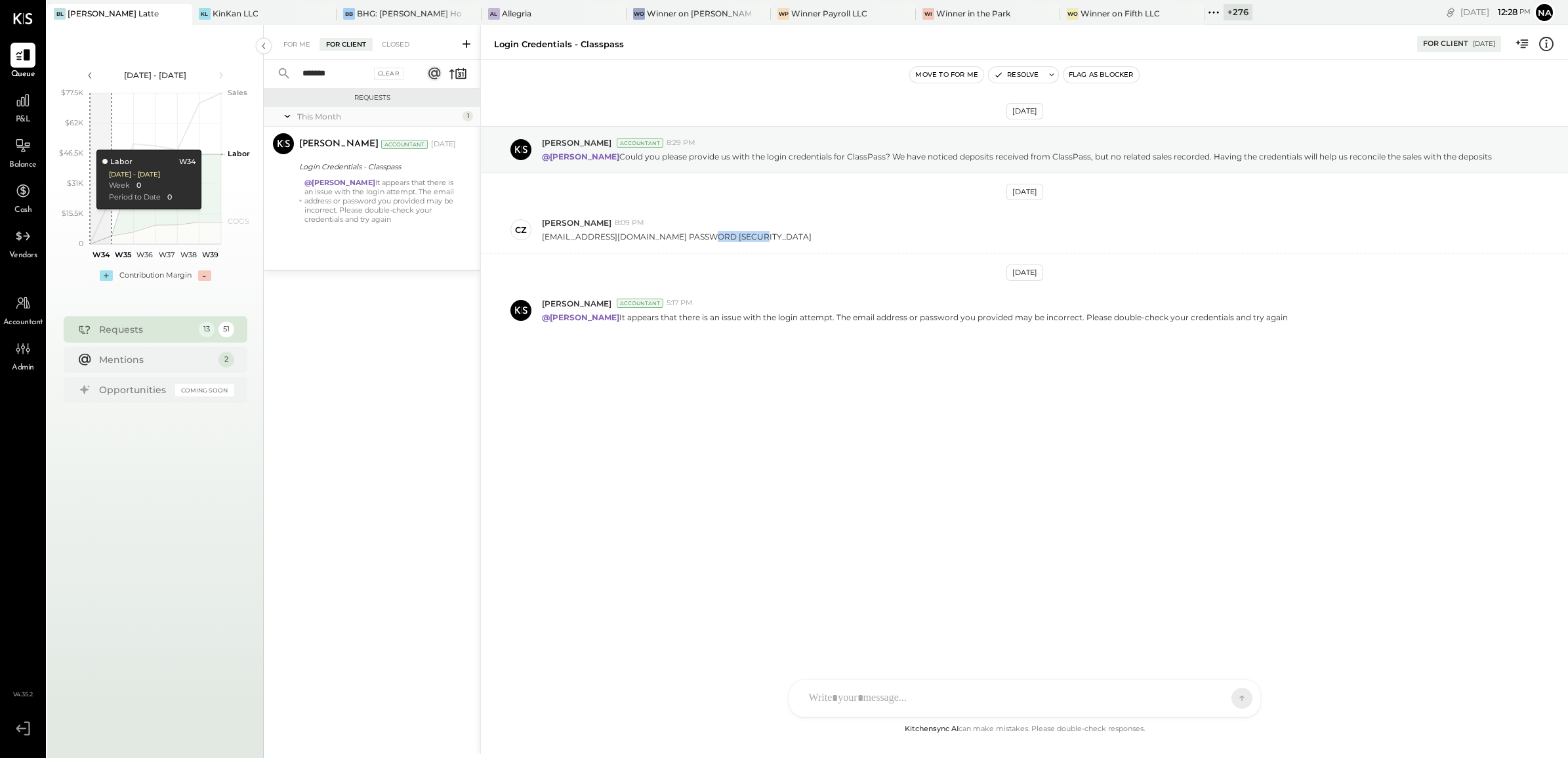
copy p "BIANCO4502"
click at [850, 709] on div "A accounting SK Sarang Khandhar JS Janvi Soni CZ Camilla Zanin B biancolattebak…" at bounding box center [1024, 698] width 473 height 38
paste div
click at [1191, 706] on div "ALL" at bounding box center [1212, 699] width 65 height 26
click at [1203, 693] on span "ALL" at bounding box center [1196, 699] width 17 height 11
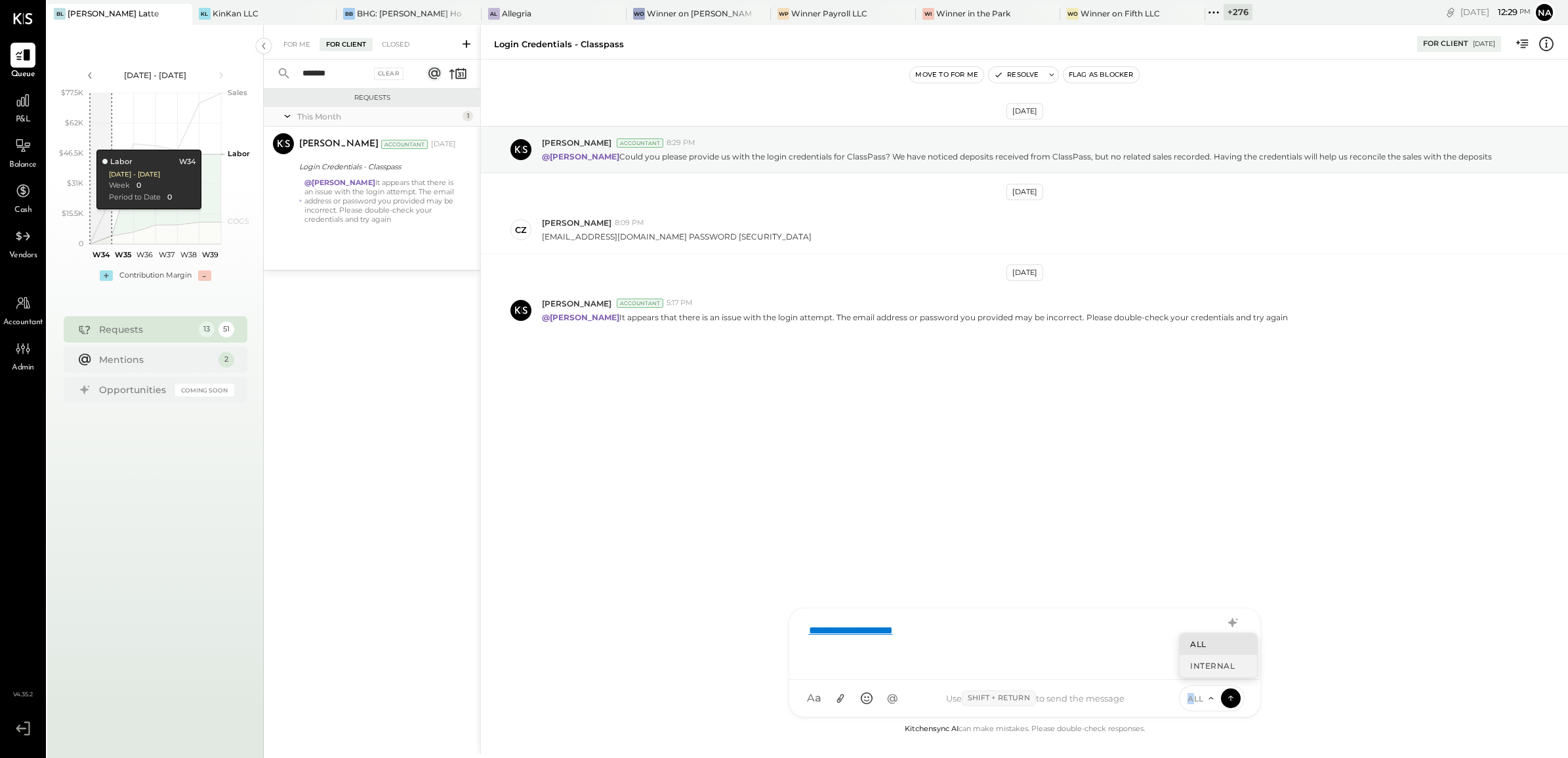
click at [1207, 670] on div "INTERNAL" at bounding box center [1218, 666] width 78 height 21
click at [1232, 697] on icon at bounding box center [1230, 697] width 6 height 3
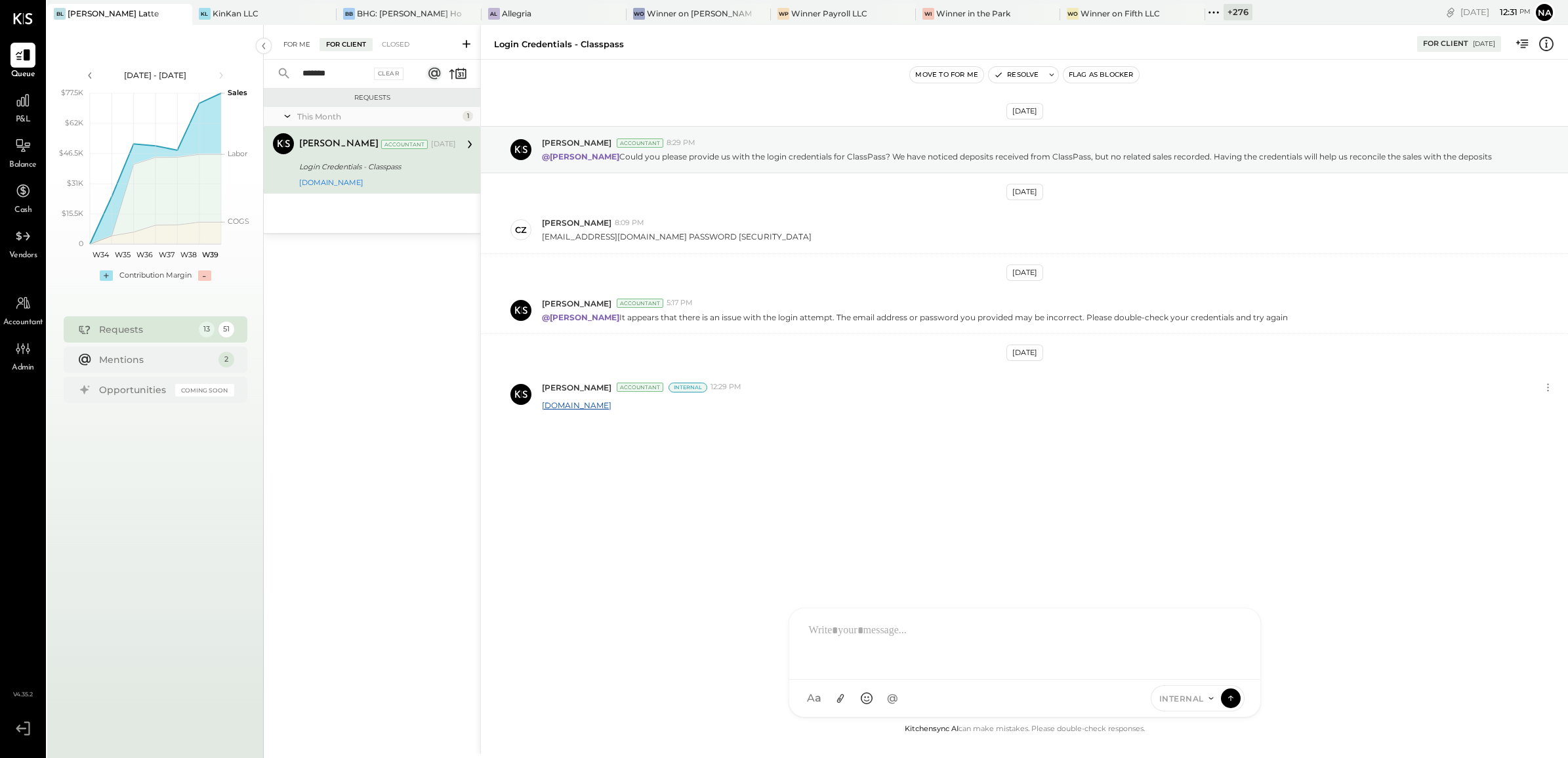
click at [296, 48] on div "For Me" at bounding box center [297, 44] width 40 height 13
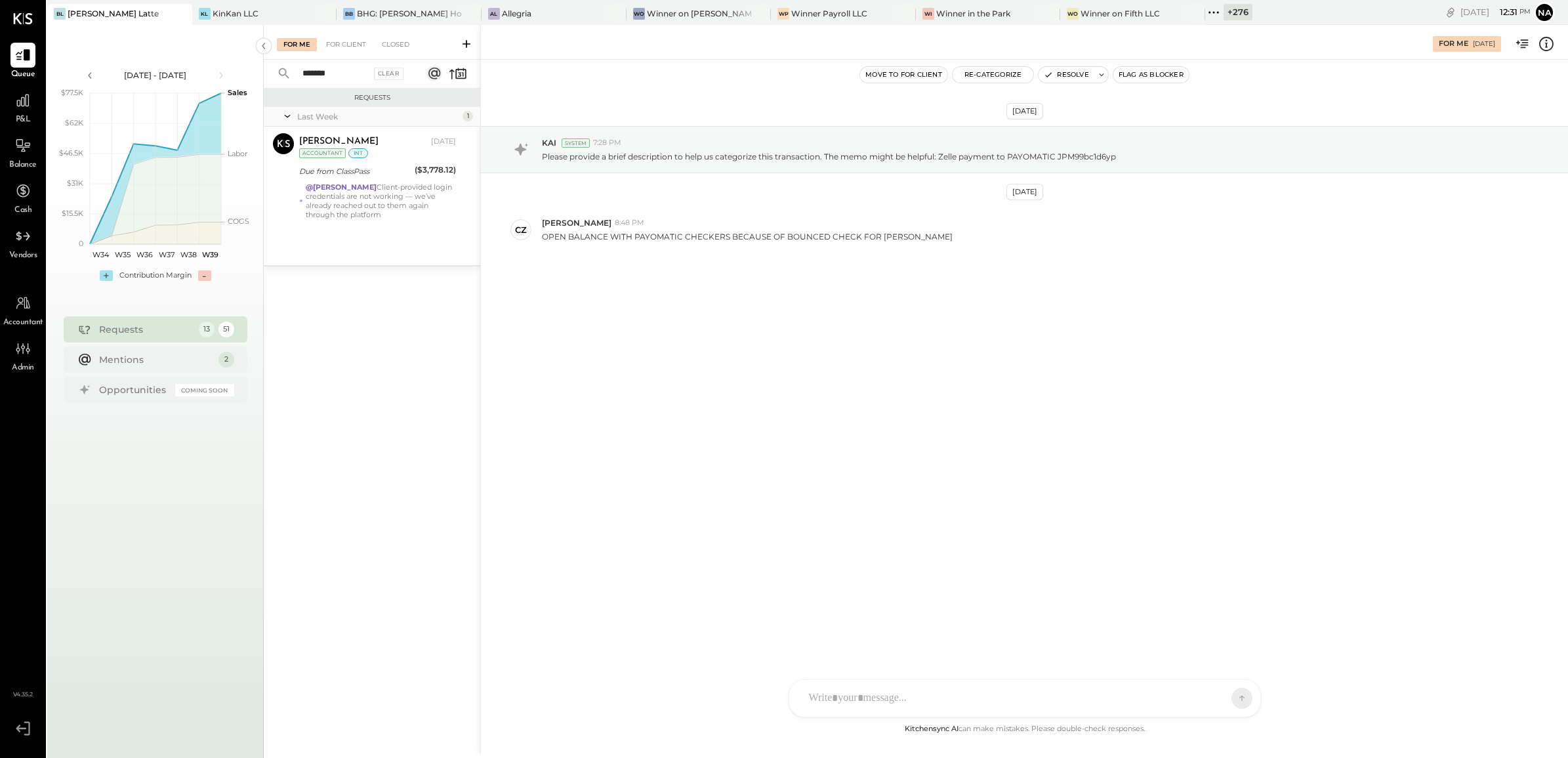
drag, startPoint x: 340, startPoint y: 63, endPoint x: 245, endPoint y: 58, distance: 95.1
click at [245, 58] on div "Aug 18 - Sep 28, 2025 polygon, polyline { transition: fill-opacity 0.1s, stroke…" at bounding box center [808, 403] width 1521 height 758
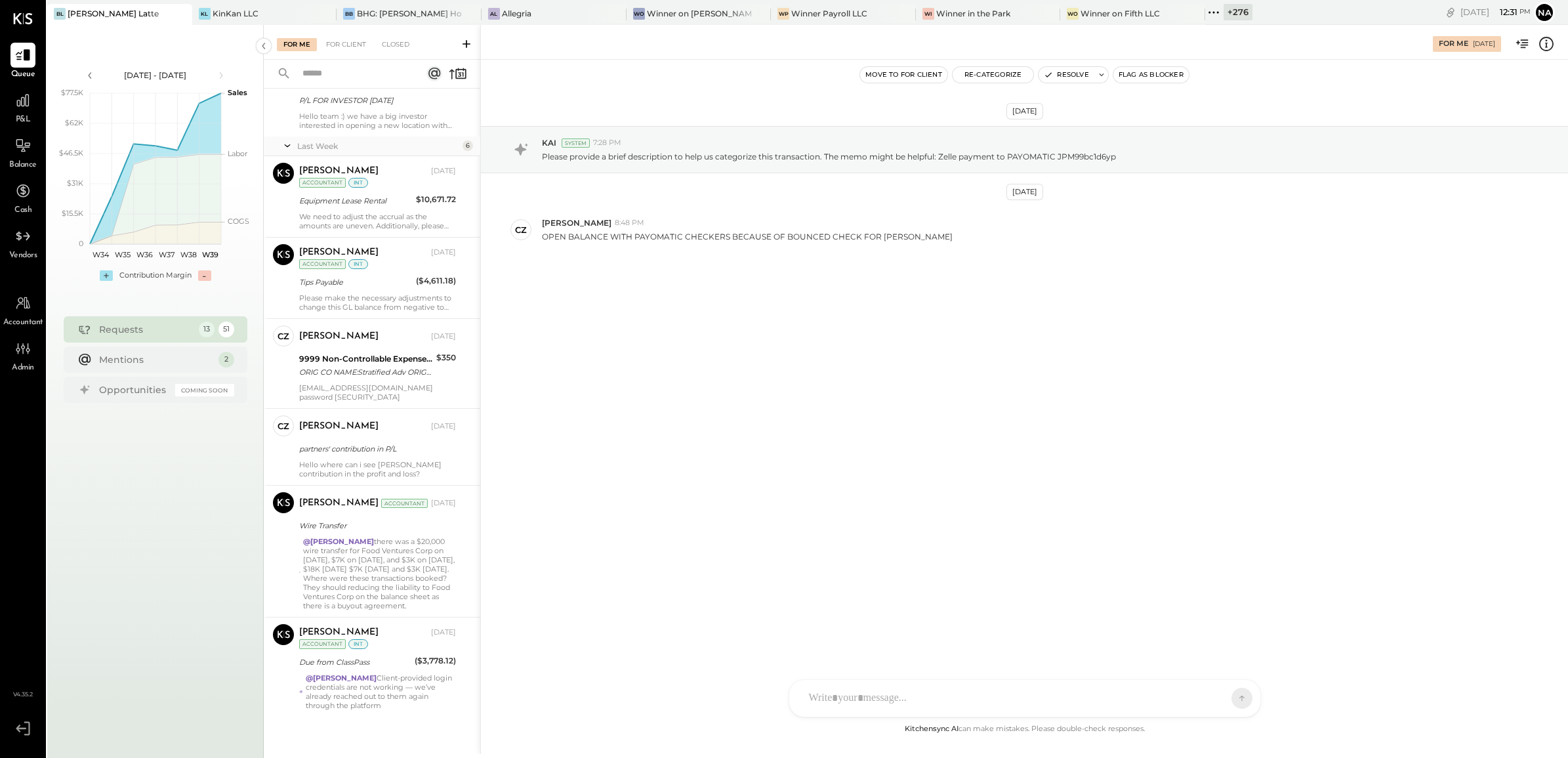
scroll to position [596, 0]
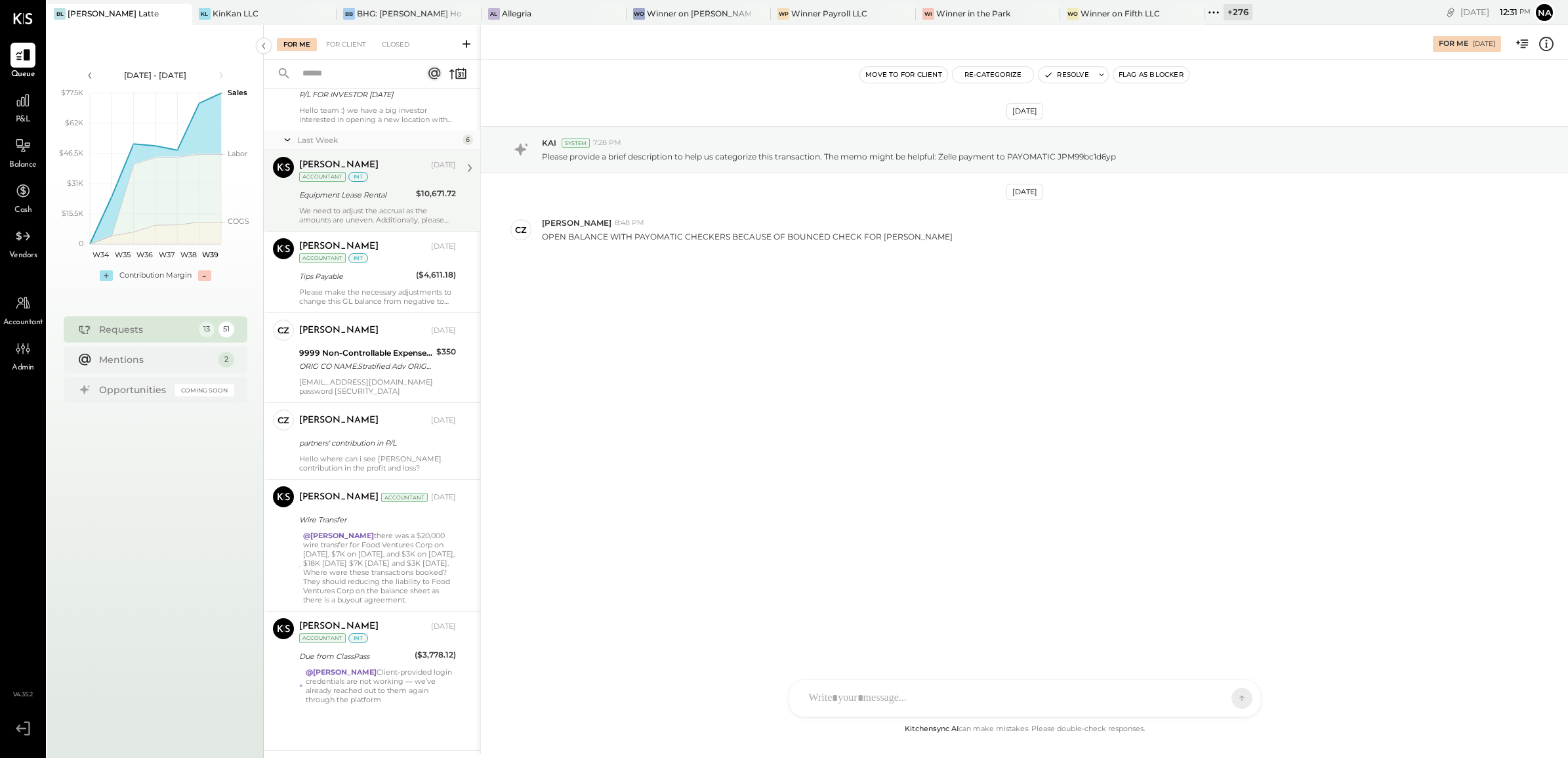
click at [411, 207] on div "We need to adjust the accrual as the amounts are uneven. Additionally, please n…" at bounding box center [378, 215] width 157 height 19
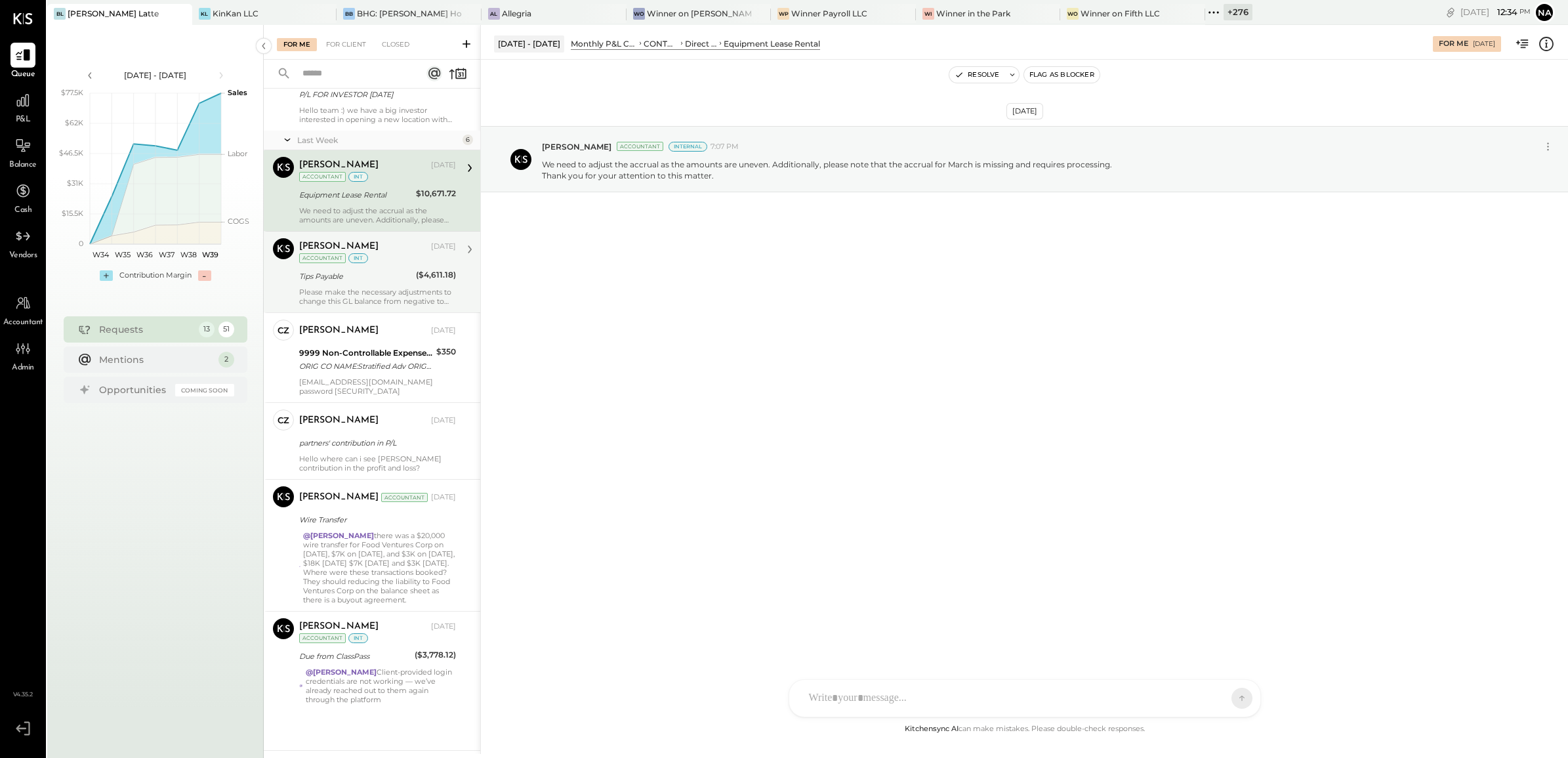
click at [350, 300] on div "Please make the necessary adjustments to change this GL balance from negative t…" at bounding box center [378, 297] width 157 height 19
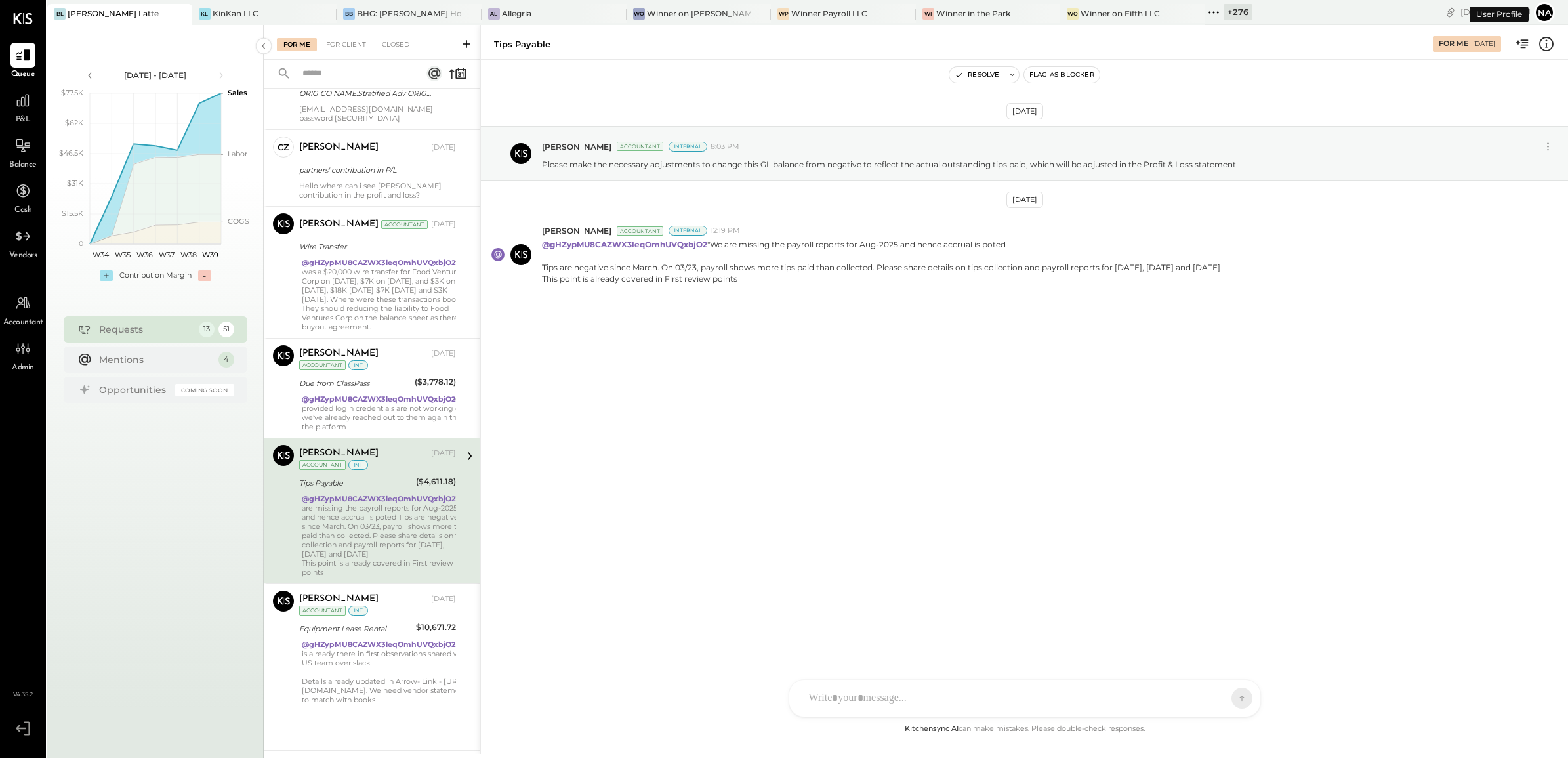
scroll to position [707, 0]
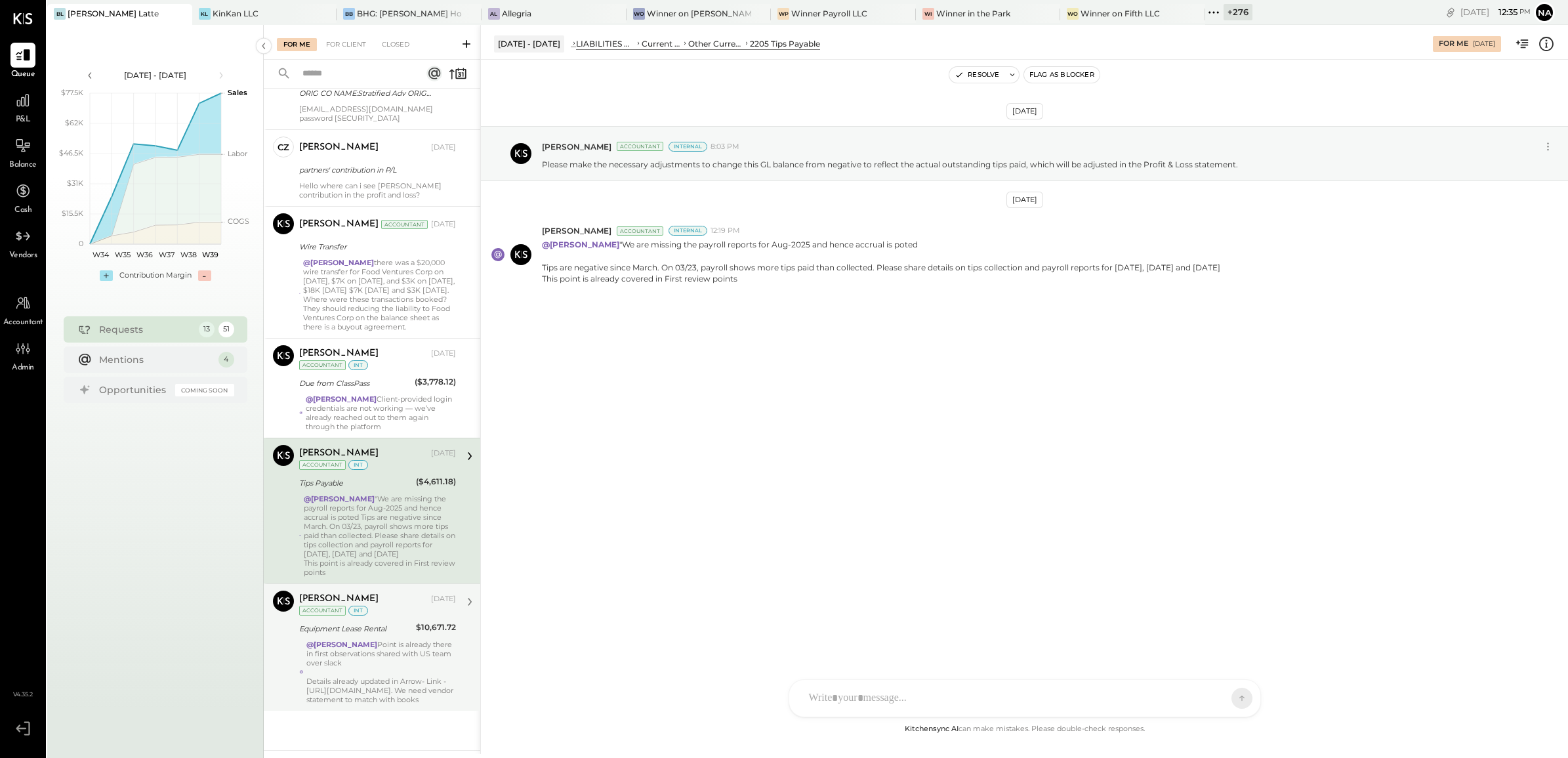
click at [424, 644] on div "@Navin Jain Point is already there in first observations shared with US team ov…" at bounding box center [380, 672] width 149 height 64
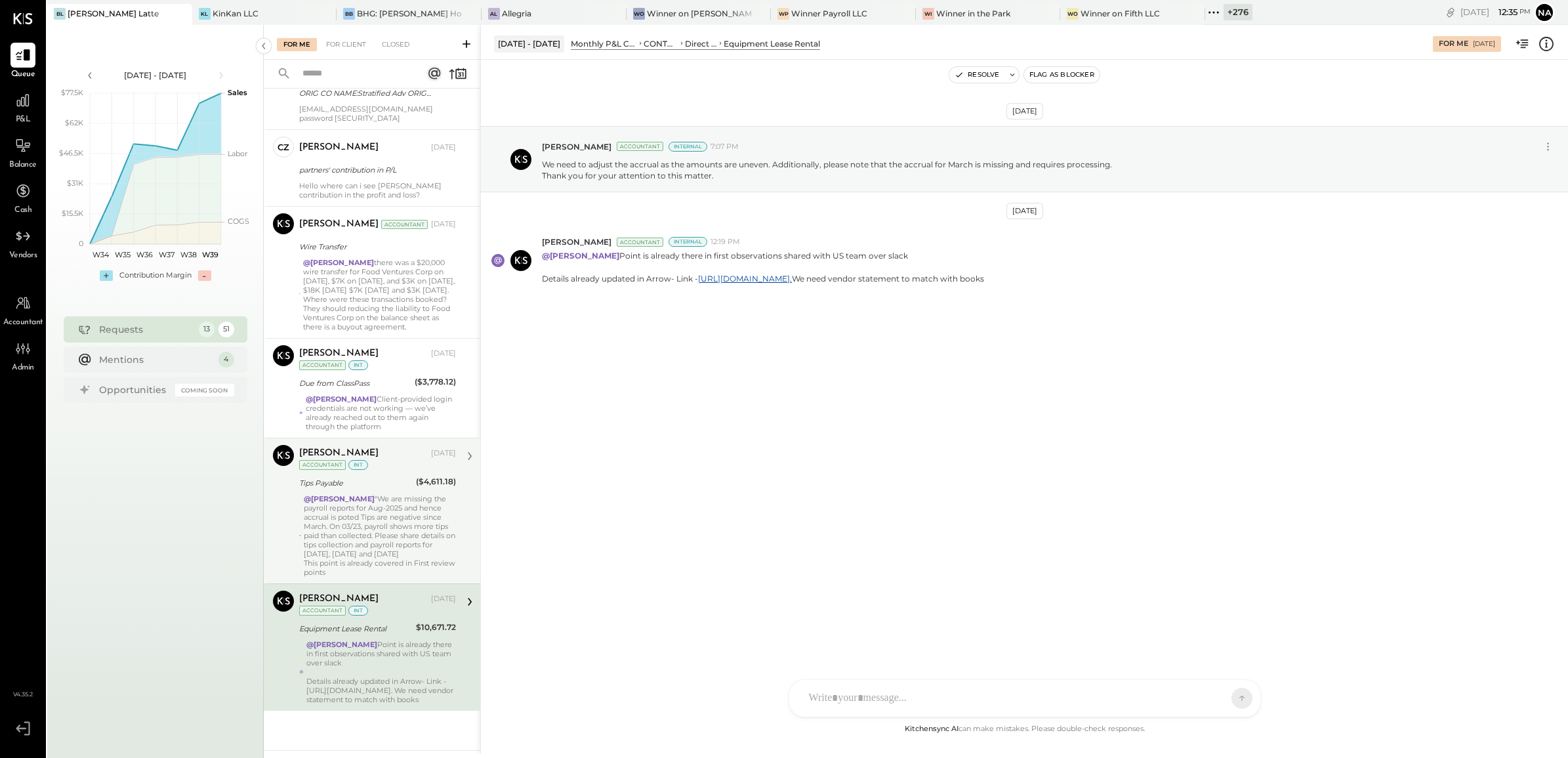
click at [387, 526] on div "@Navin Jain "We are missing the payroll reports for Aug-2025 and hence accrual …" at bounding box center [380, 536] width 152 height 83
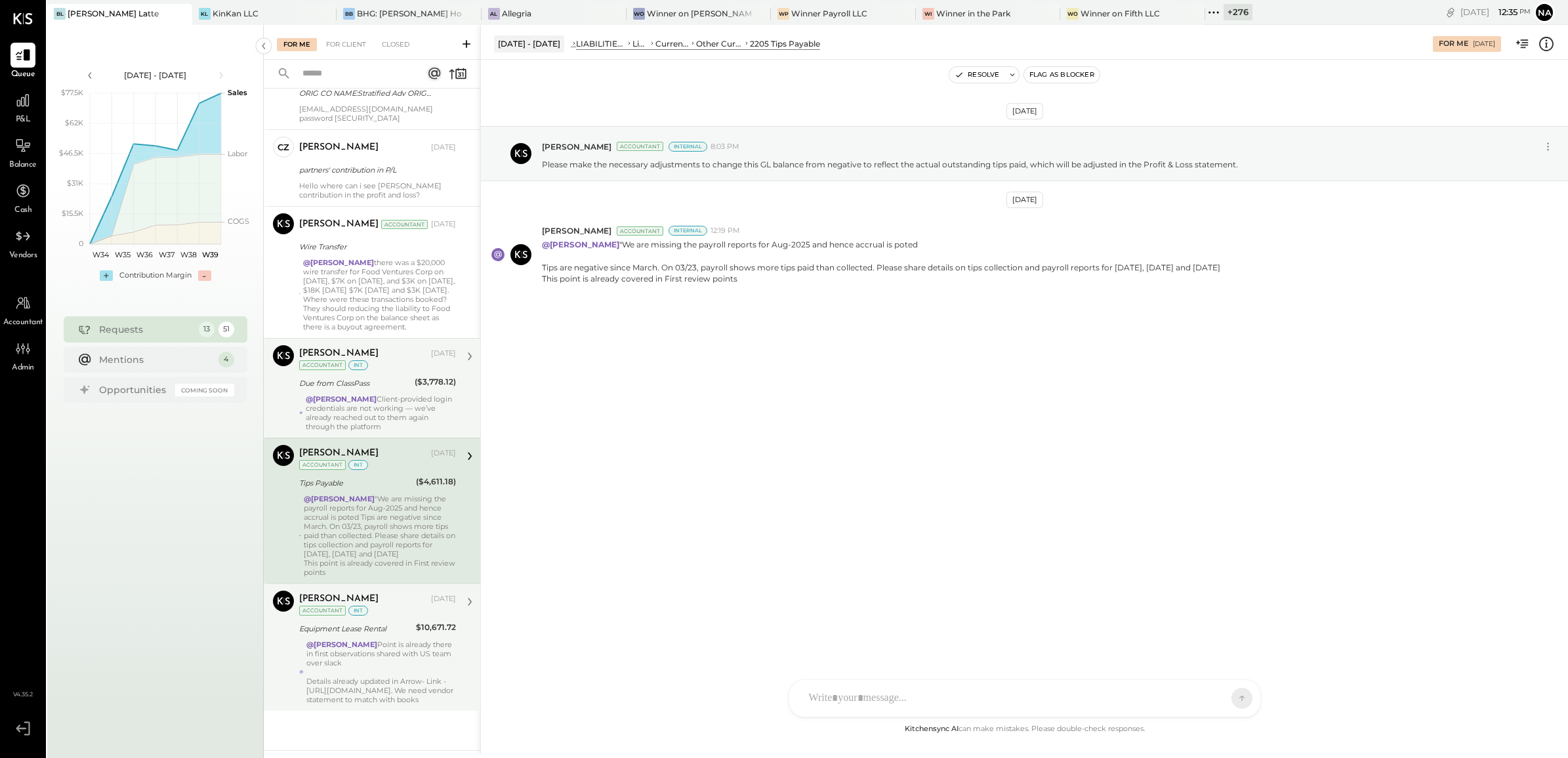
click at [407, 414] on div "@Navin Jain Client-provided login credentials are not working — we’ve already r…" at bounding box center [380, 412] width 150 height 36
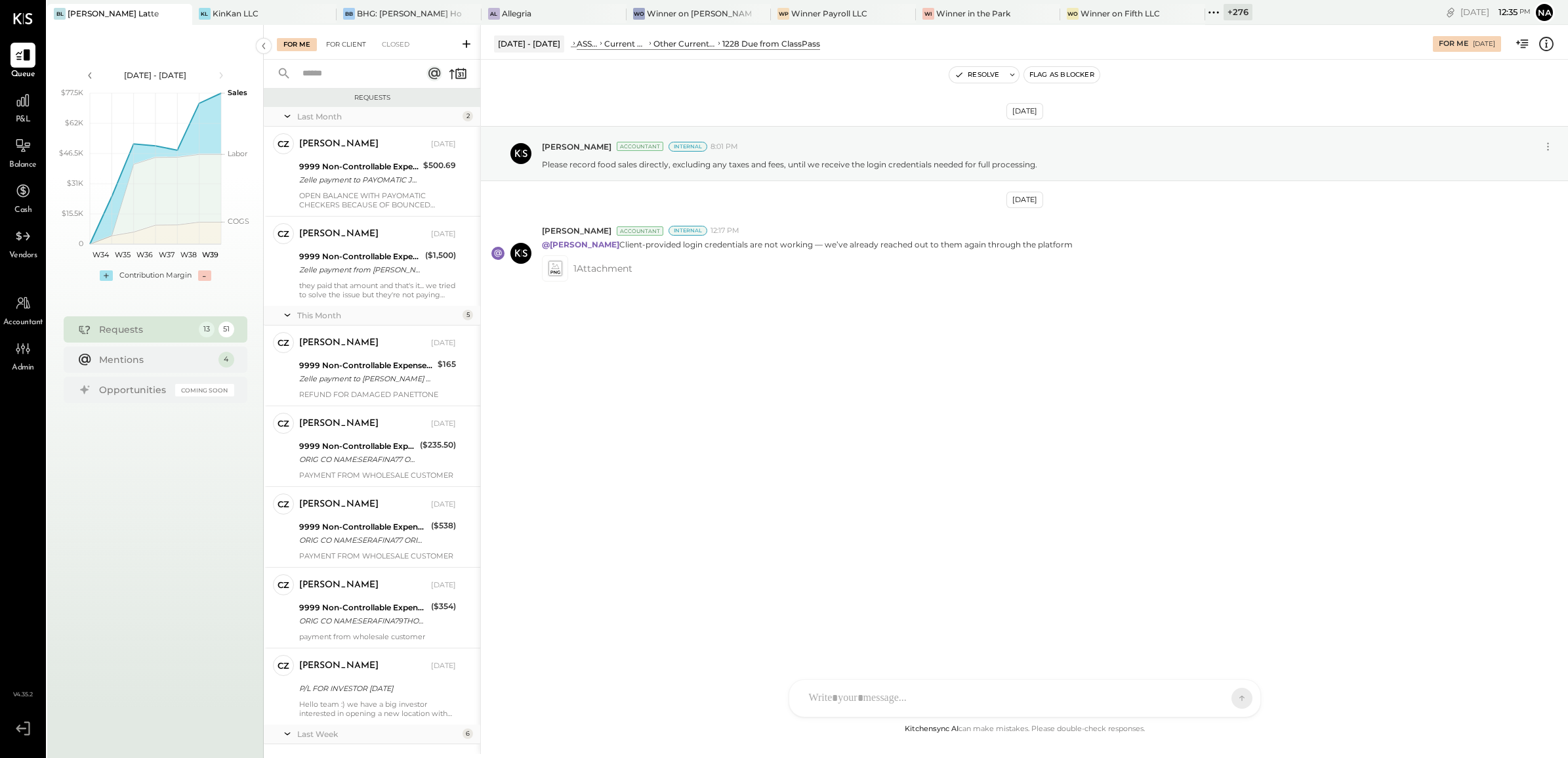
click at [358, 39] on div "For Client" at bounding box center [345, 44] width 53 height 13
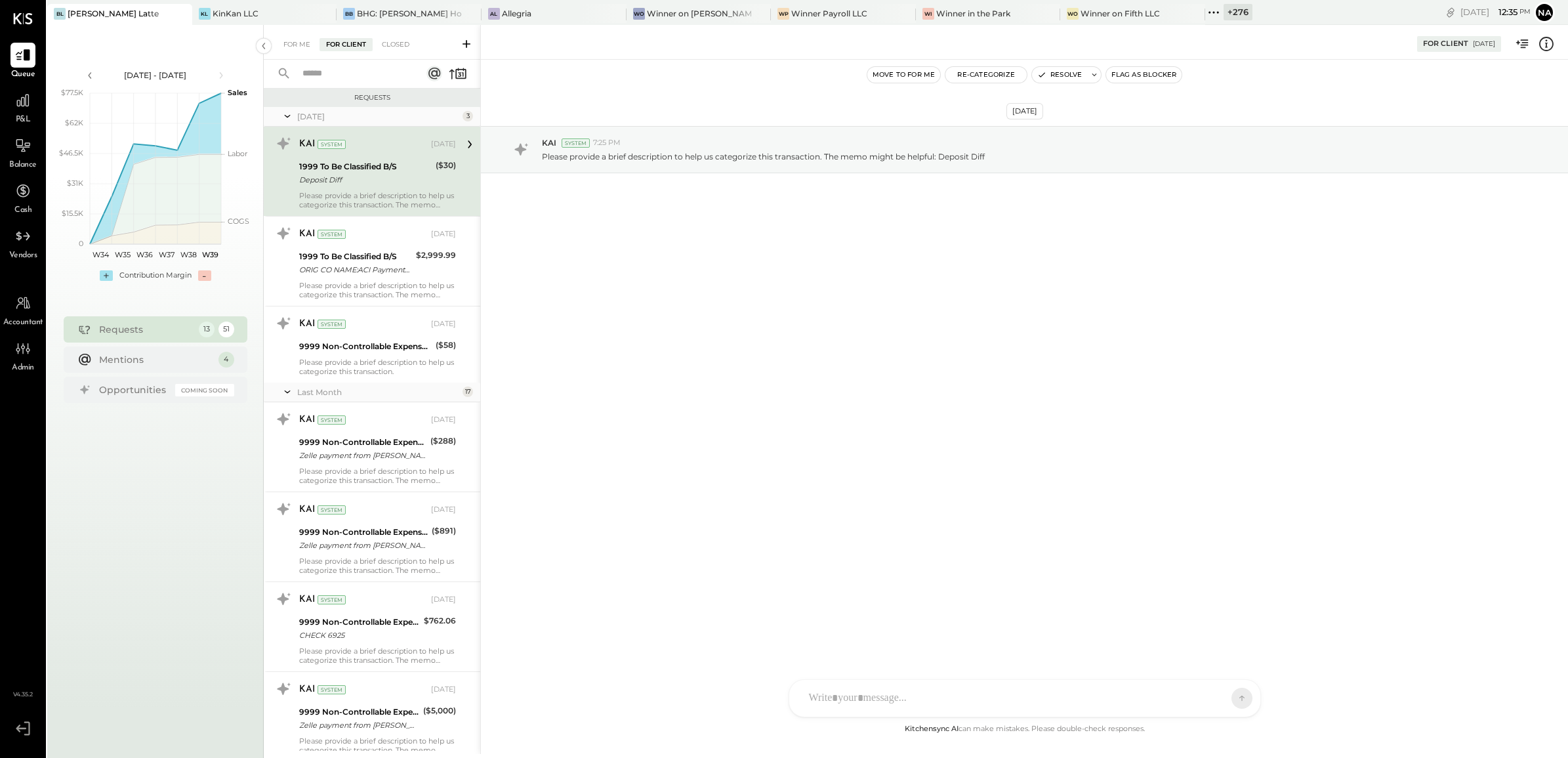
click at [309, 36] on div "For Me For Client Closed" at bounding box center [372, 42] width 217 height 35
click at [305, 39] on div "For Me" at bounding box center [297, 44] width 40 height 13
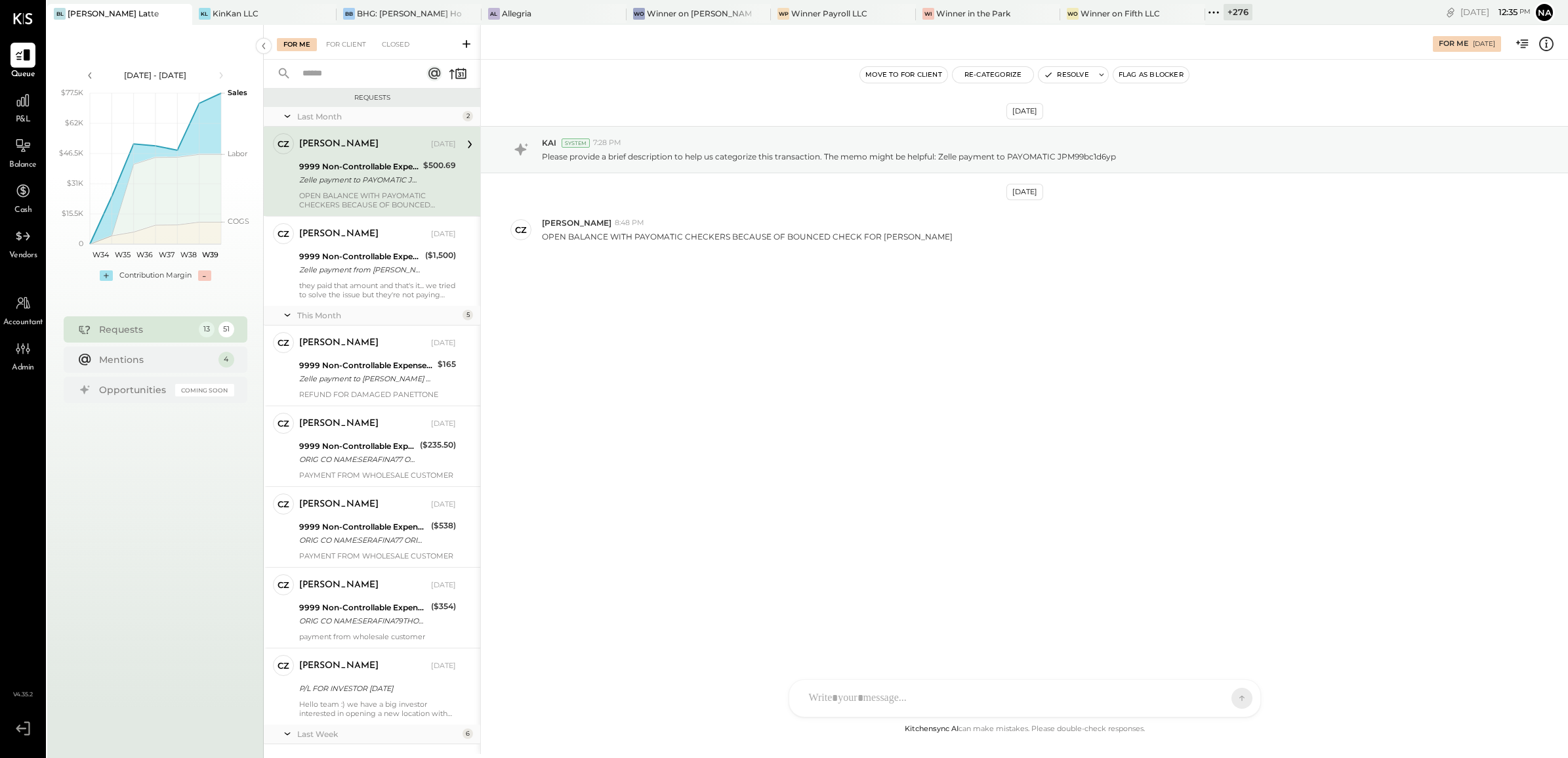
click at [1549, 43] on icon at bounding box center [1546, 43] width 17 height 17
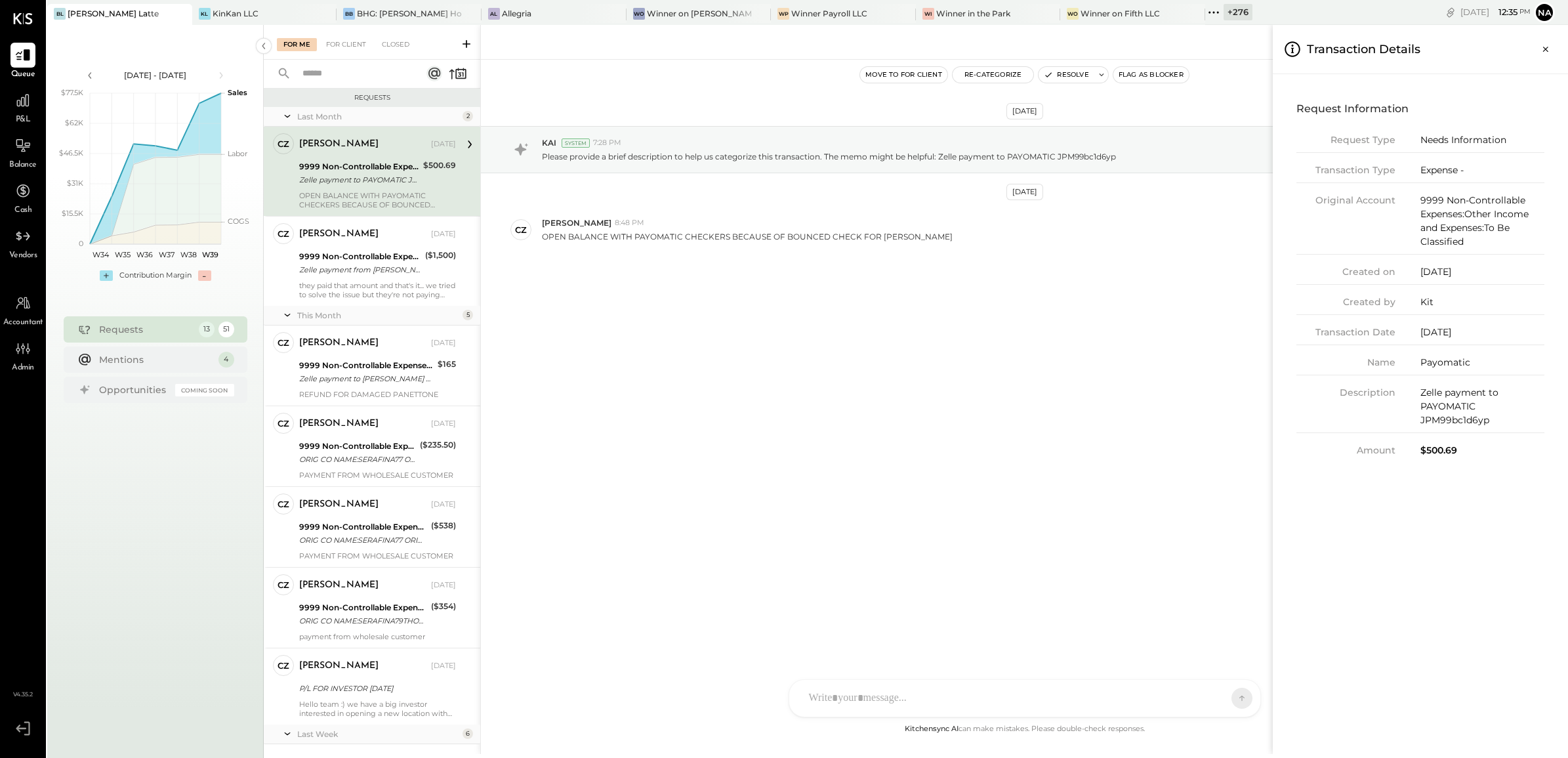
click at [375, 254] on div "For Me For Client Closed Requests Last Month 2 CZ Camilla Zanin Owner Camilla Z…" at bounding box center [916, 389] width 1304 height 729
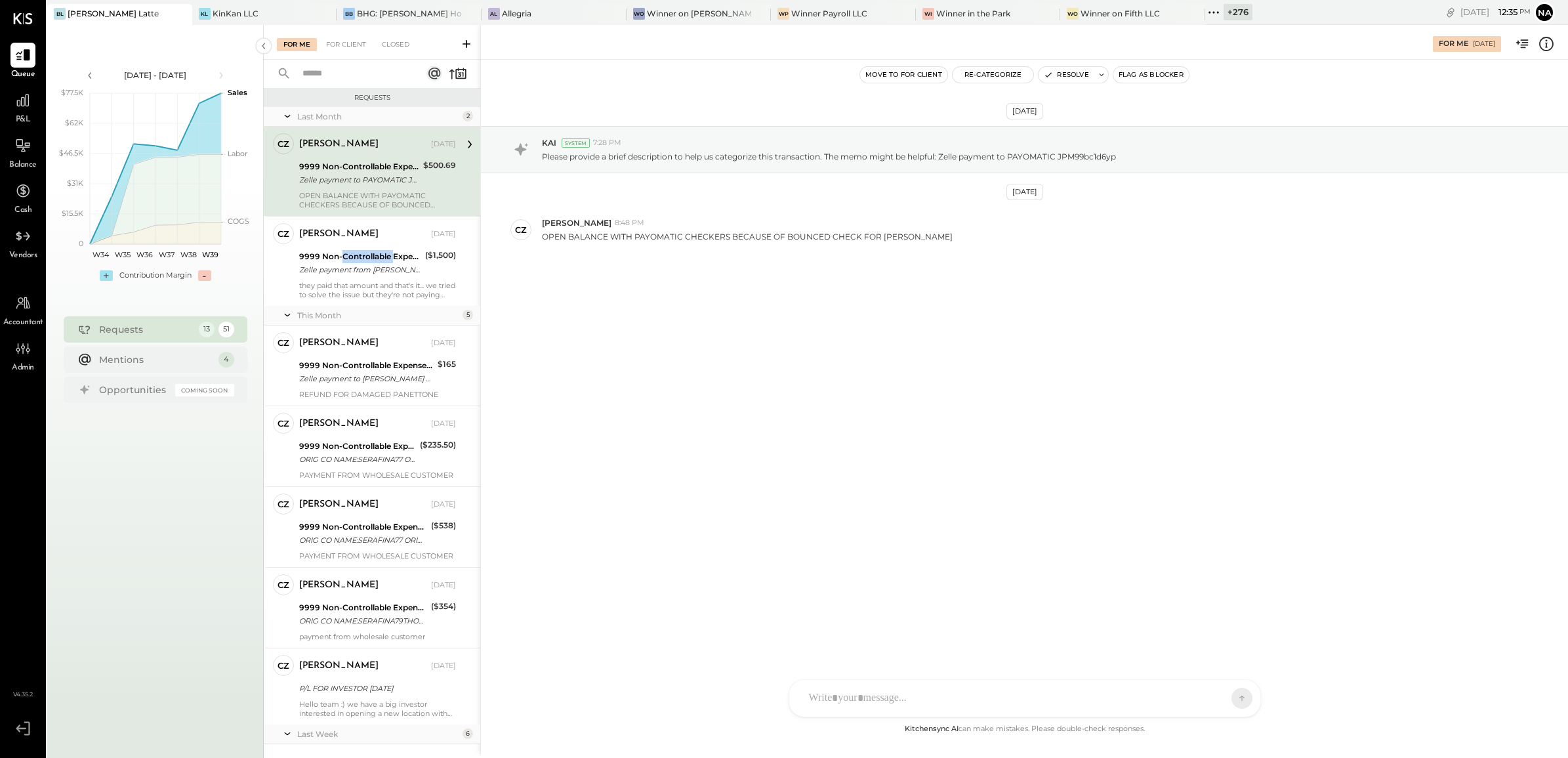
click at [375, 254] on div "9999 Non-Controllable Expenses:Other Income and Expenses:To Be Classified" at bounding box center [360, 256] width 122 height 13
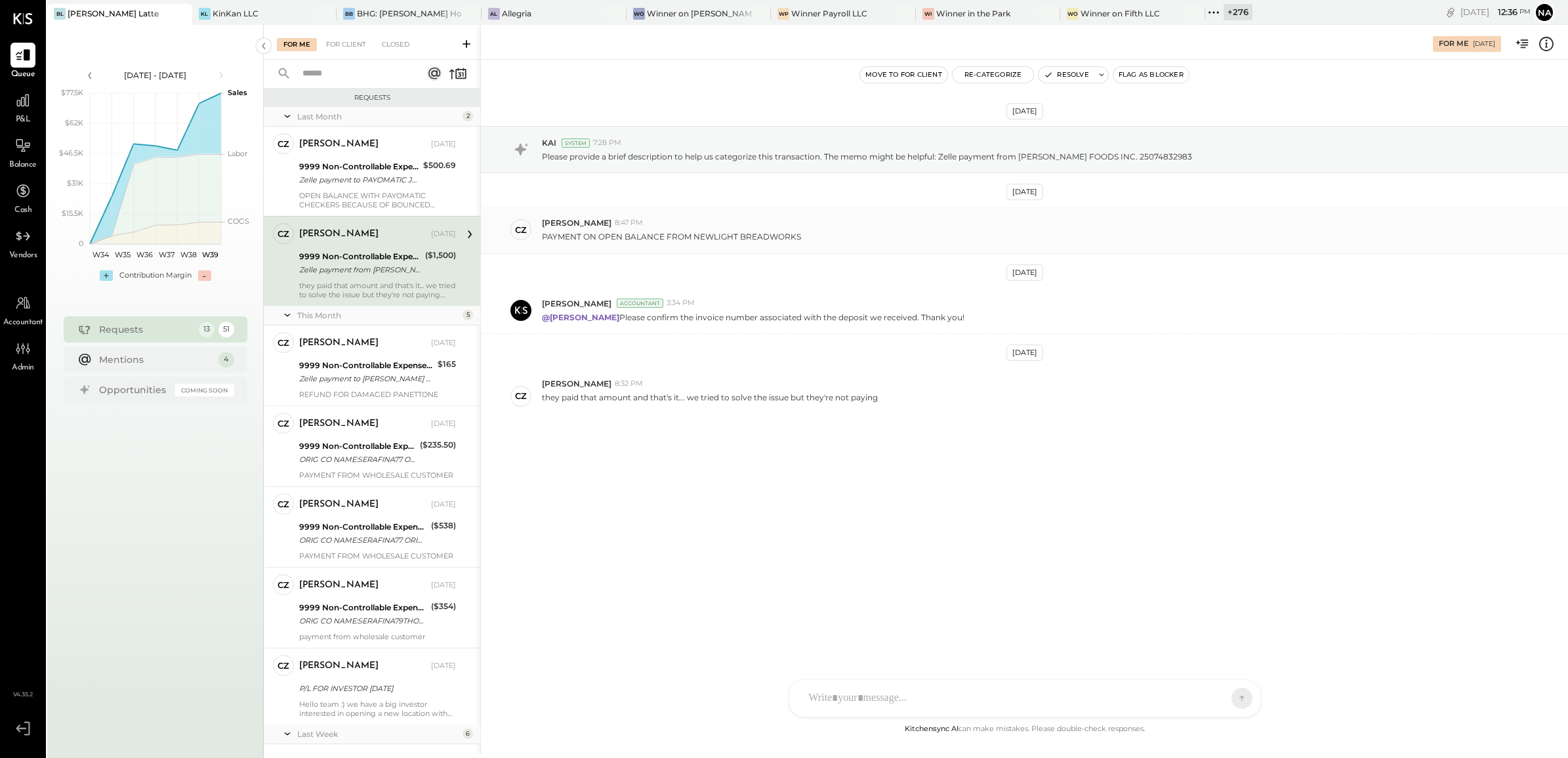
click at [696, 238] on p "PAYMENT ON OPEN BALANCE FROM NEWLIGHT BREADWORKS" at bounding box center [672, 237] width 259 height 11
drag, startPoint x: 694, startPoint y: 238, endPoint x: 804, endPoint y: 230, distance: 110.3
click at [804, 230] on div "PAYMENT ON OPEN BALANCE FROM NEWLIGHT BREADWORKS" at bounding box center [1050, 235] width 1016 height 14
copy p "NEWLIGHT BREADWORKS"
click at [378, 355] on div "Camilla Zanin Sep 09, 2025" at bounding box center [378, 344] width 157 height 22
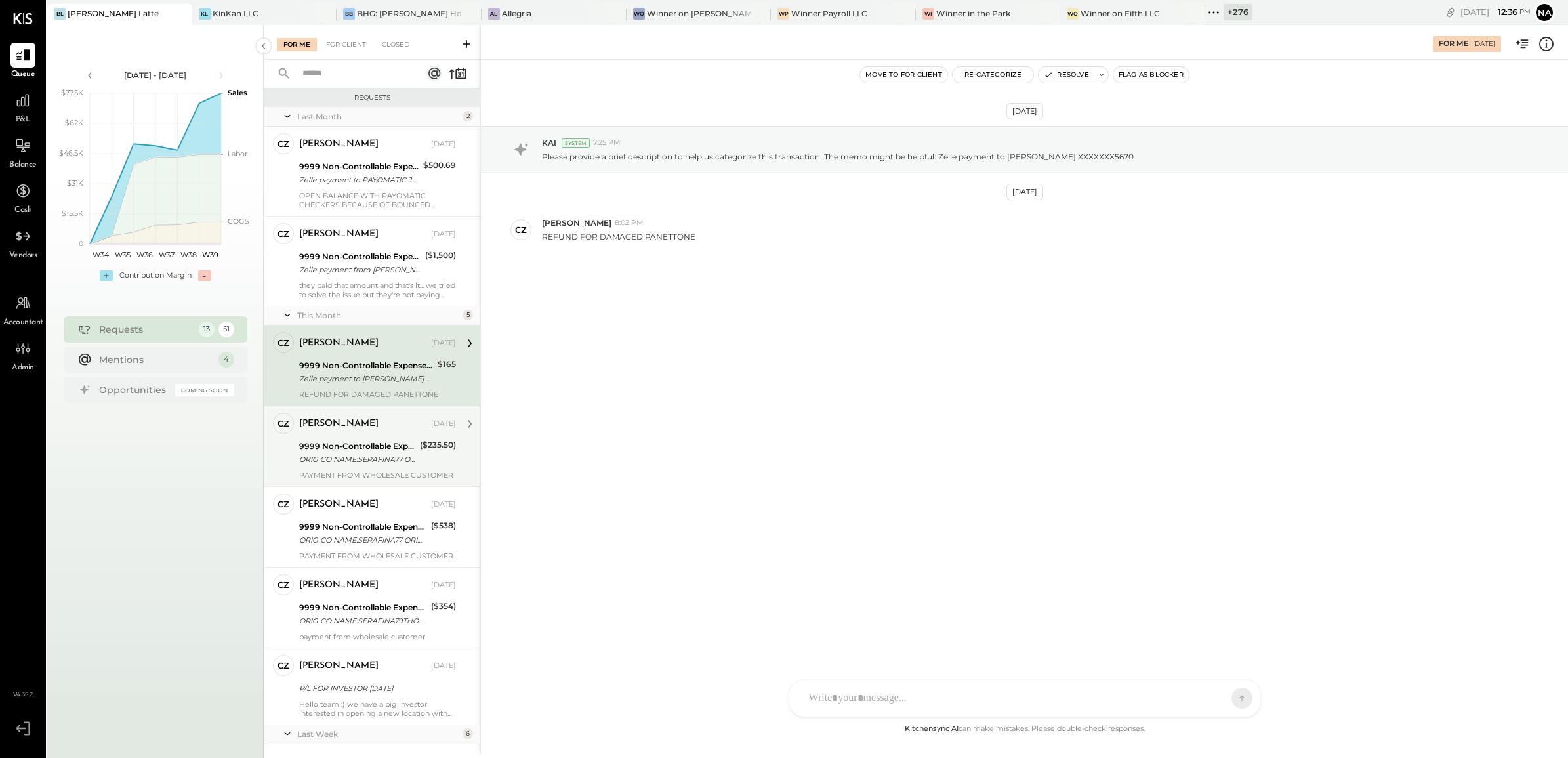
click at [369, 452] on div "9999 Non-Controllable Expenses:Other Income and Expenses:To Be Classified" at bounding box center [358, 446] width 117 height 13
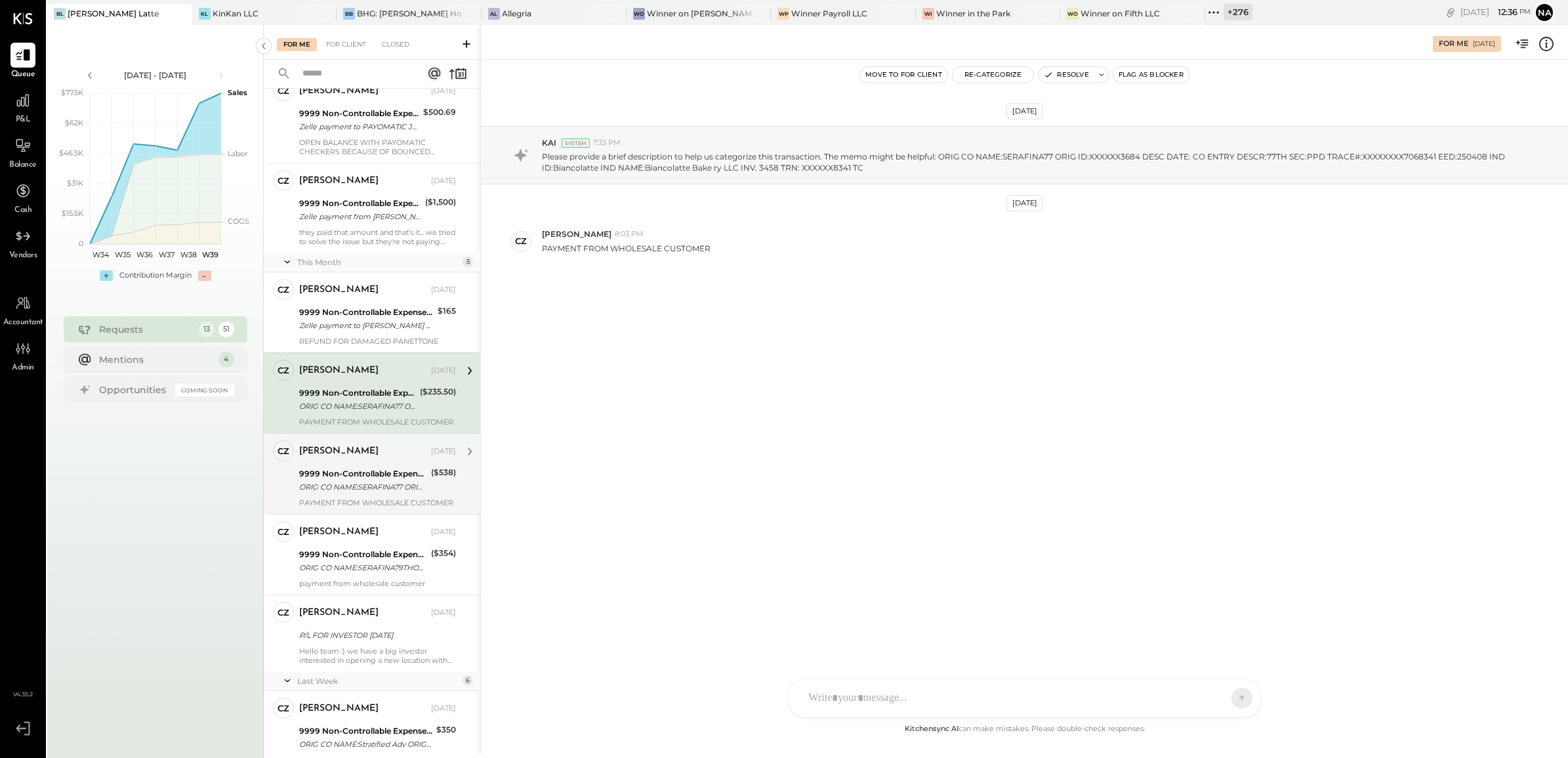
scroll to position [82, 0]
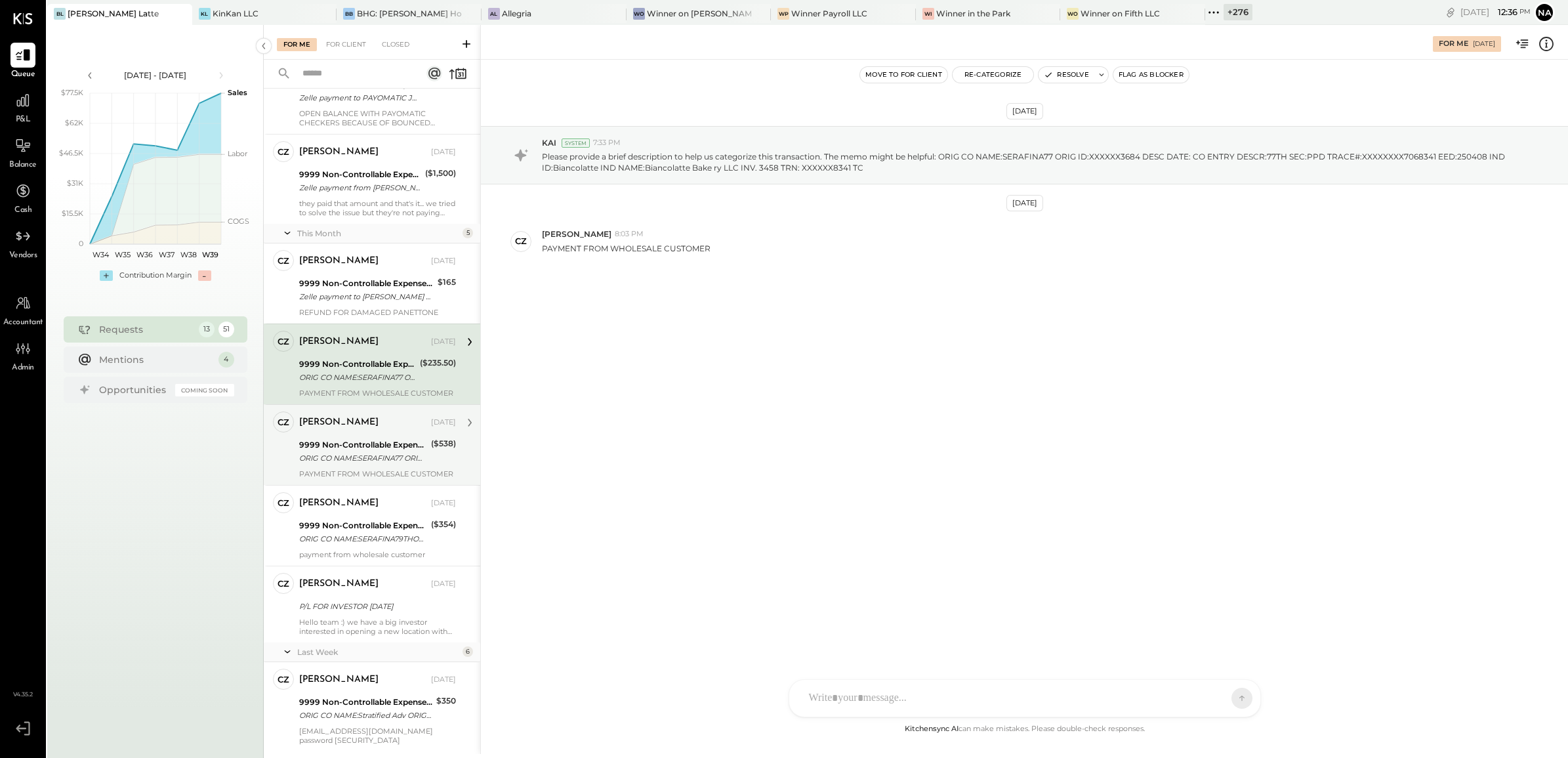
click at [372, 463] on div "ORIG CO NAME:SERAFINA77 ORIG ID:XXXXXX3684 DESC DATE: CO ENTRY DESCR:77TH SEC:P…" at bounding box center [363, 458] width 128 height 13
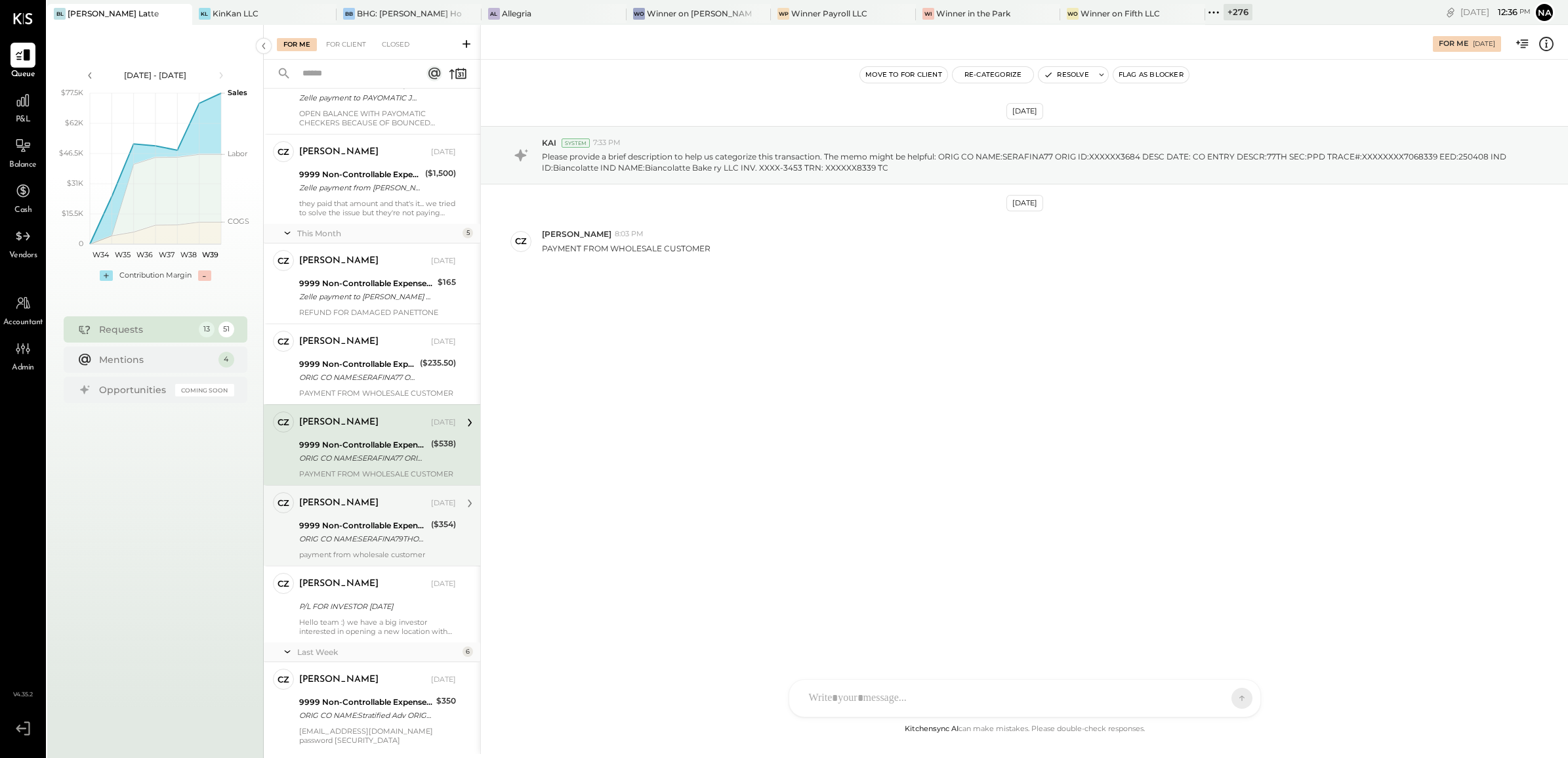
click at [377, 535] on div "ORIG CO NAME:SERAFINA79THOPER ORIG ID:1870910300 DESC DATE: CO ENTRY DESCR:BIAN…" at bounding box center [363, 538] width 128 height 13
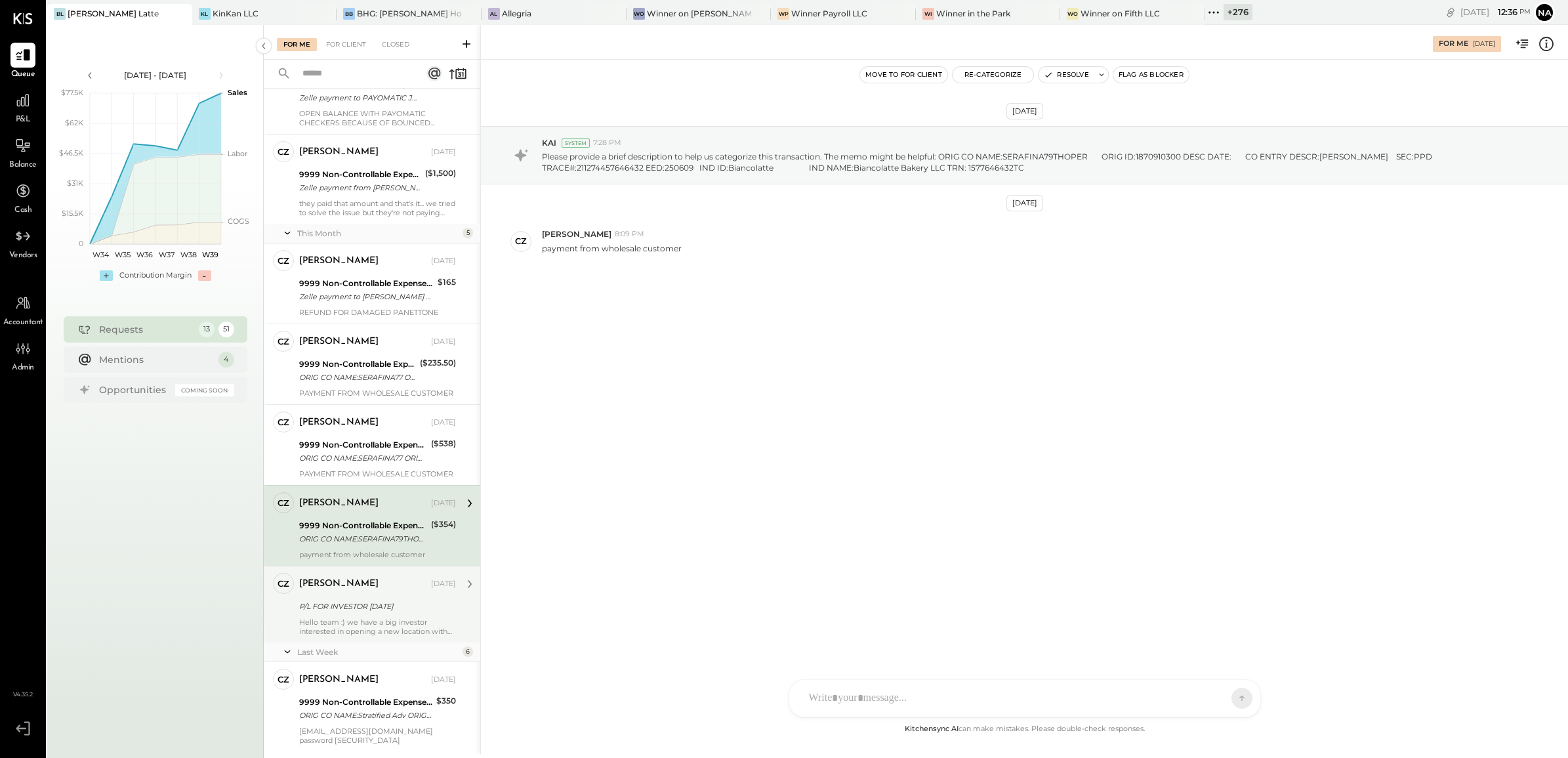
click at [386, 600] on div "P/L FOR INVESTOR TODAY" at bounding box center [376, 607] width 153 height 16
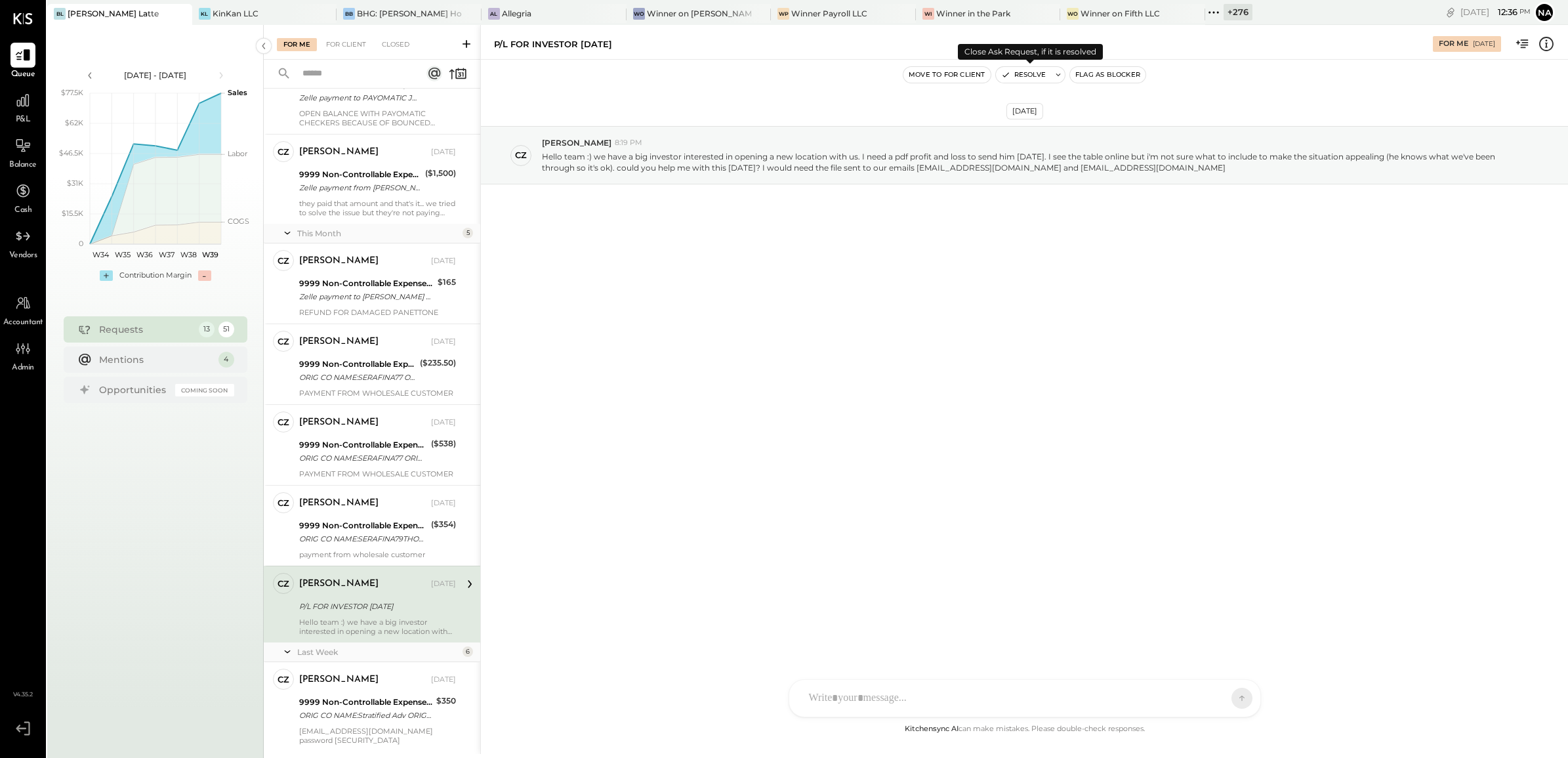
click at [1024, 70] on button "Resolve" at bounding box center [1024, 74] width 55 height 16
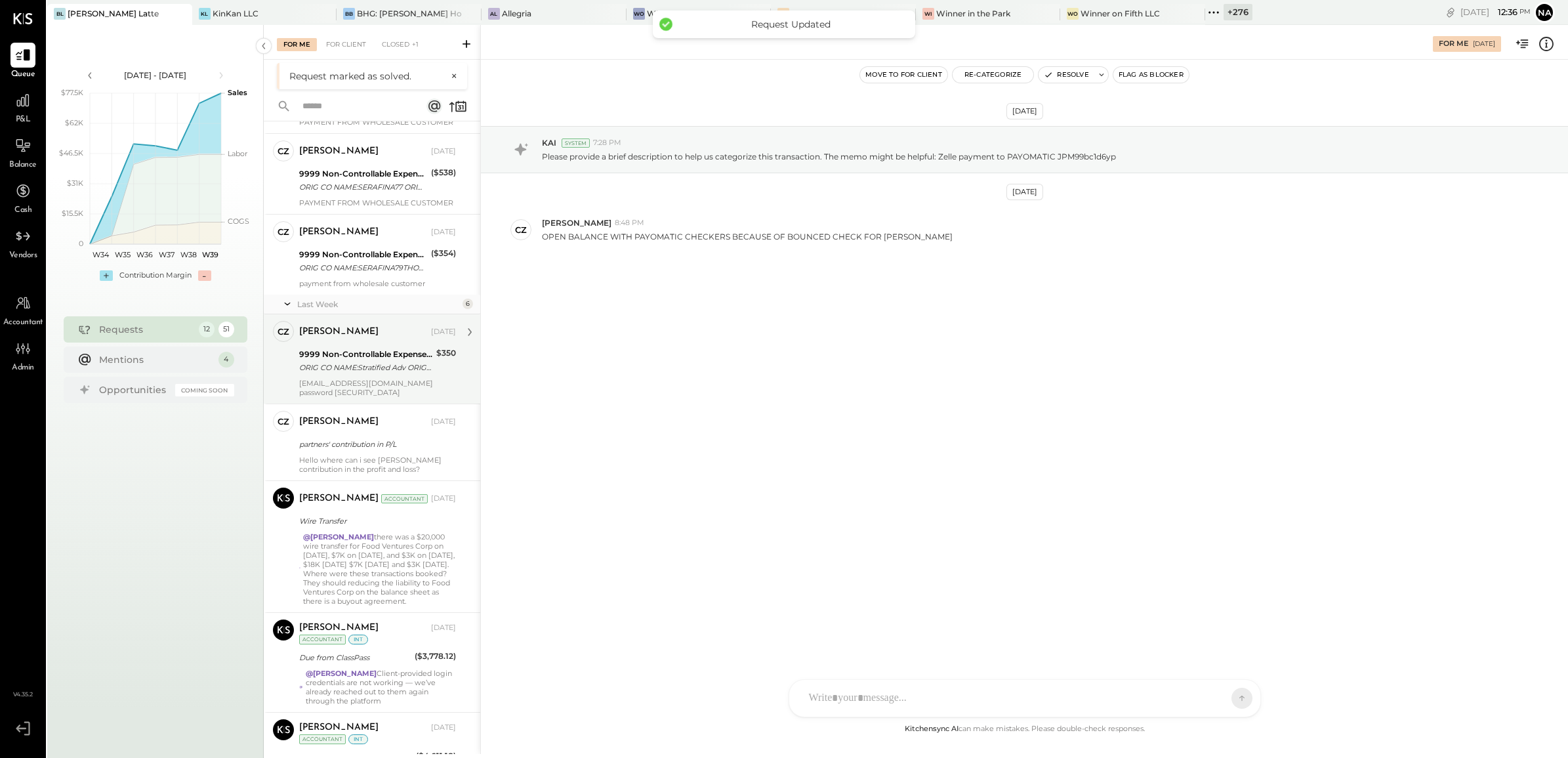
scroll to position [410, 0]
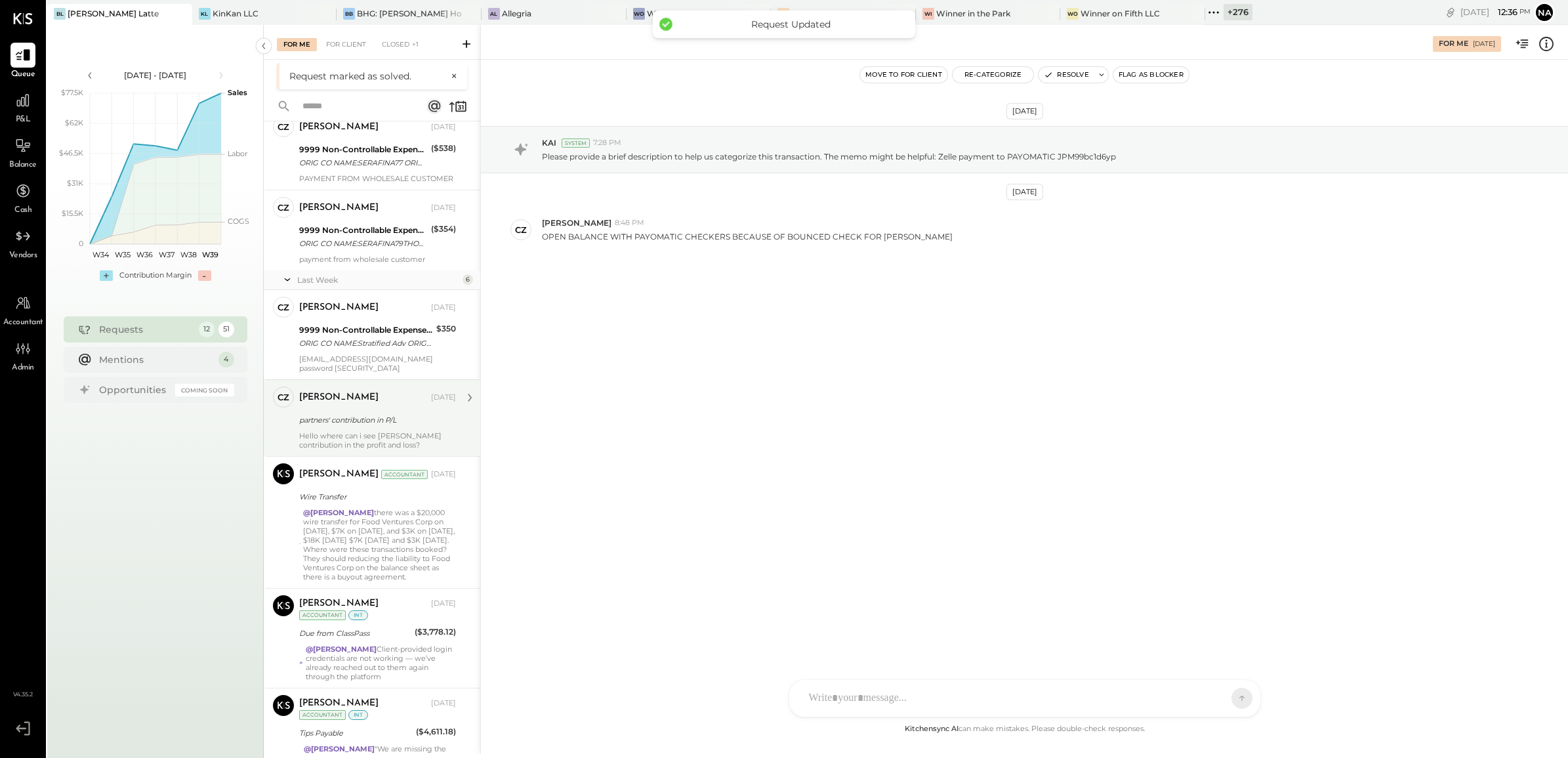
click at [381, 424] on div "partners' contribution in P/L" at bounding box center [376, 420] width 153 height 13
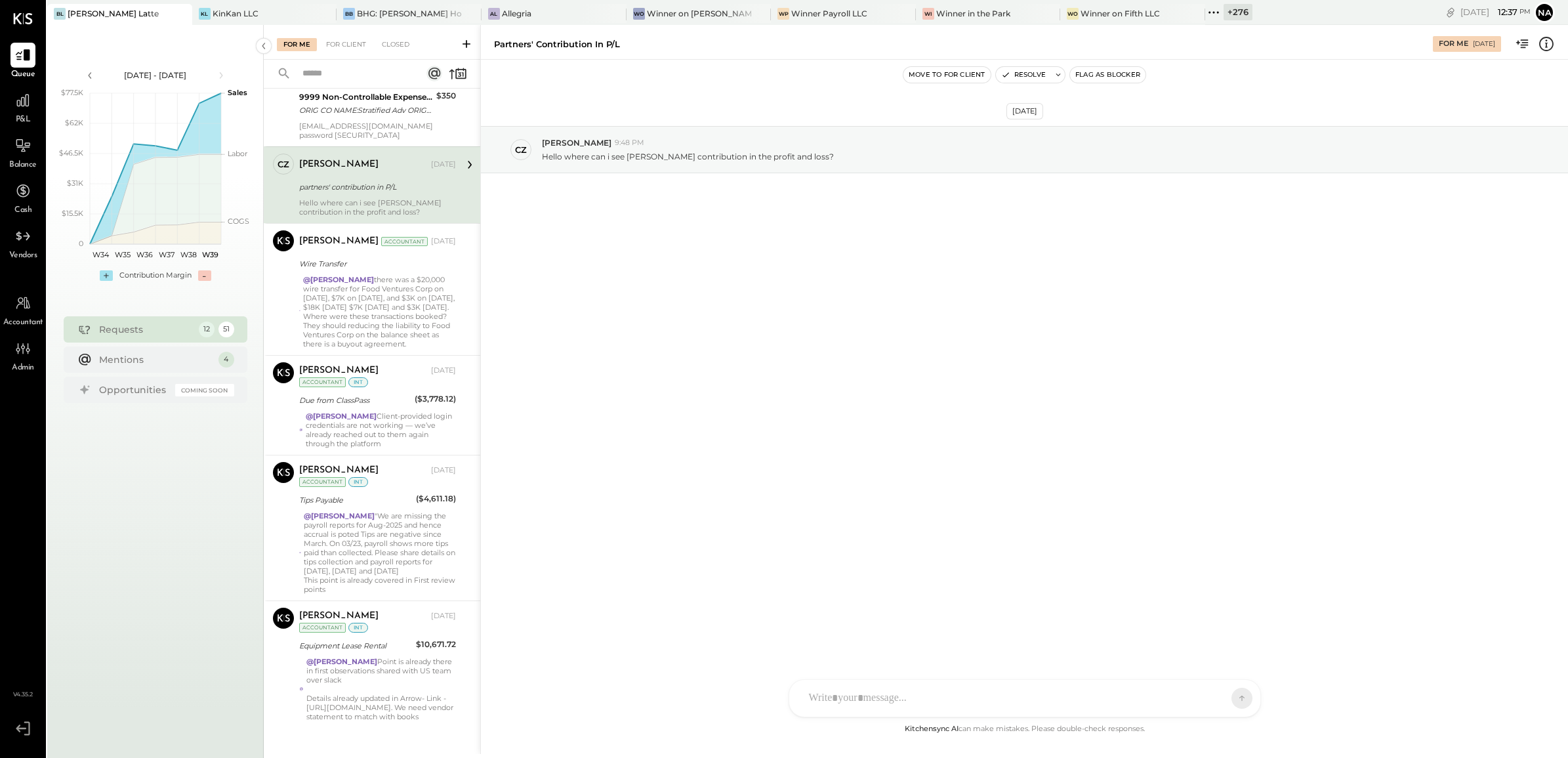
scroll to position [630, 0]
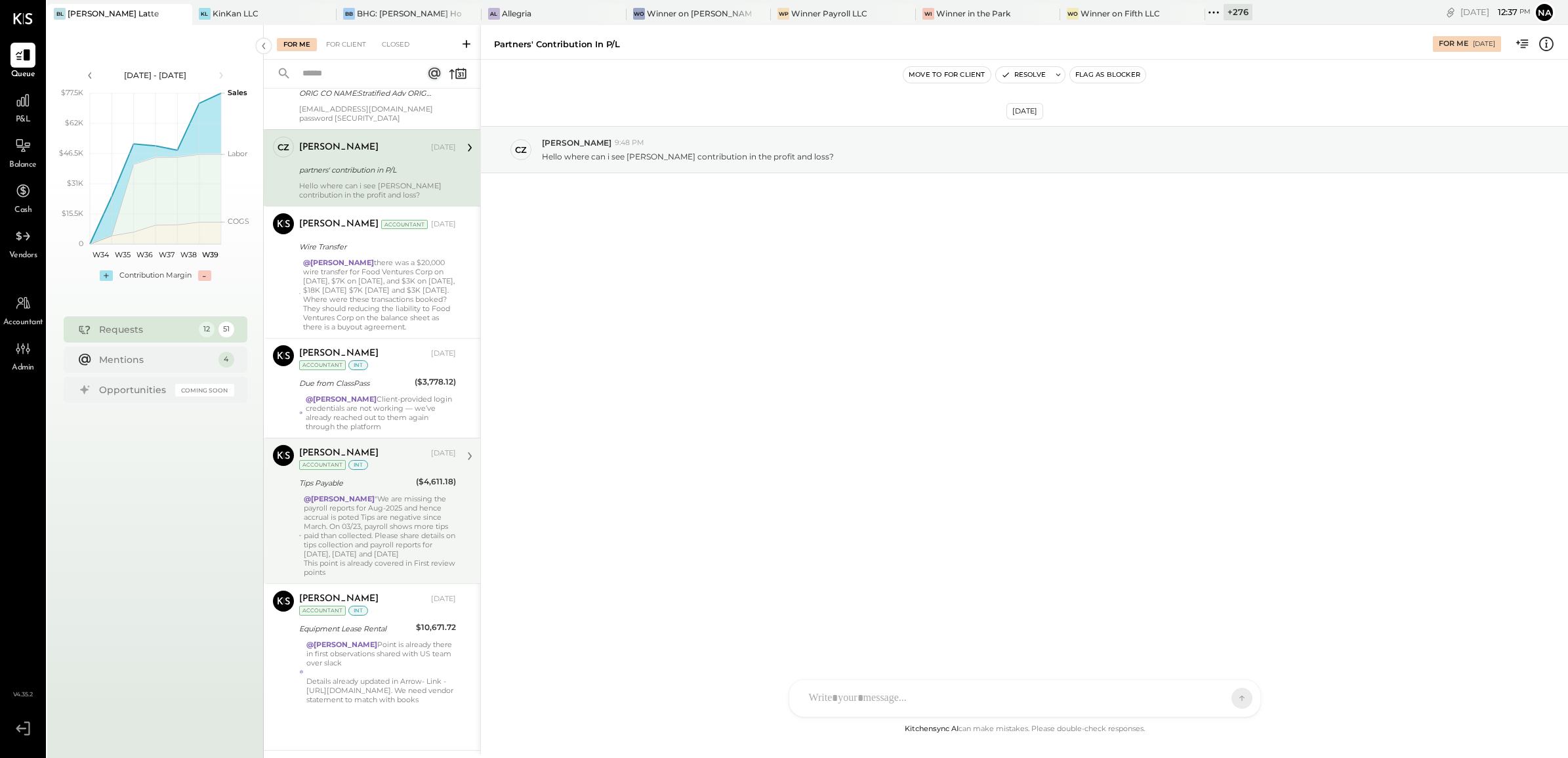
click at [395, 549] on div "@Navin Jain "We are missing the payroll reports for Aug-2025 and hence accrual …" at bounding box center [380, 536] width 152 height 83
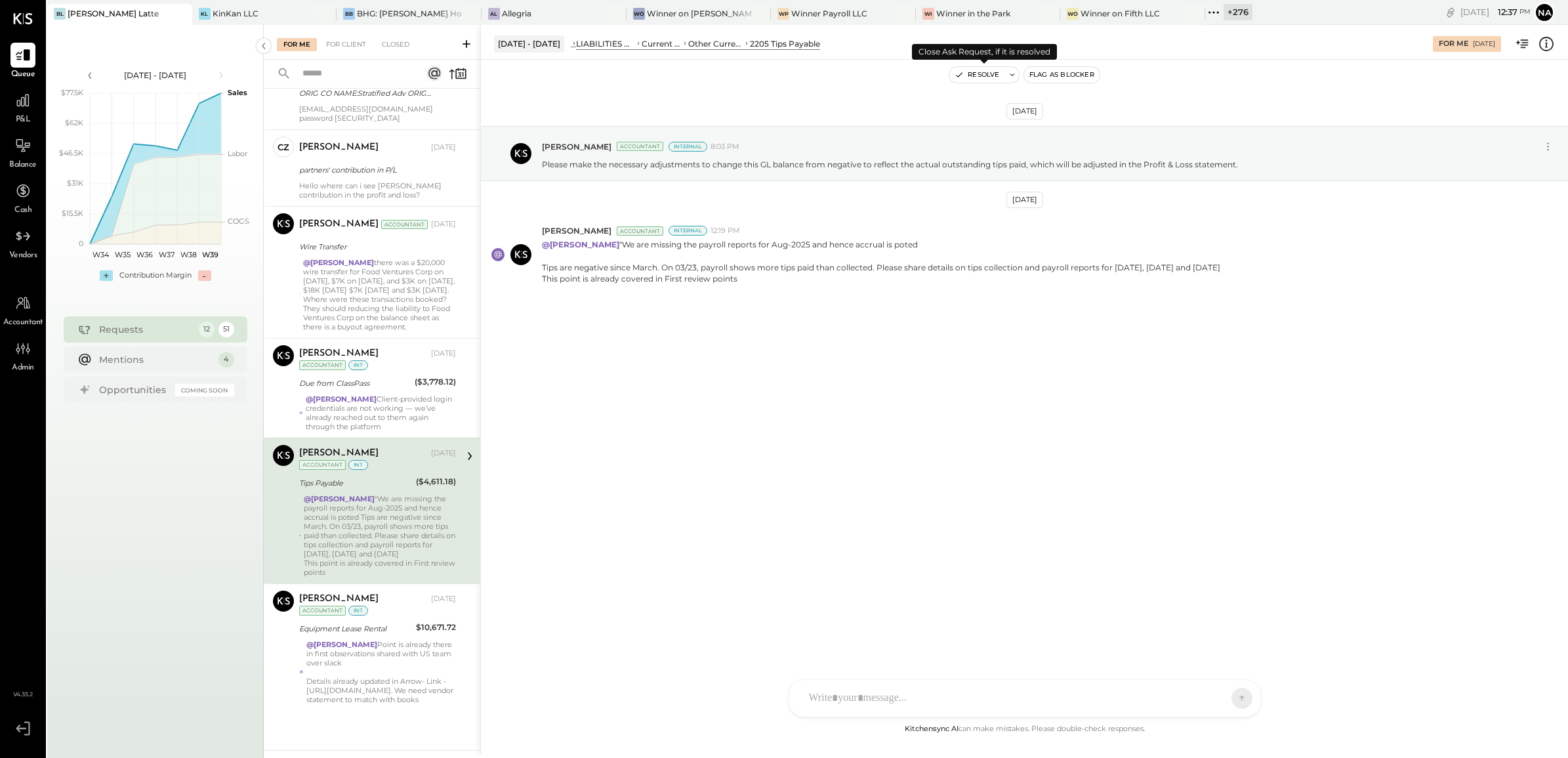
click at [982, 80] on button "Resolve" at bounding box center [977, 74] width 55 height 16
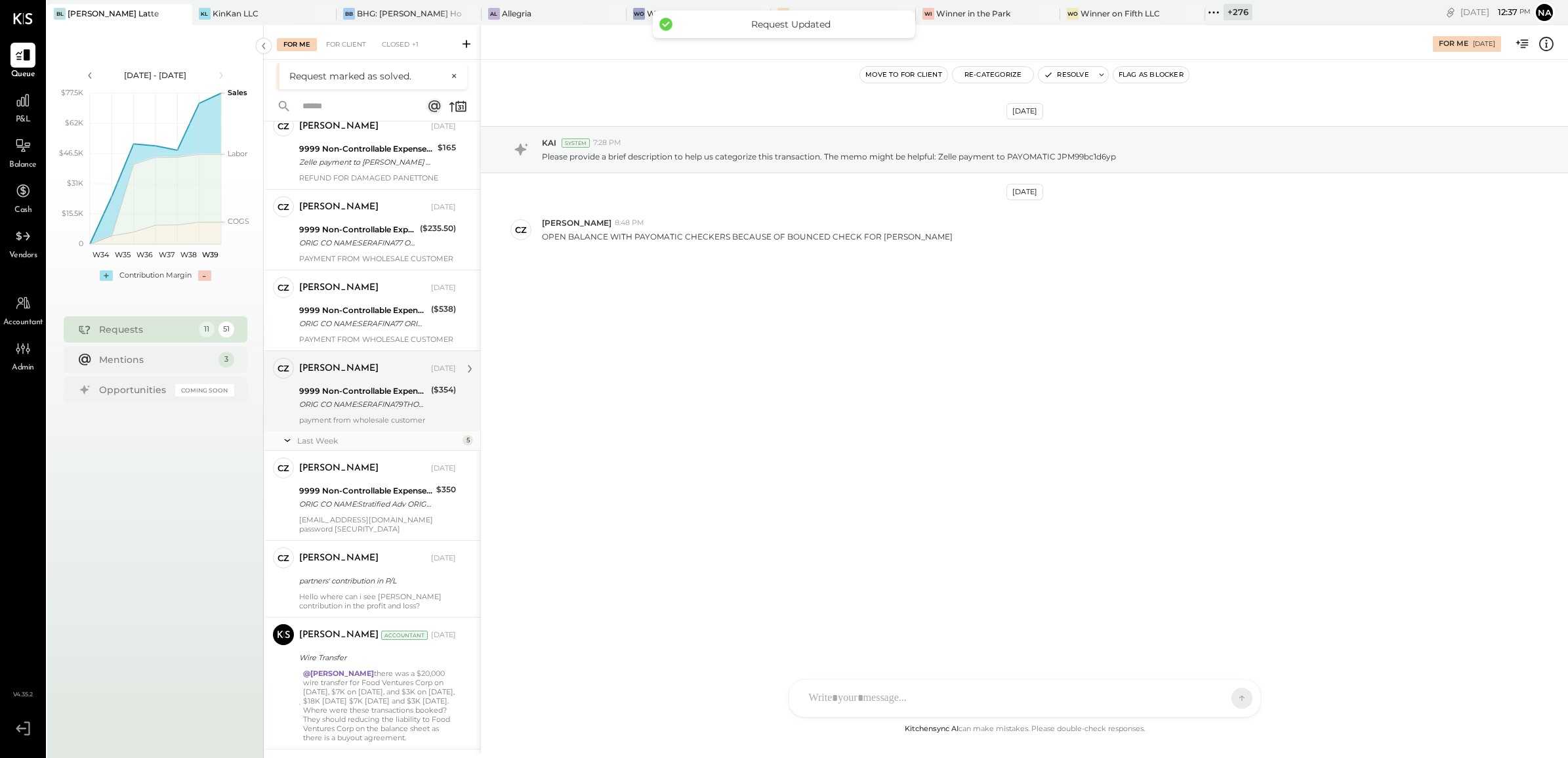
scroll to position [484, 0]
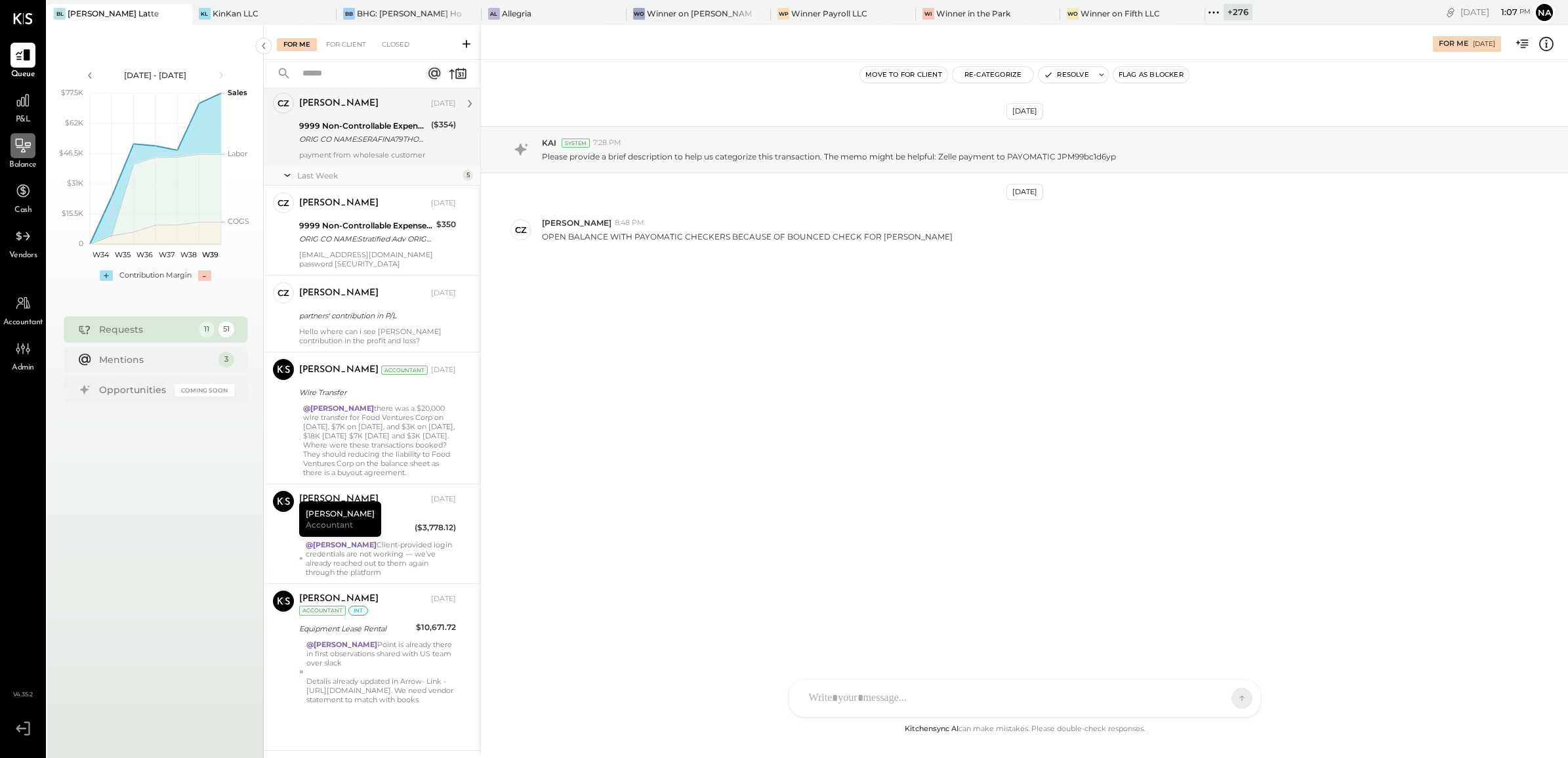
click at [28, 148] on icon at bounding box center [23, 148] width 14 height 1
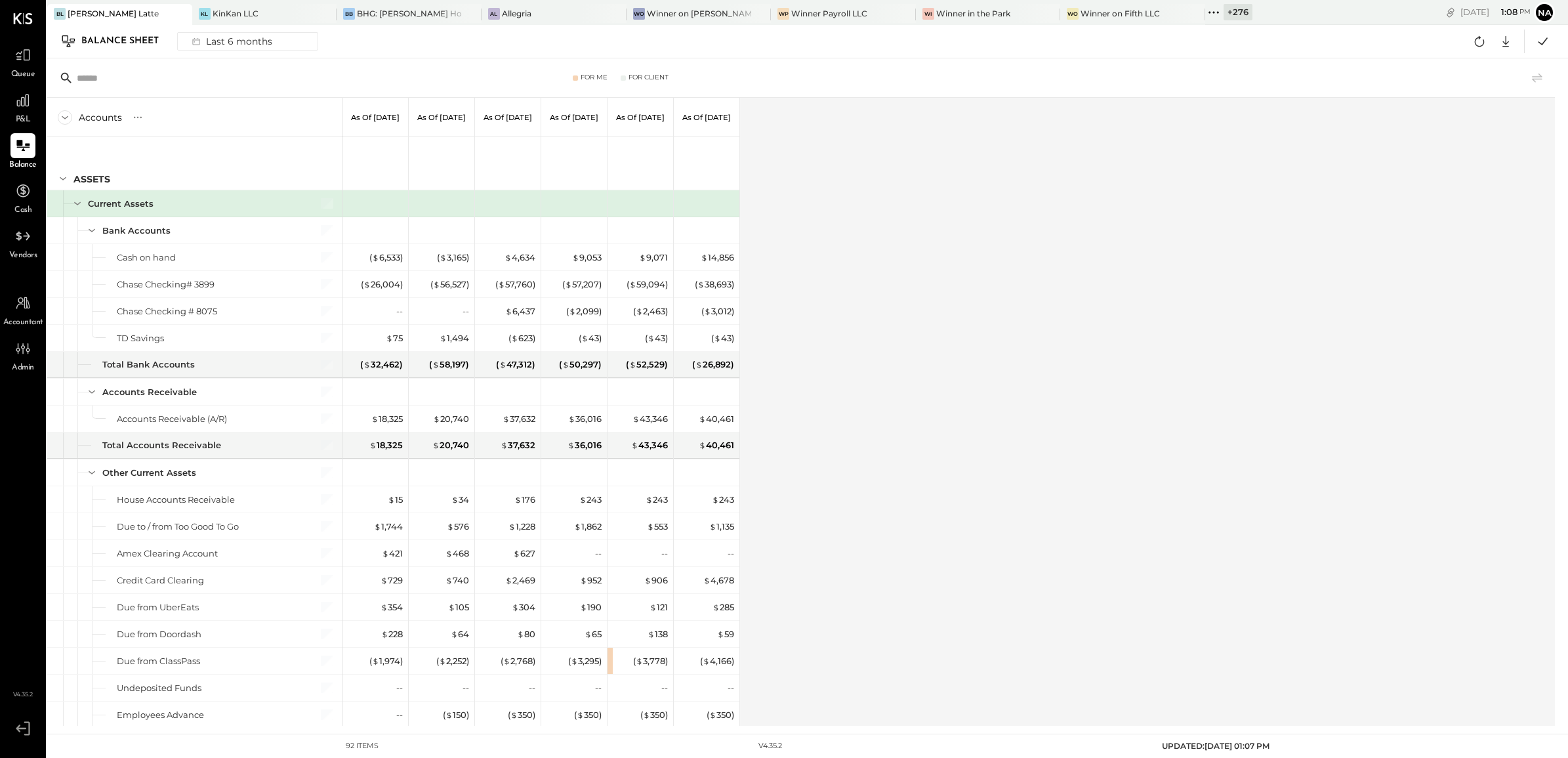
click at [1223, 12] on div "+ 276" at bounding box center [1238, 12] width 29 height 17
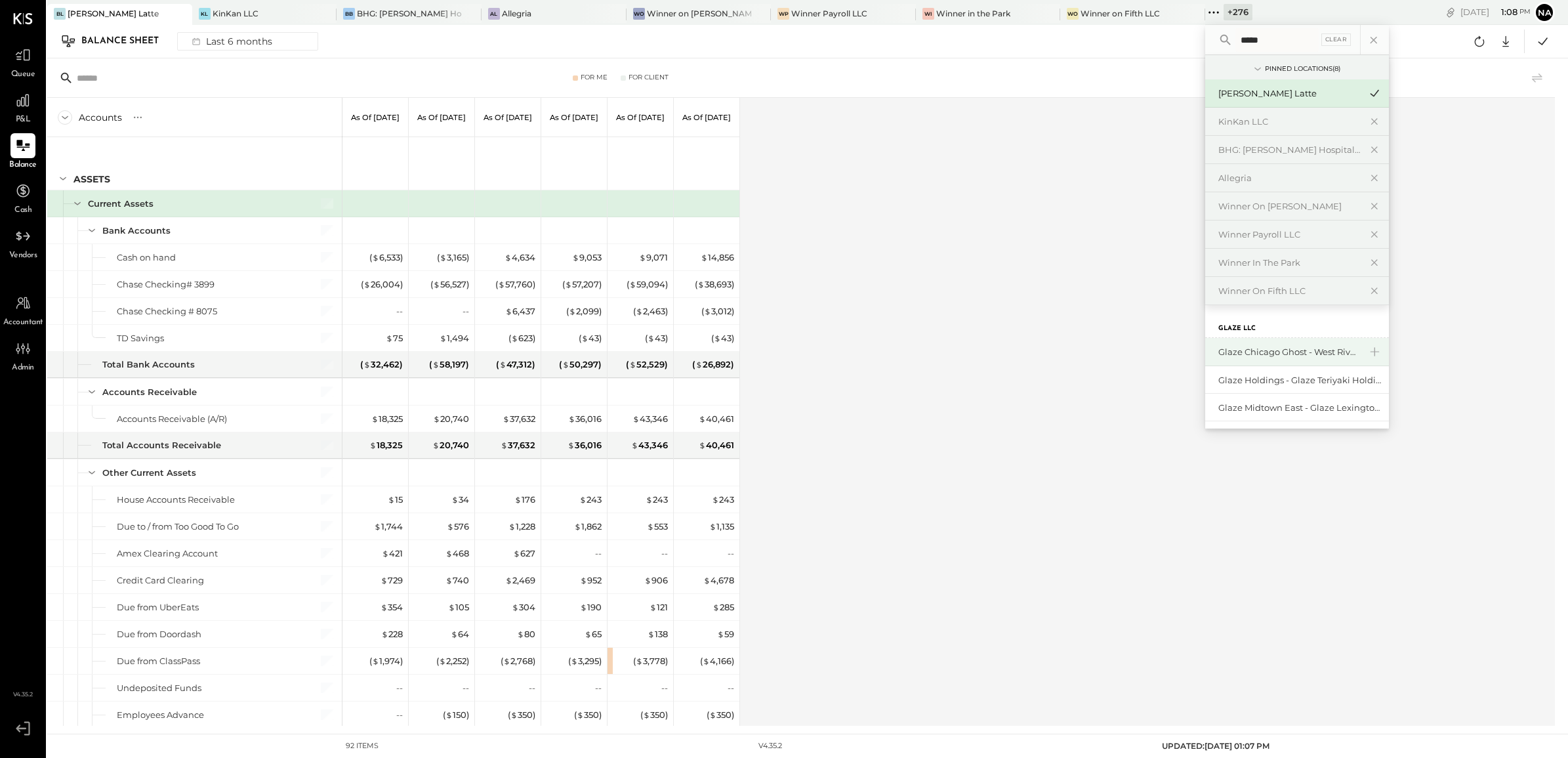
type input "*****"
click at [1237, 356] on div "Glaze Chicago Ghost - West River Rice LLC" at bounding box center [1289, 352] width 142 height 12
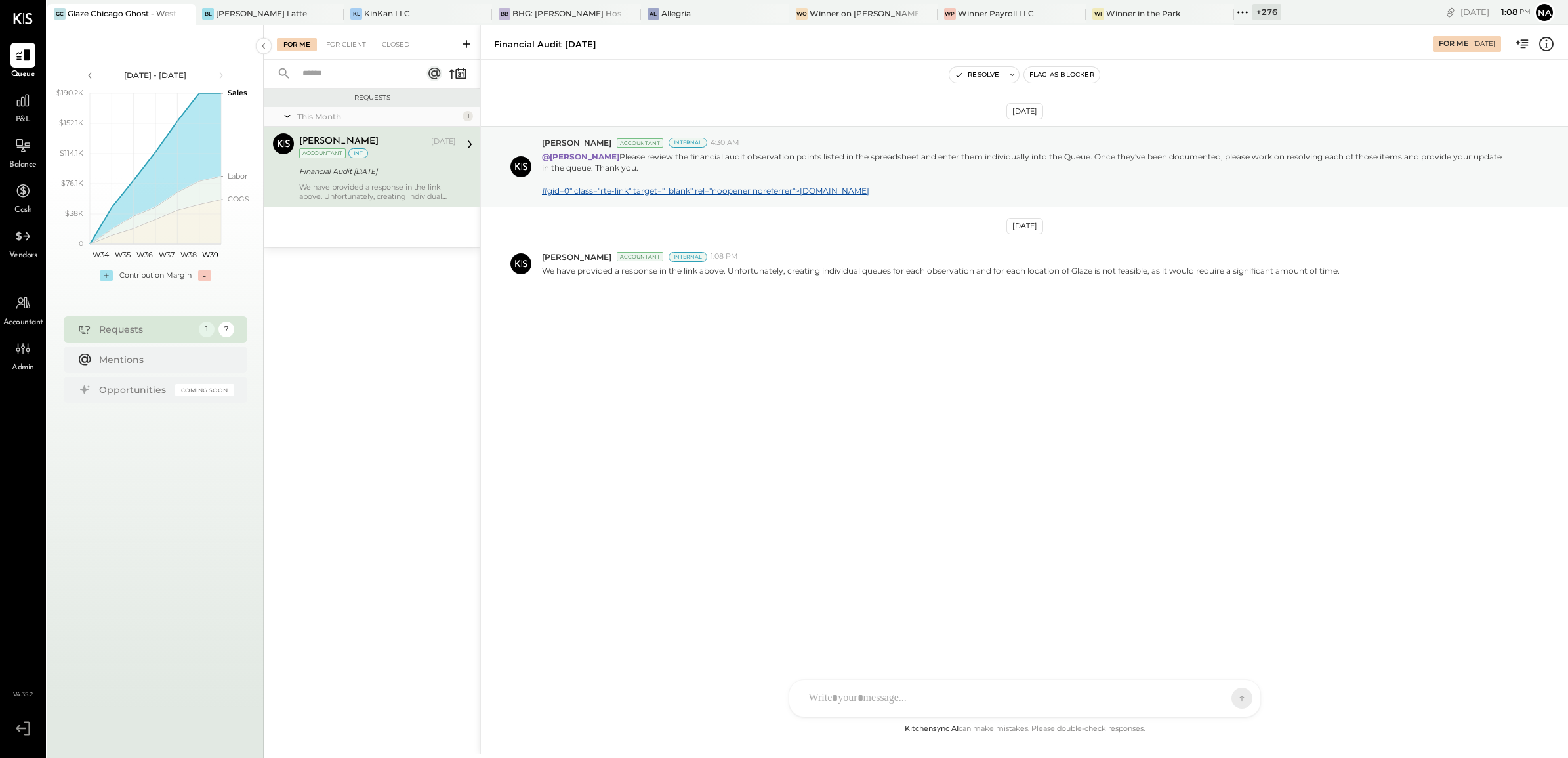
click at [38, 151] on div "Balance" at bounding box center [23, 152] width 38 height 38
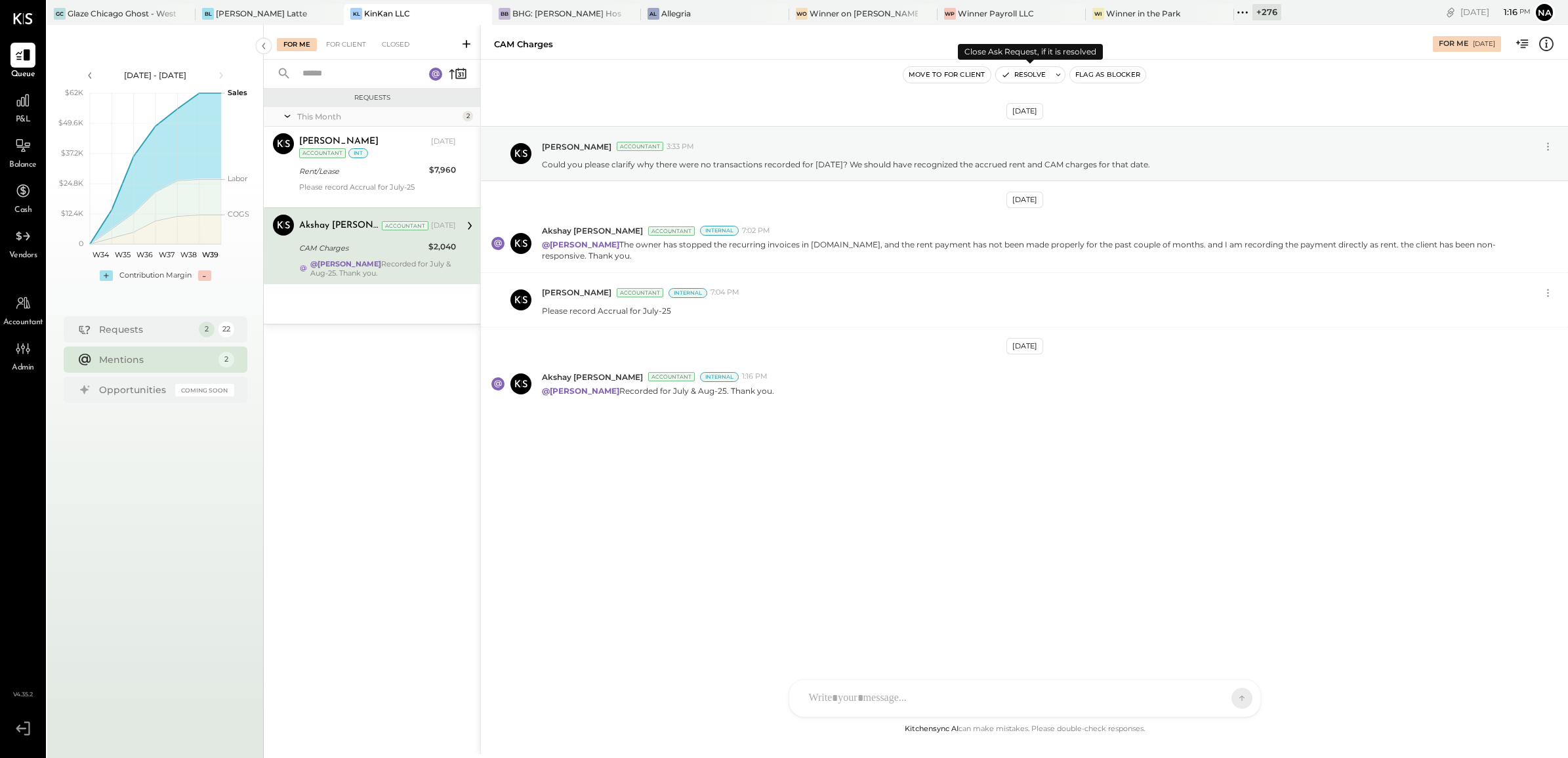
click at [1038, 73] on button "Resolve" at bounding box center [1024, 74] width 55 height 16
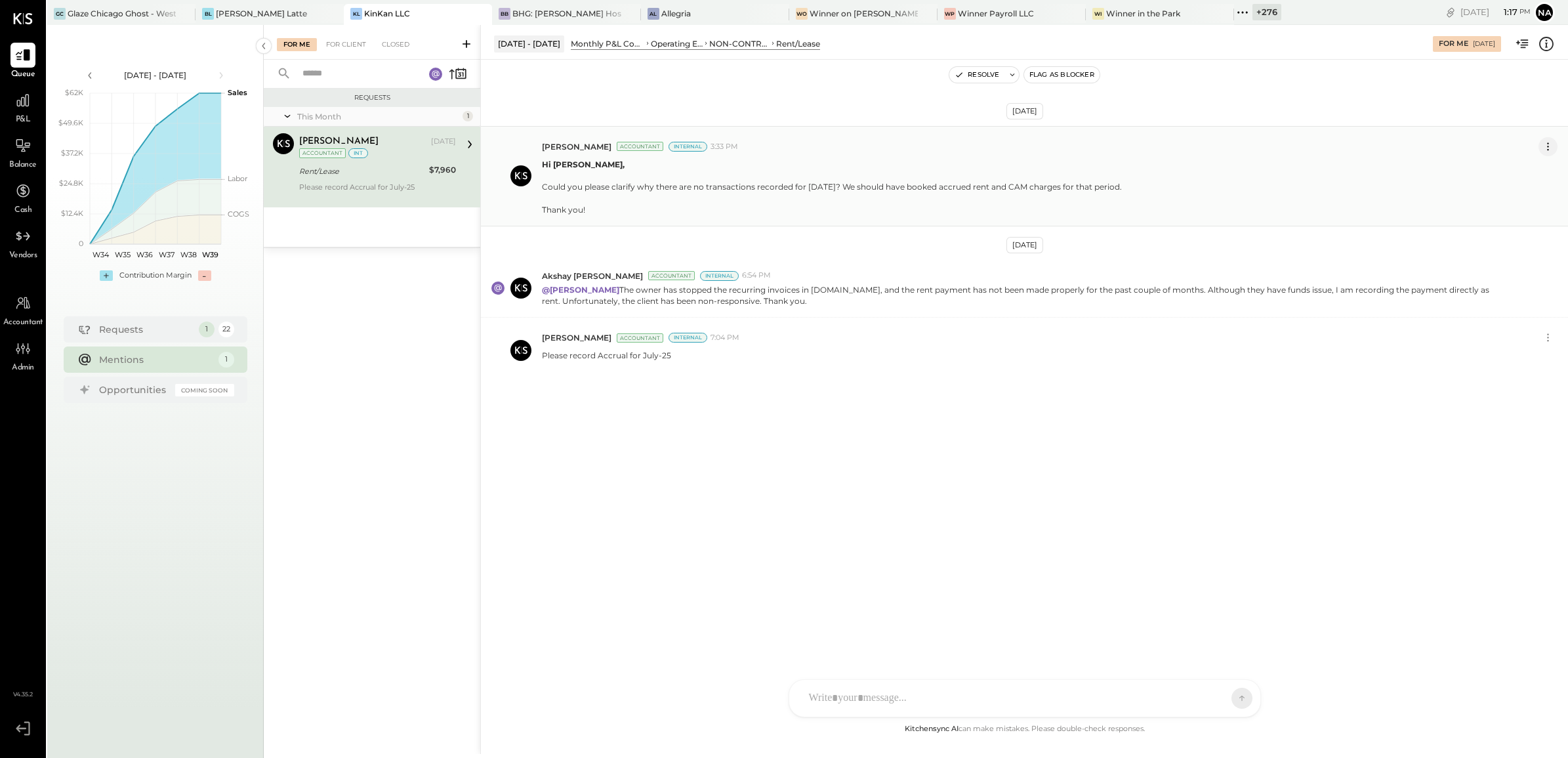
click at [1544, 149] on icon at bounding box center [1548, 147] width 14 height 14
click at [1296, 401] on div "Sep 16th, 2025 Navin Jain Accountant Internal 3:33 PM Edit Message Hi Akshay Ko…" at bounding box center [1024, 286] width 1087 height 389
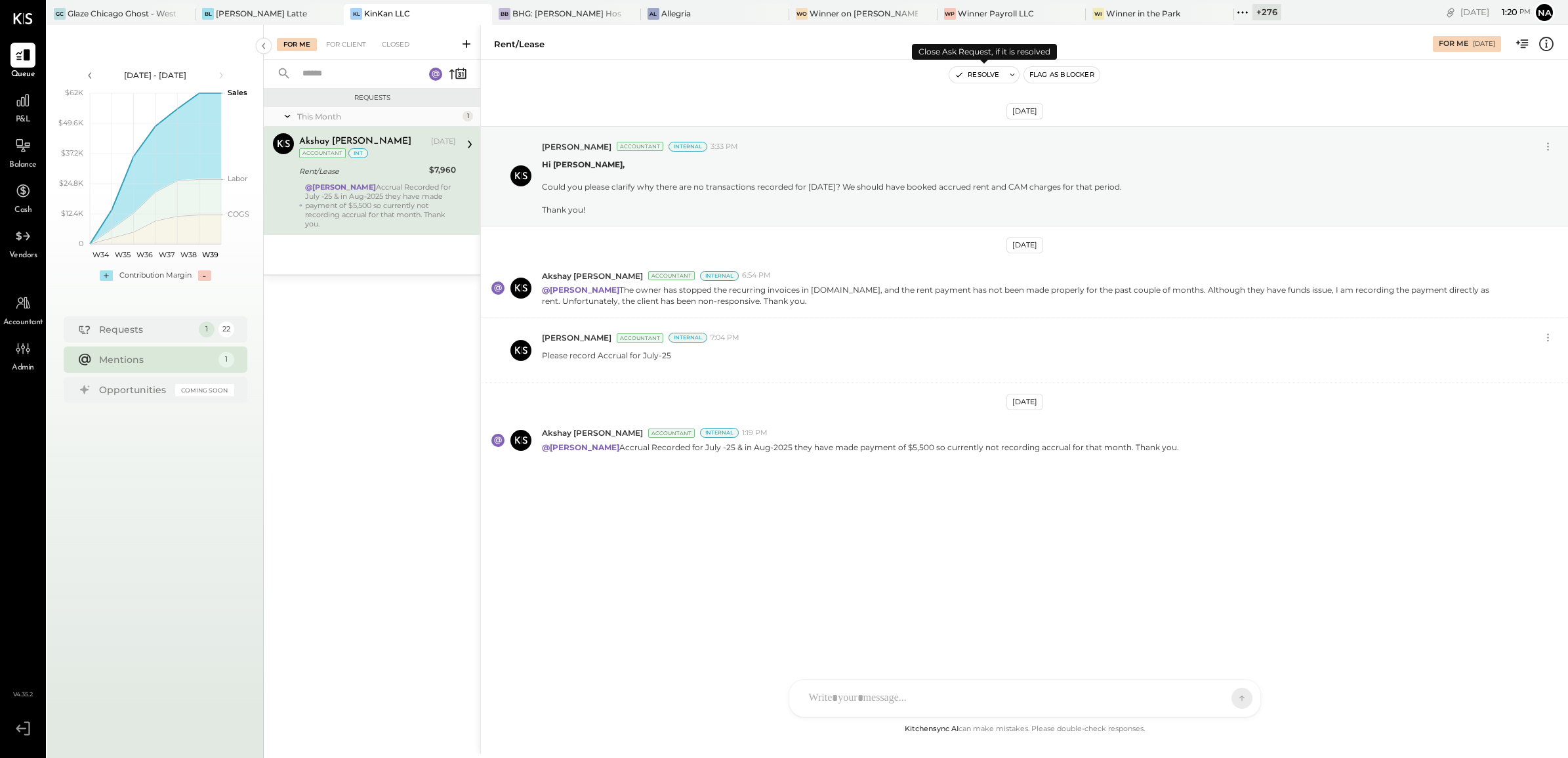
click at [980, 67] on button "Resolve" at bounding box center [977, 74] width 55 height 16
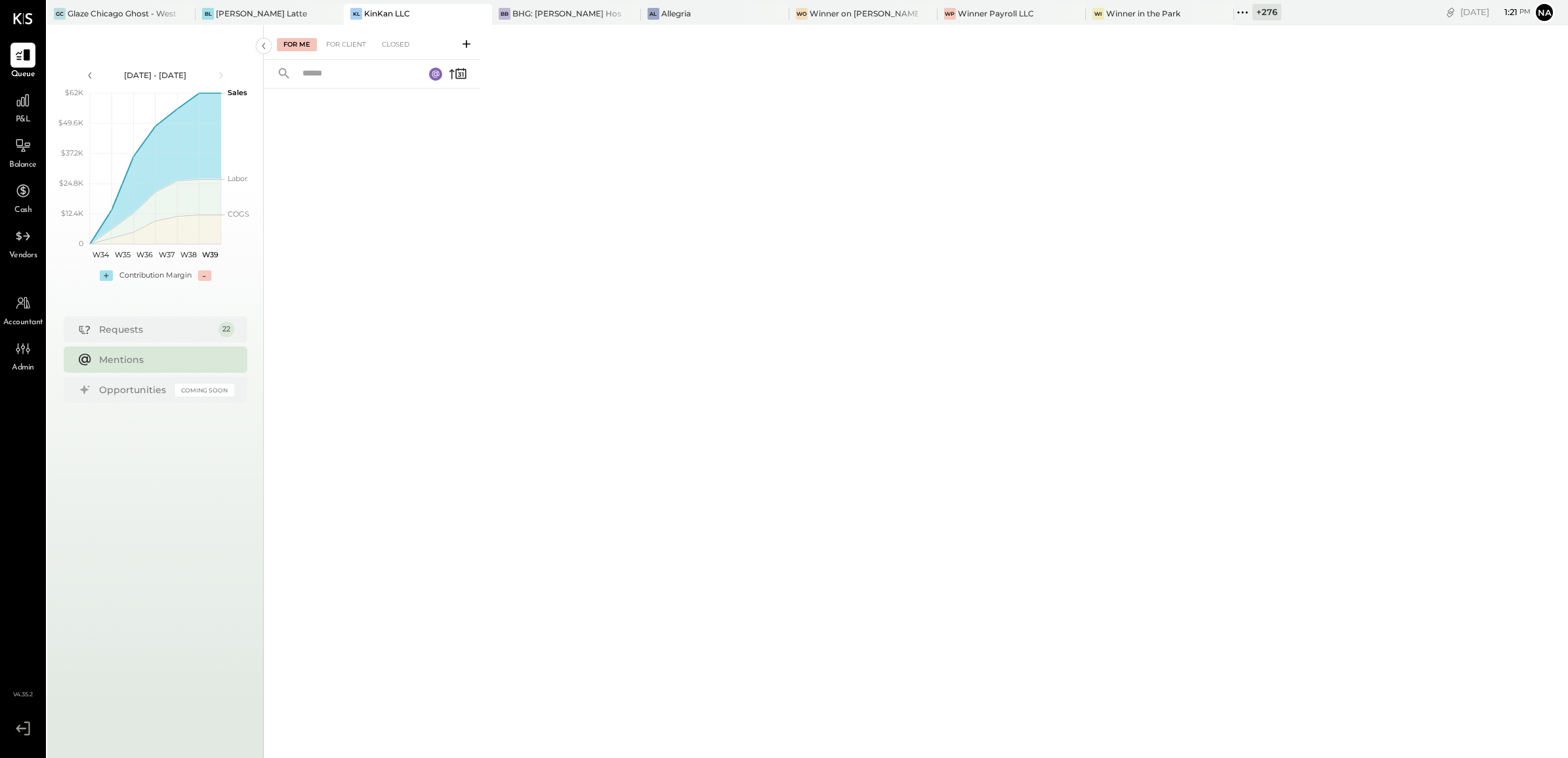
click at [1252, 12] on div "+ 276" at bounding box center [1267, 12] width 29 height 17
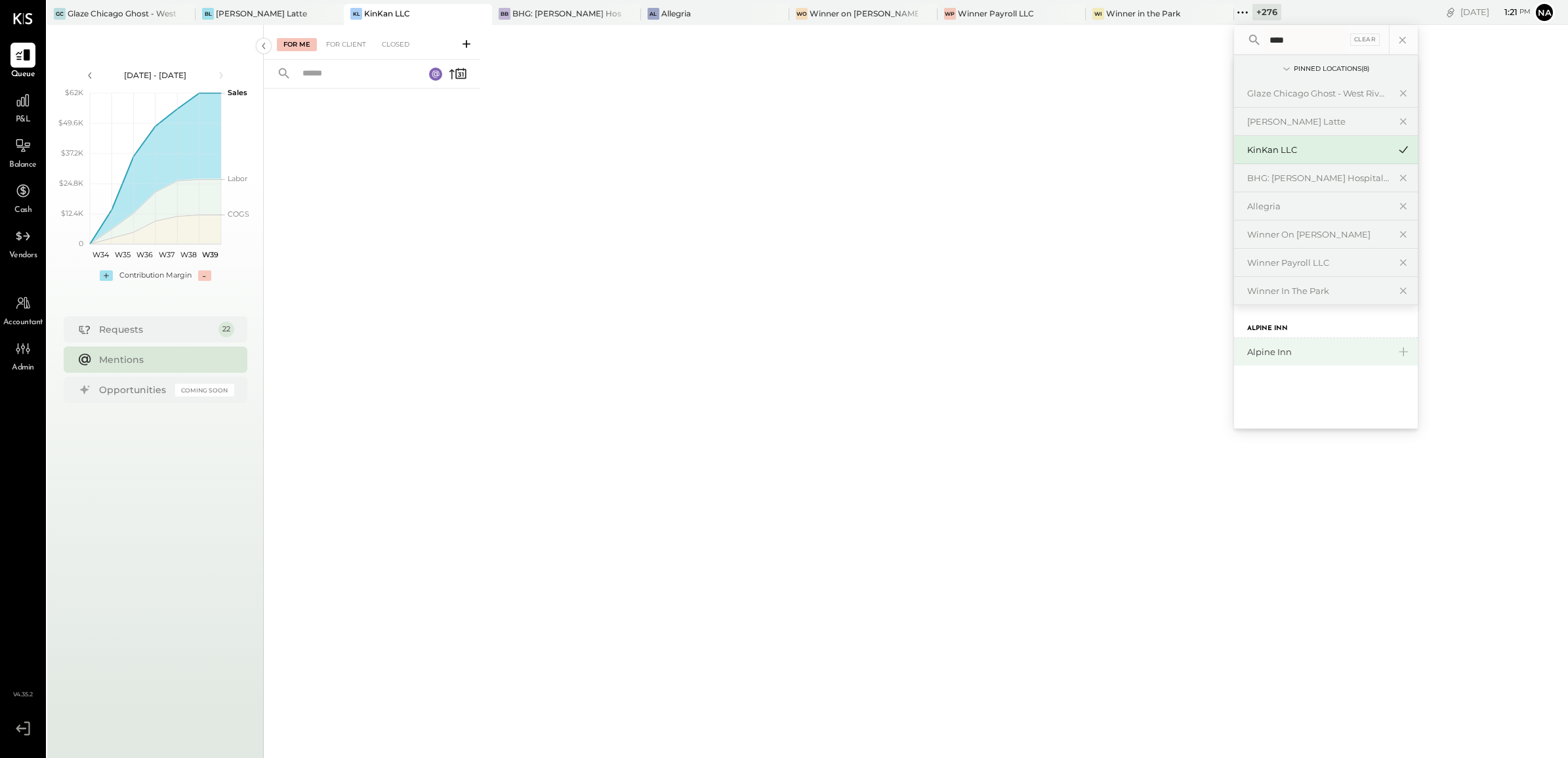
type input "****"
click at [1247, 355] on div "Alpine Inn" at bounding box center [1318, 352] width 142 height 12
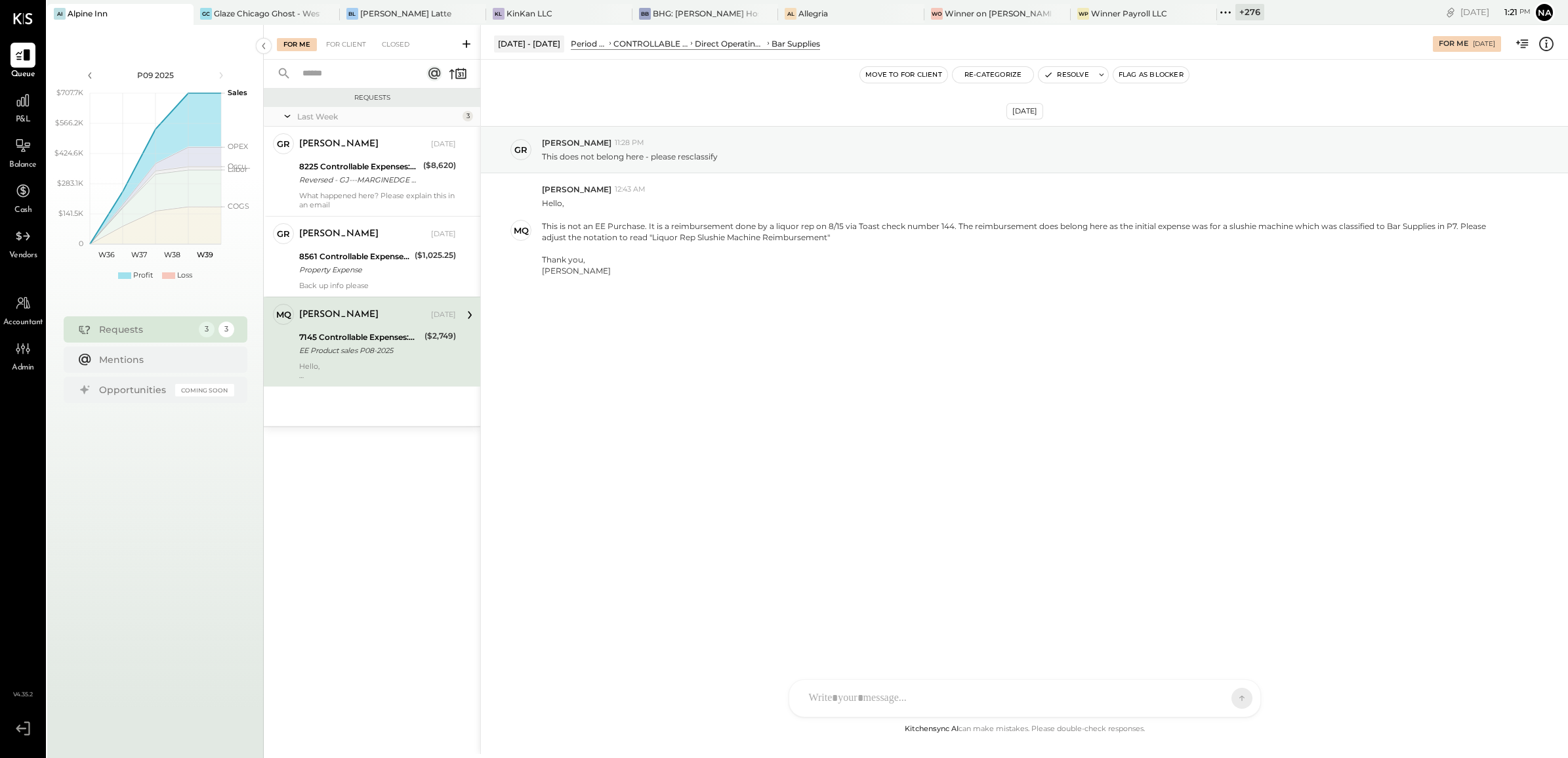
click at [1236, 14] on div "+ 276" at bounding box center [1250, 12] width 29 height 17
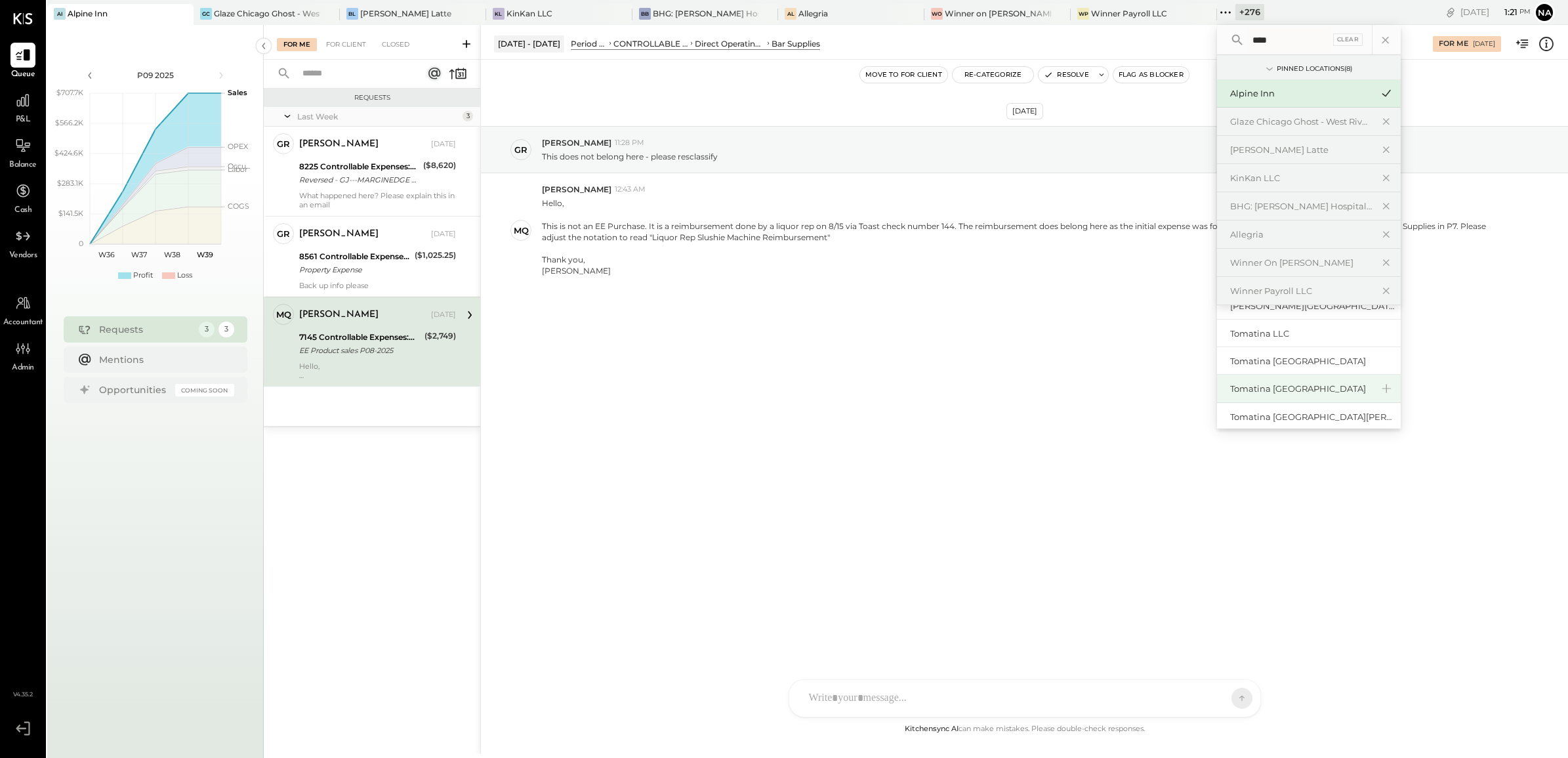
scroll to position [81, 0]
type input "****"
click at [1289, 352] on div "Tomatina [GEOGRAPHIC_DATA]" at bounding box center [1301, 354] width 142 height 12
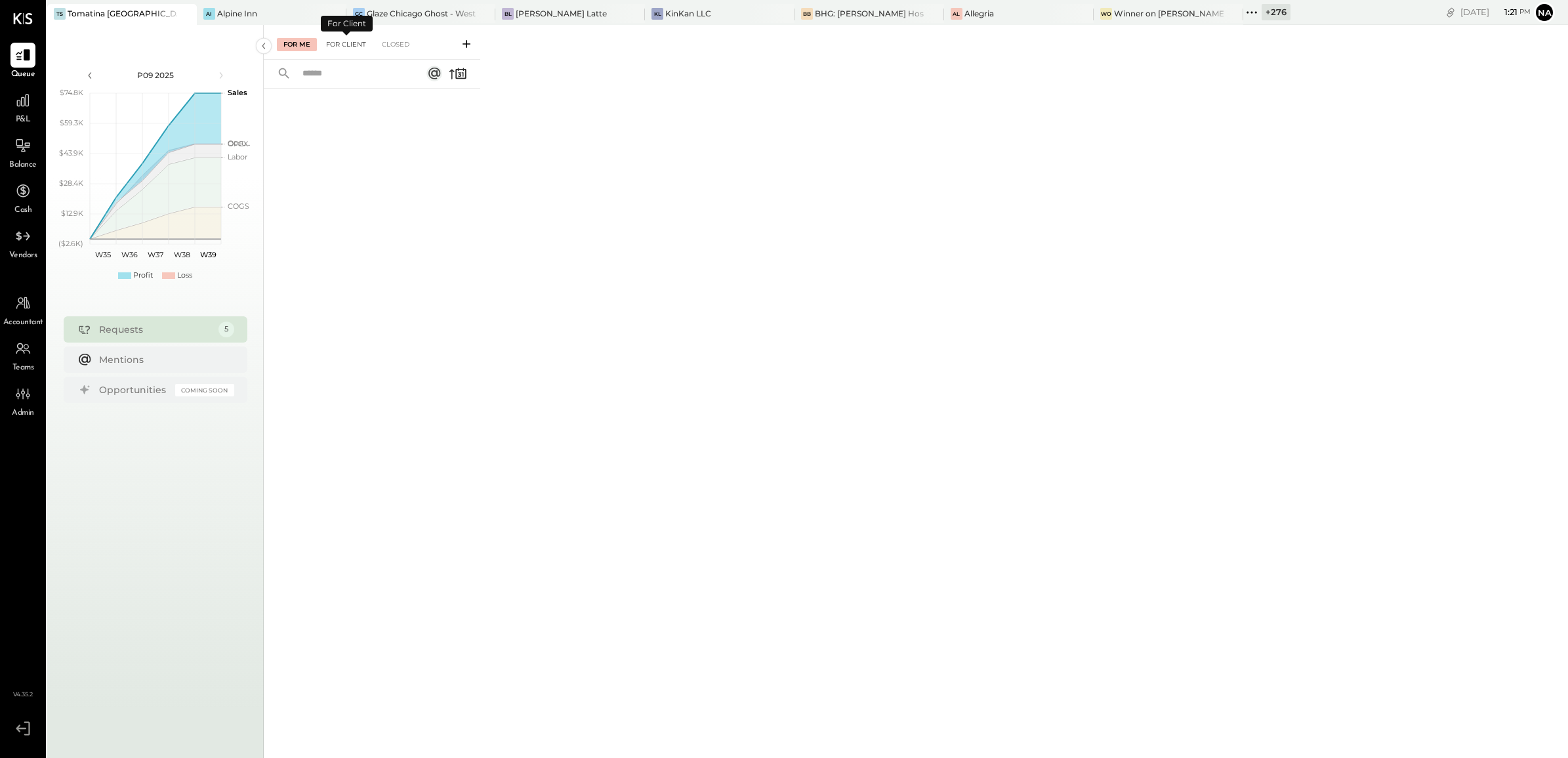
click at [356, 46] on div "For Client" at bounding box center [345, 44] width 53 height 13
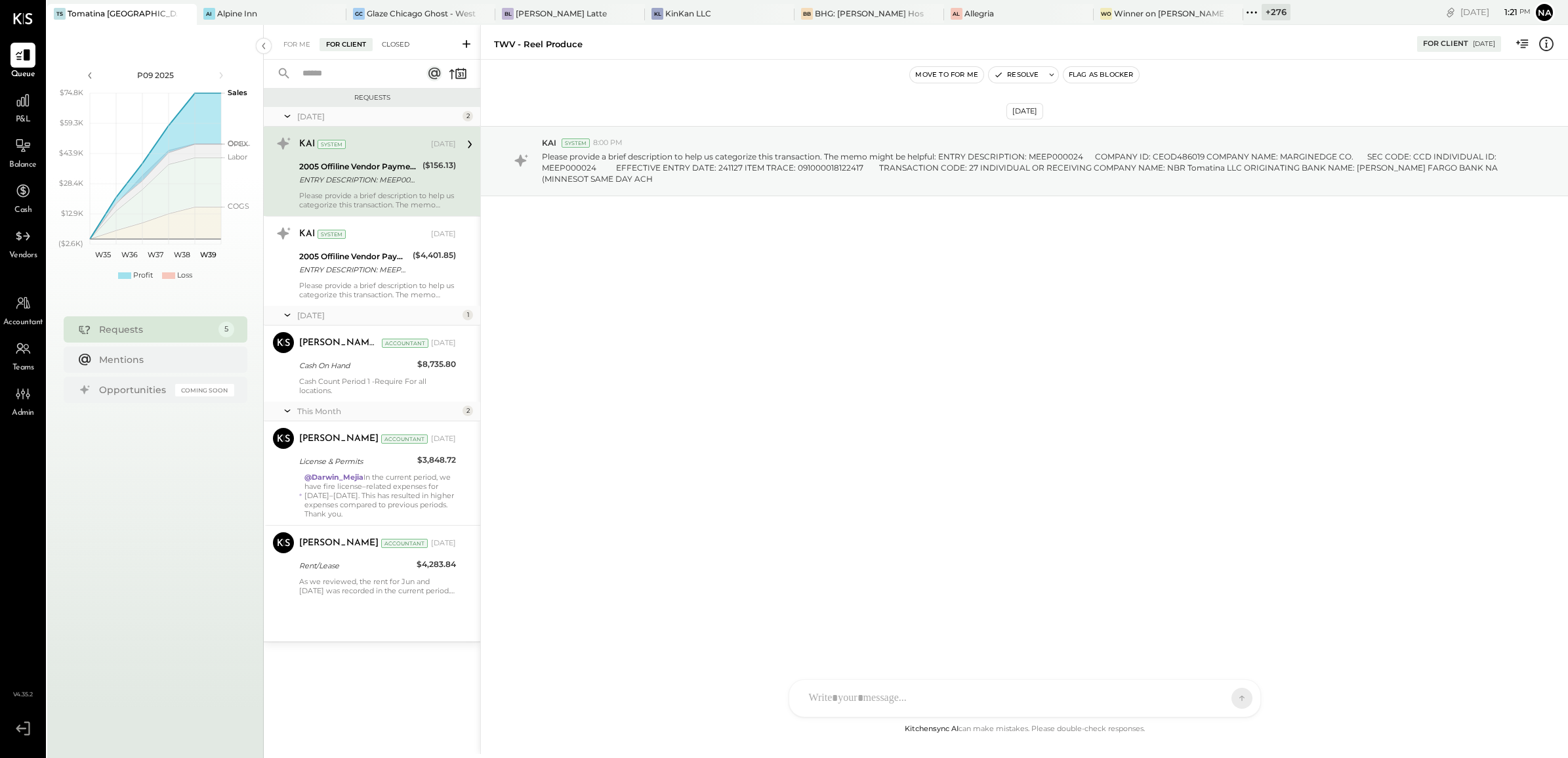
click at [407, 47] on div "Closed" at bounding box center [395, 44] width 41 height 13
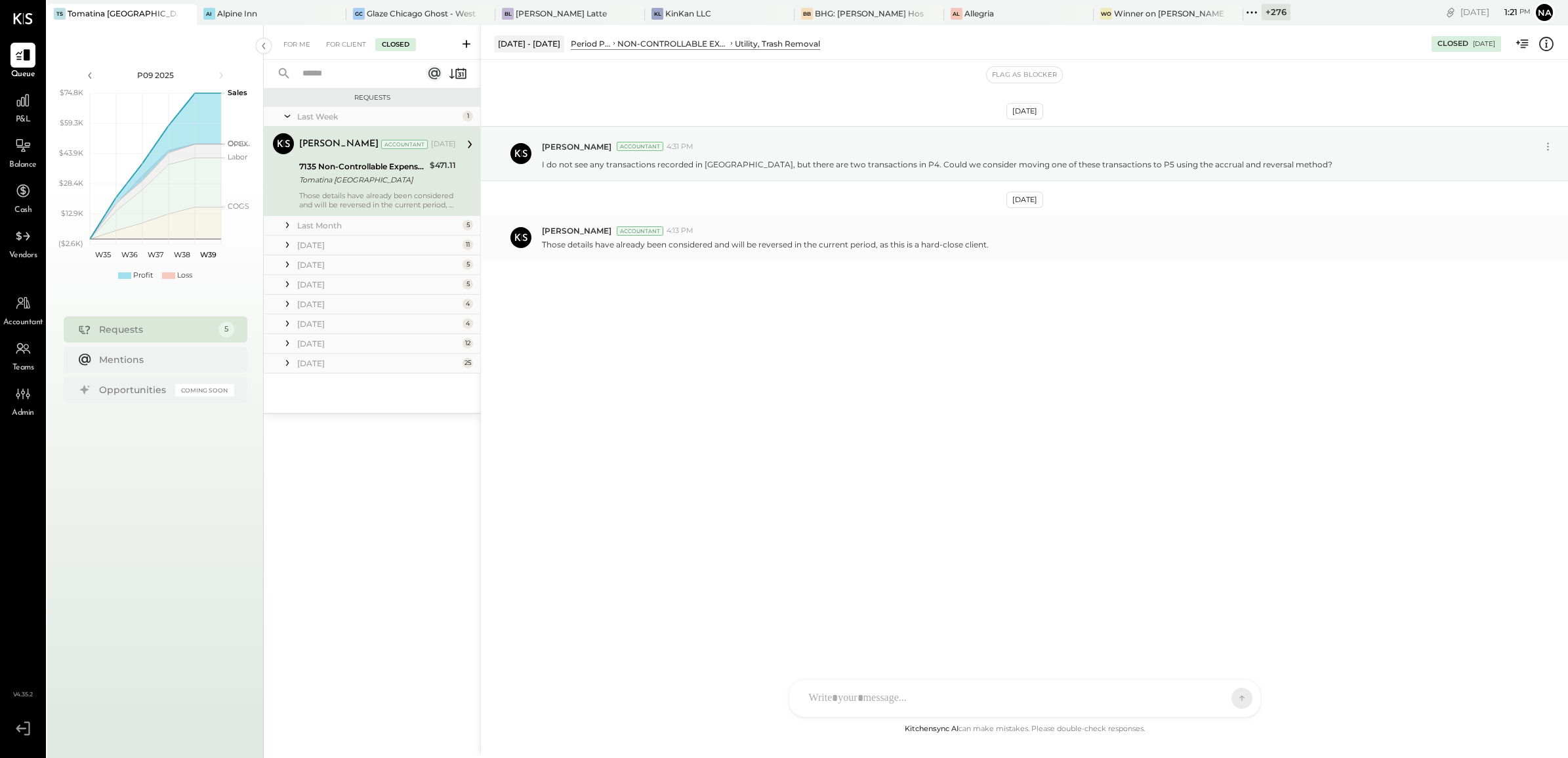
click at [807, 256] on div "[PERSON_NAME] Accountant 4:13 PM Those details have already been considered and…" at bounding box center [1024, 238] width 1087 height 46
